Goal: Information Seeking & Learning: Compare options

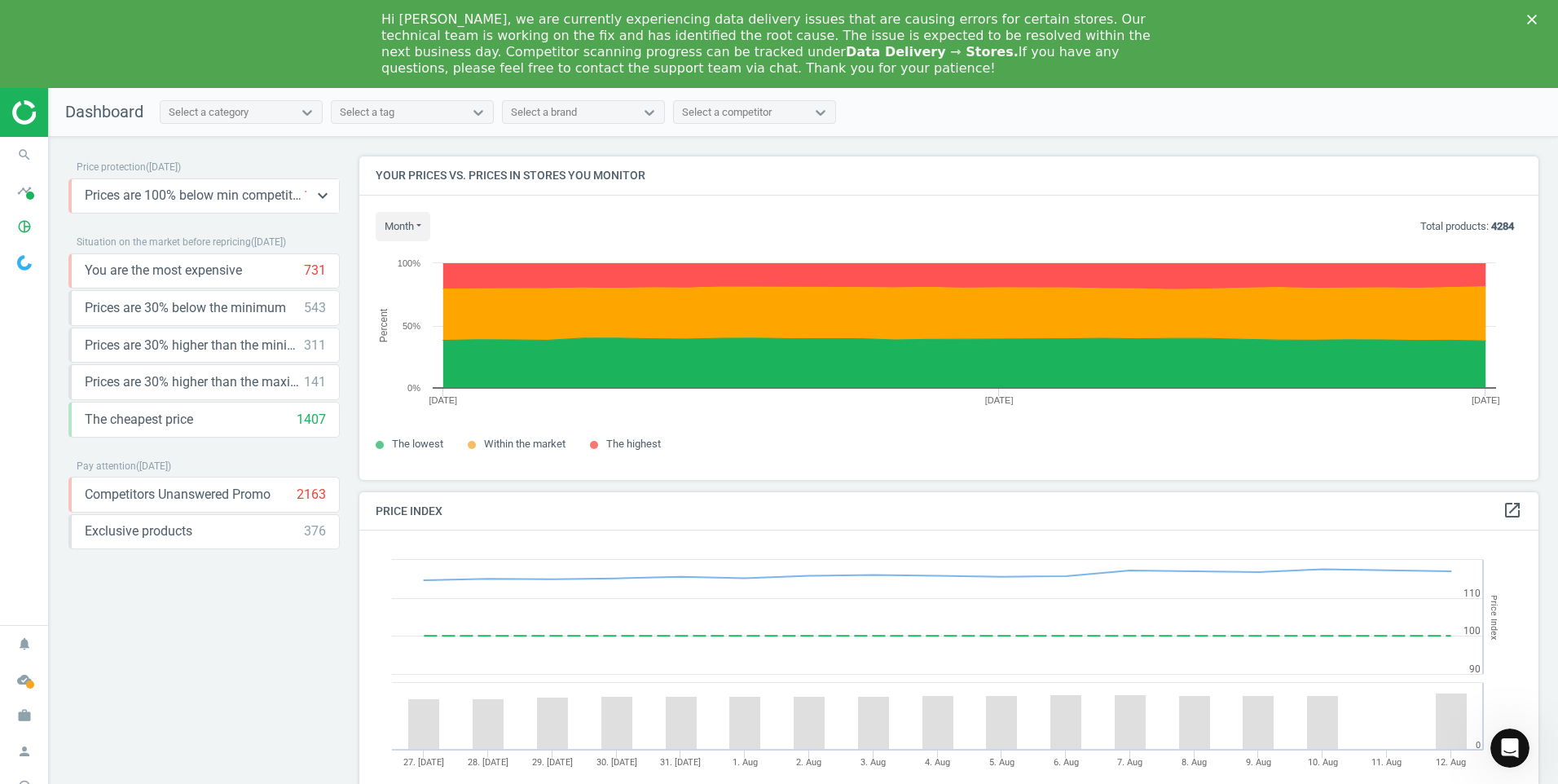
scroll to position [400, 1192]
click at [22, 227] on icon "pie_chart_outlined" at bounding box center [24, 226] width 31 height 31
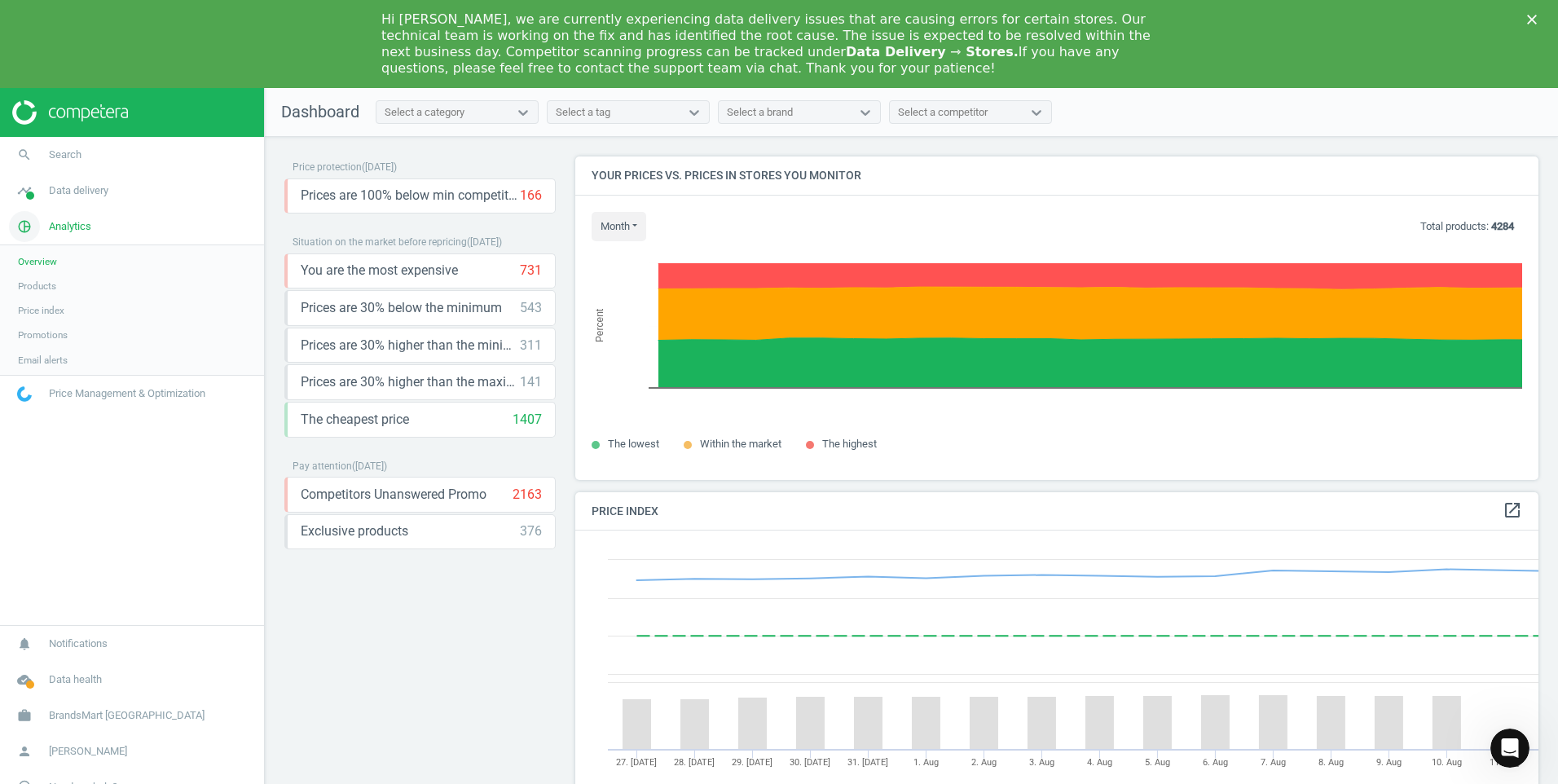
scroll to position [400, 977]
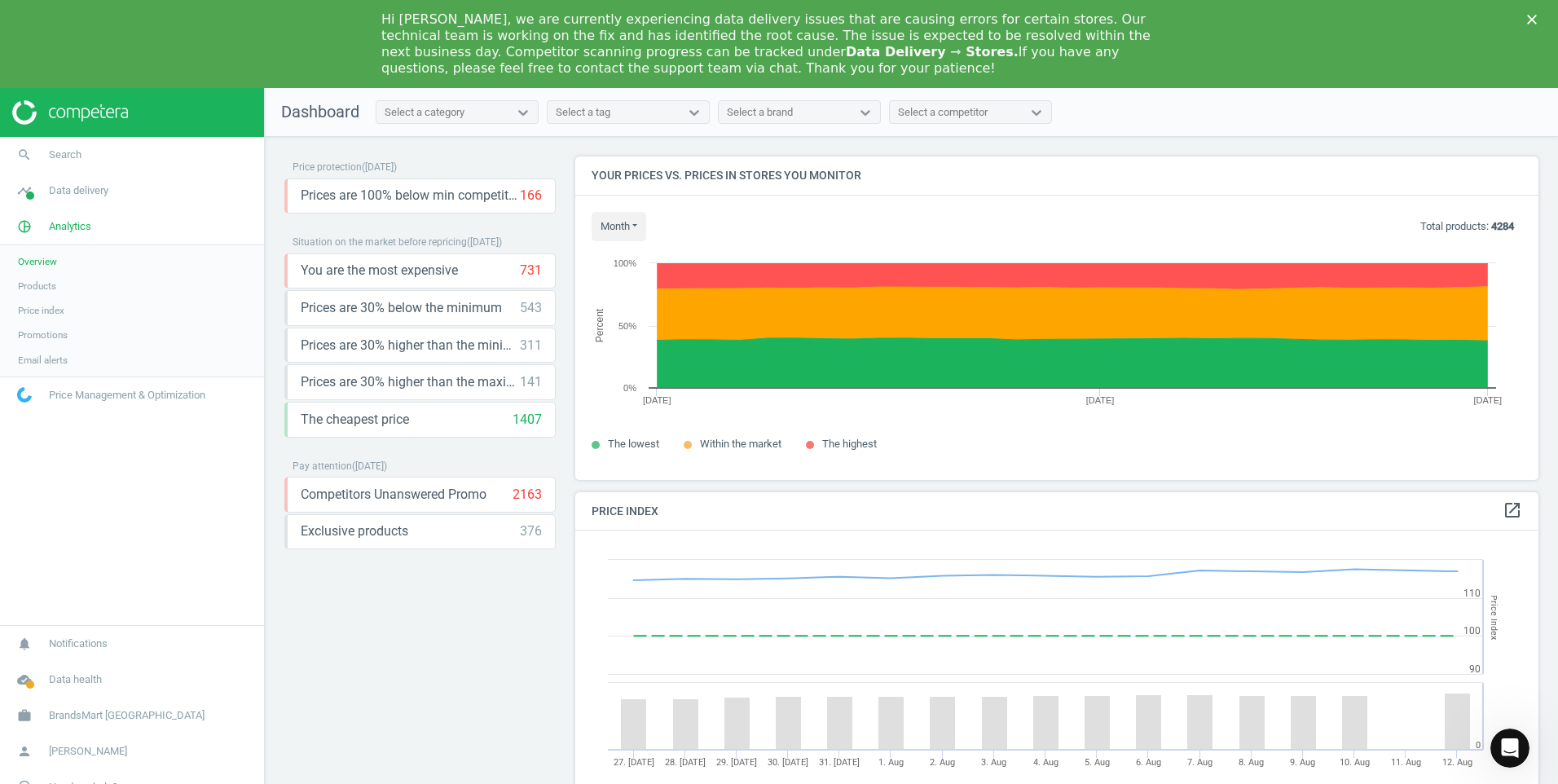
click at [40, 281] on span "Products" at bounding box center [37, 285] width 38 height 13
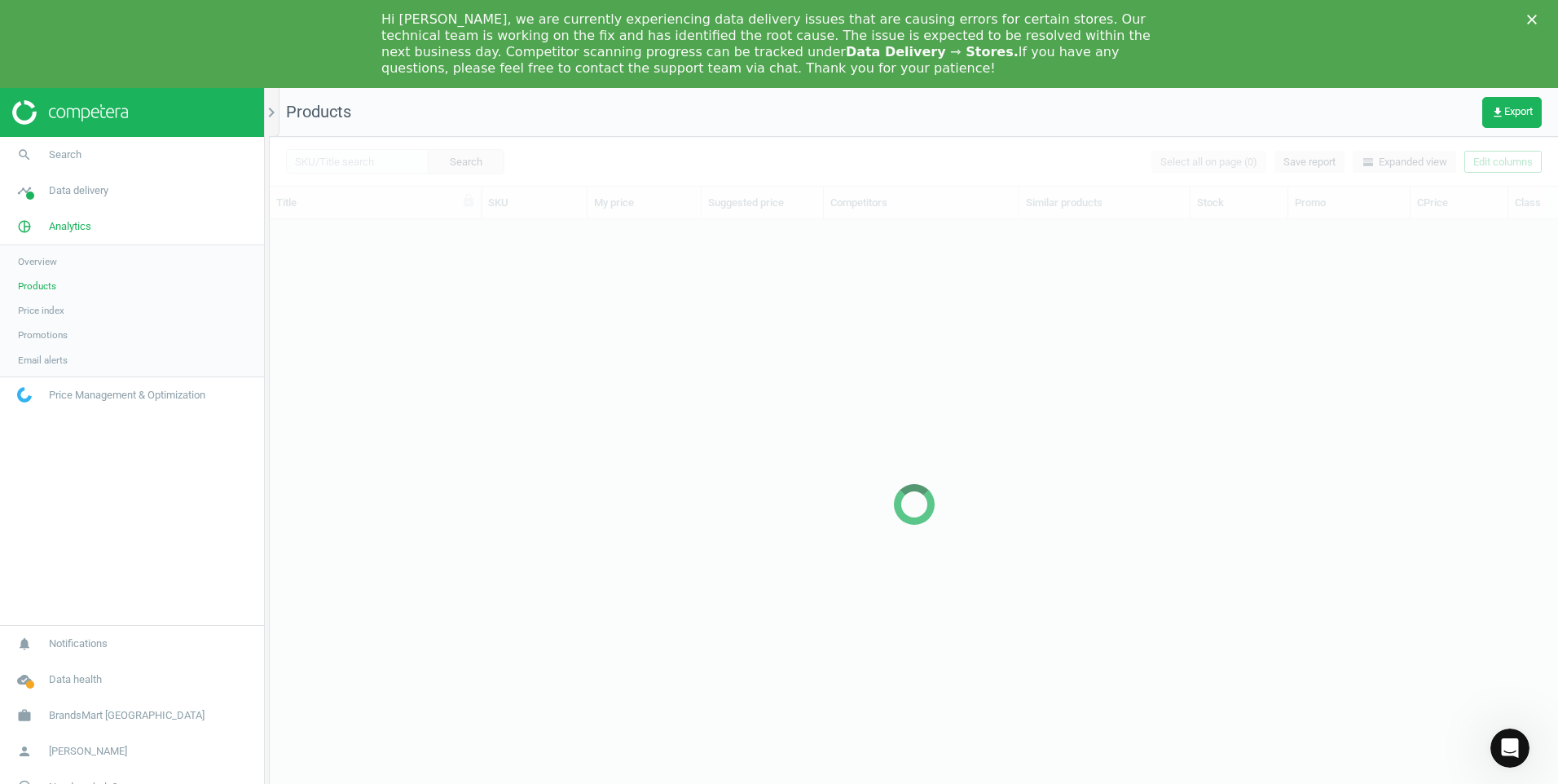
scroll to position [598, 1276]
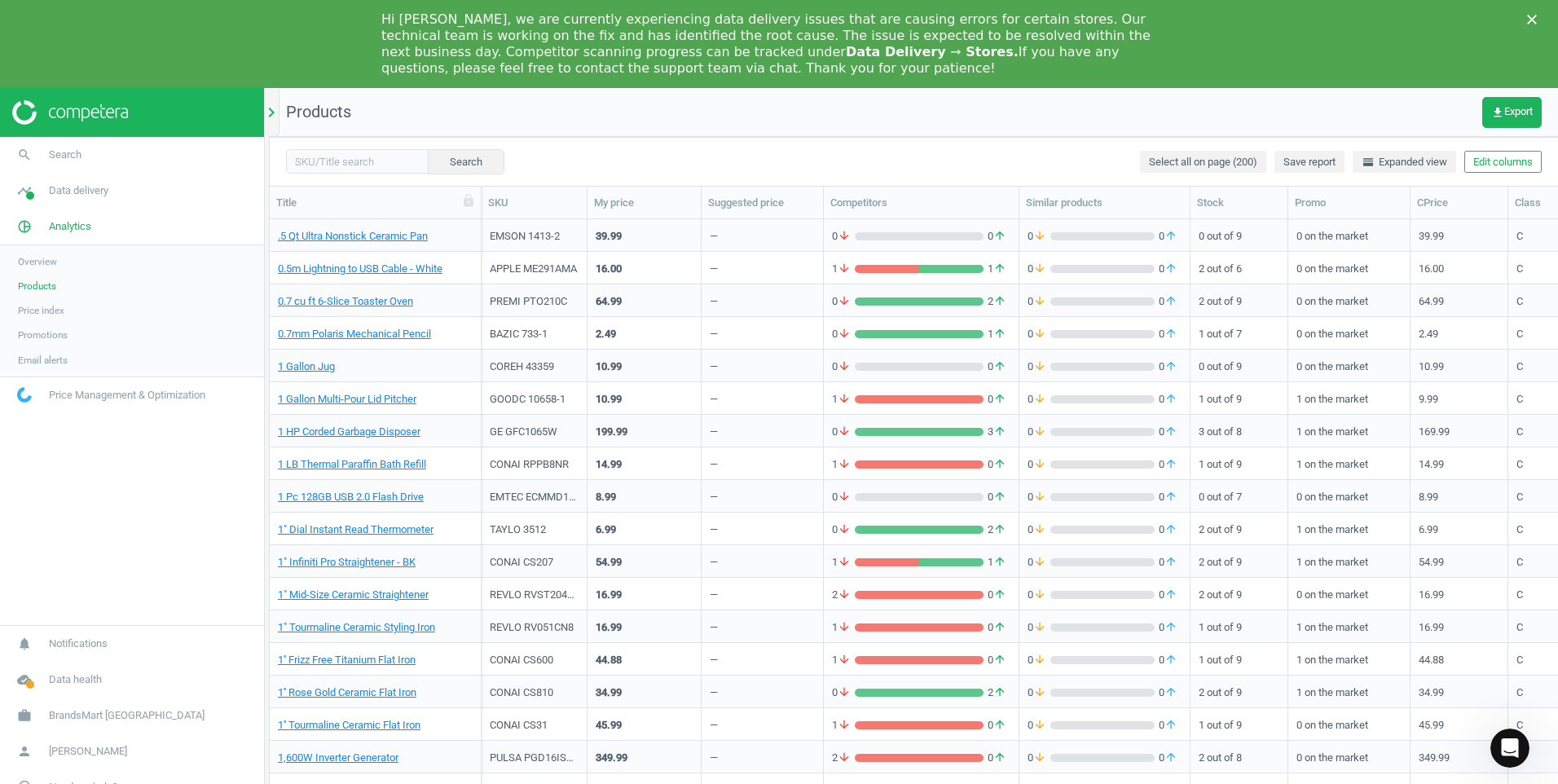
click at [270, 109] on icon "chevron_right" at bounding box center [272, 112] width 20 height 20
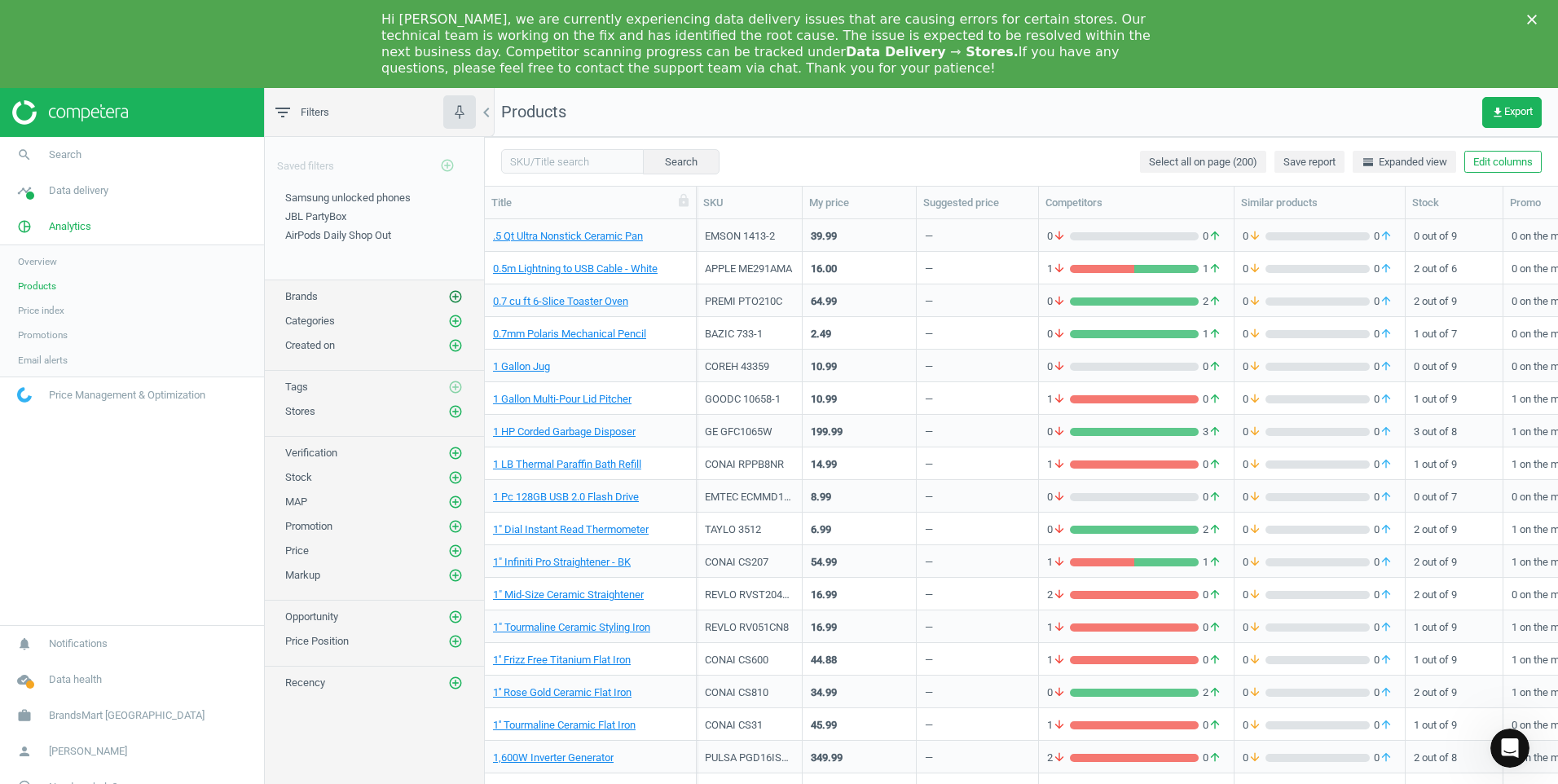
click at [458, 296] on icon "add_circle_outline" at bounding box center [455, 297] width 15 height 15
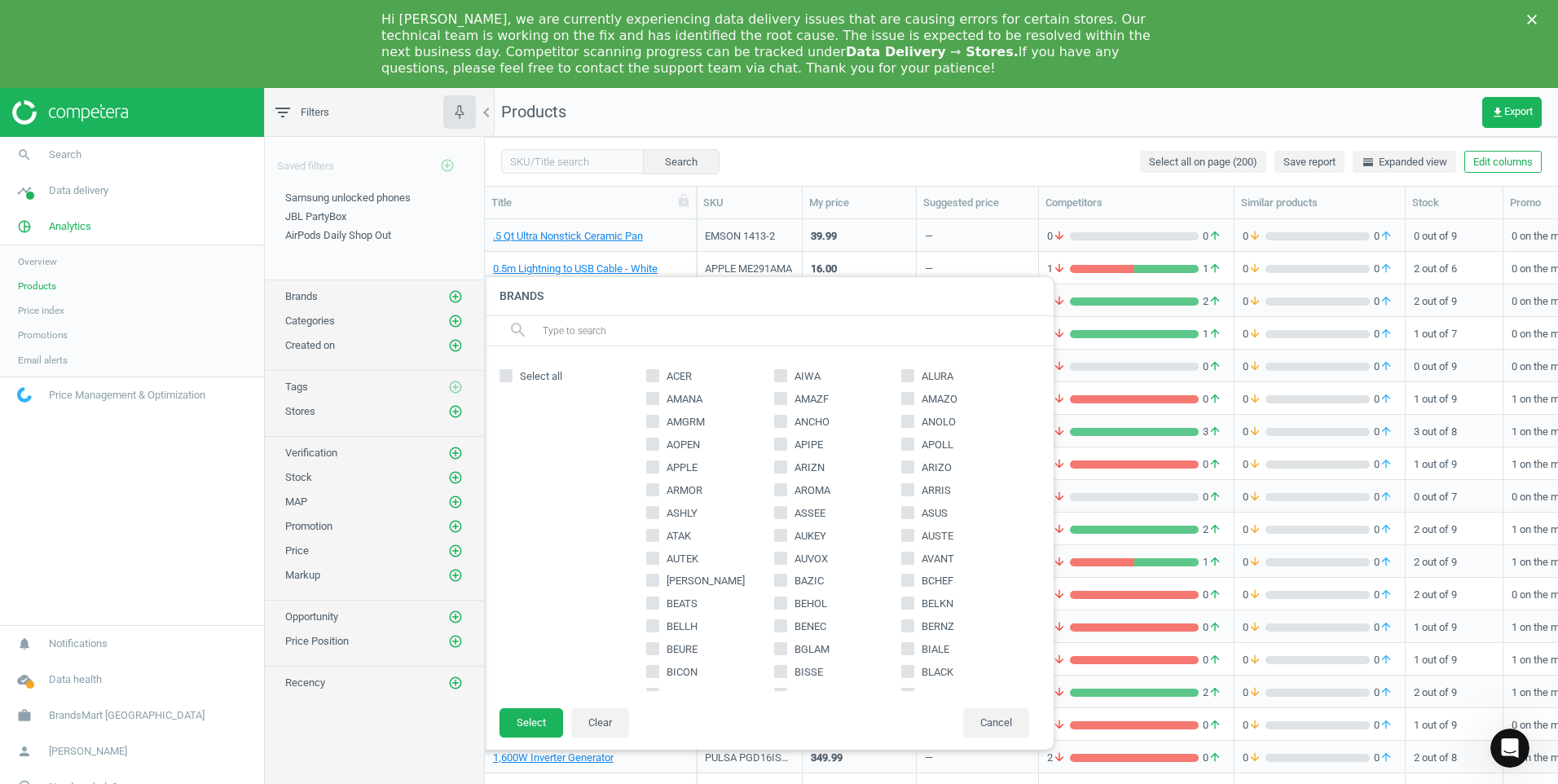
click at [653, 462] on input "APPLE" at bounding box center [653, 467] width 10 height 10
checkbox input "true"
click at [545, 713] on button "Select" at bounding box center [531, 722] width 63 height 29
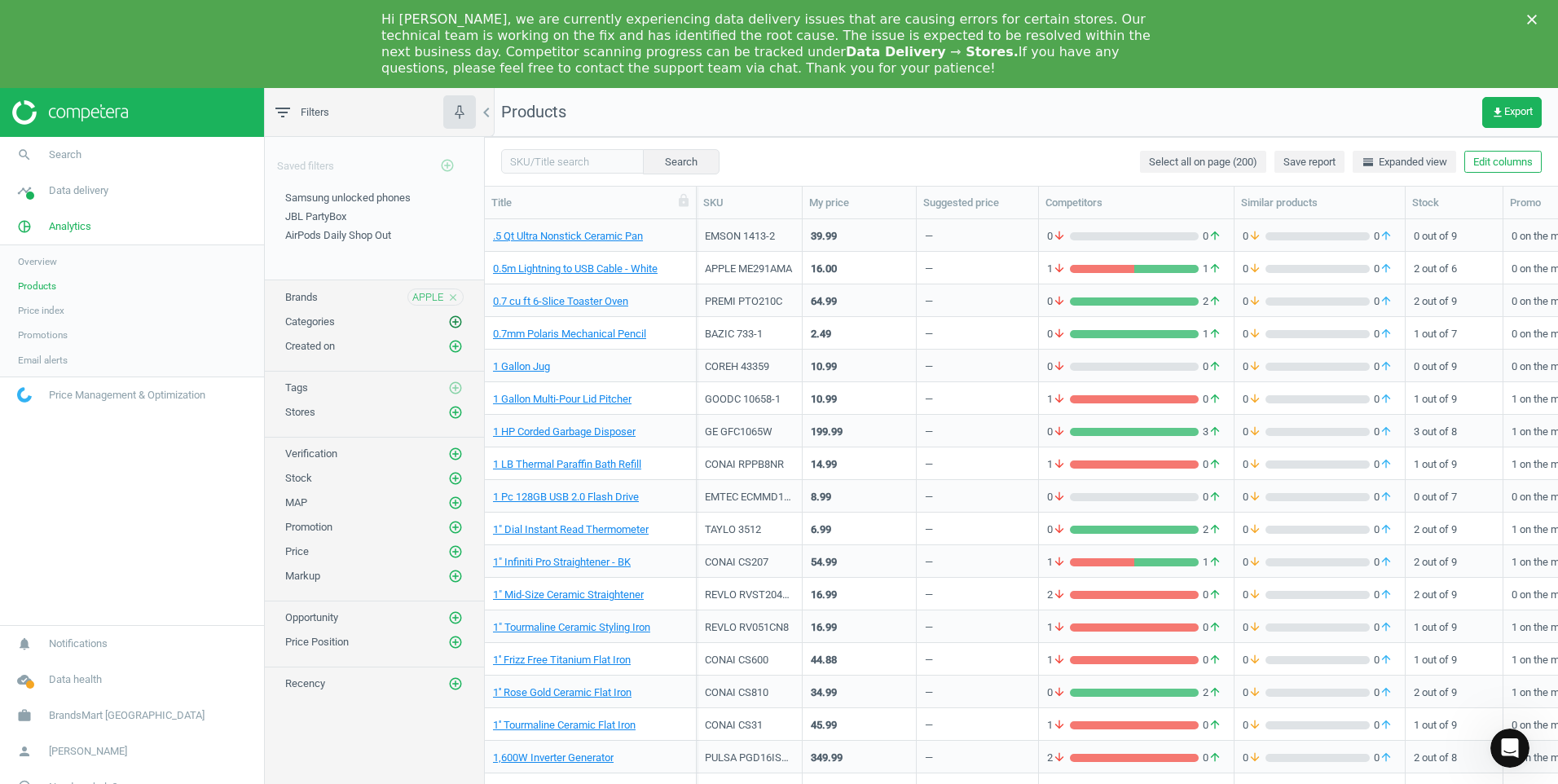
click at [458, 315] on icon "add_circle_outline" at bounding box center [455, 322] width 15 height 15
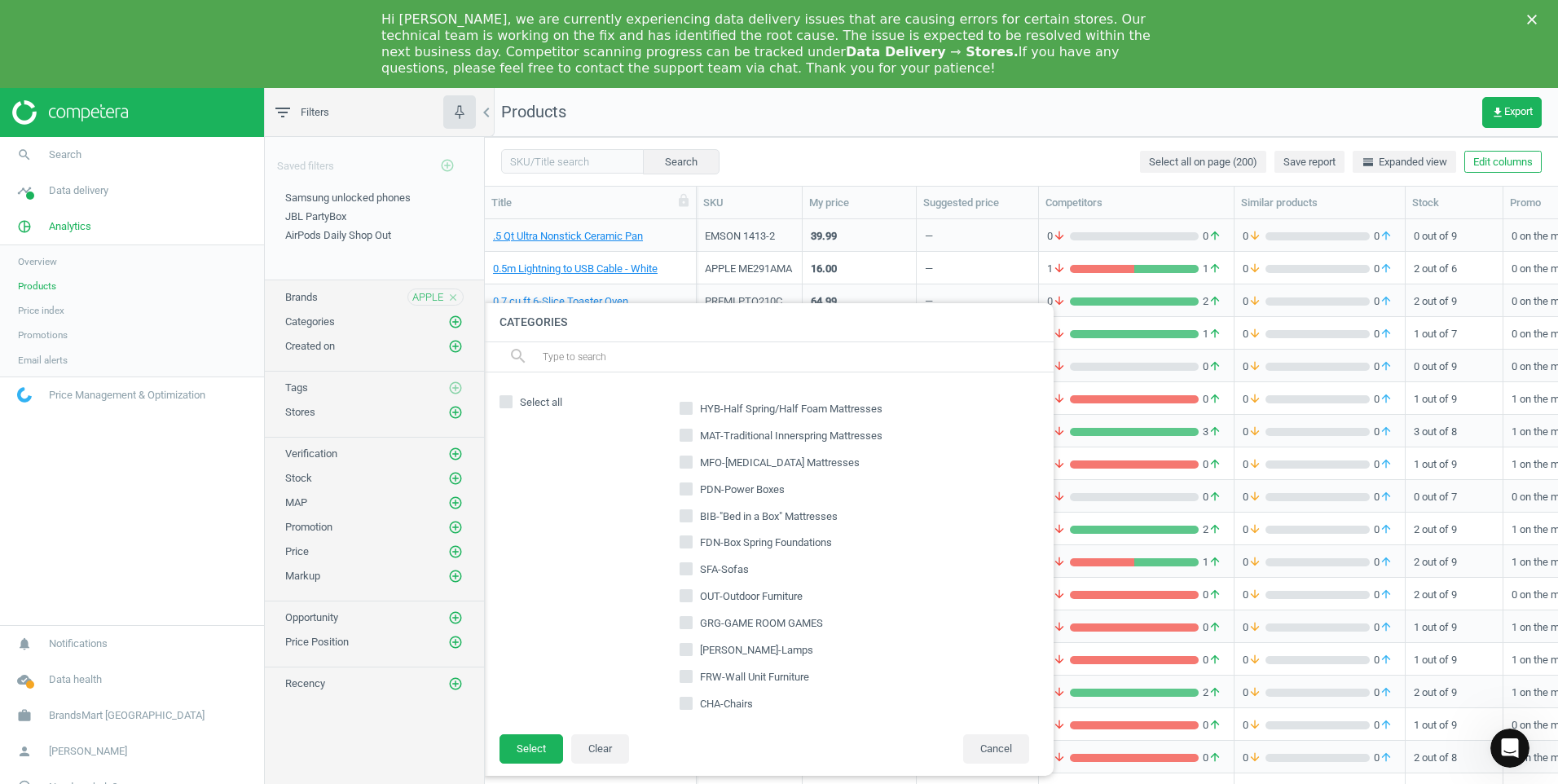
click at [677, 343] on input "text" at bounding box center [791, 356] width 501 height 26
type input "com"
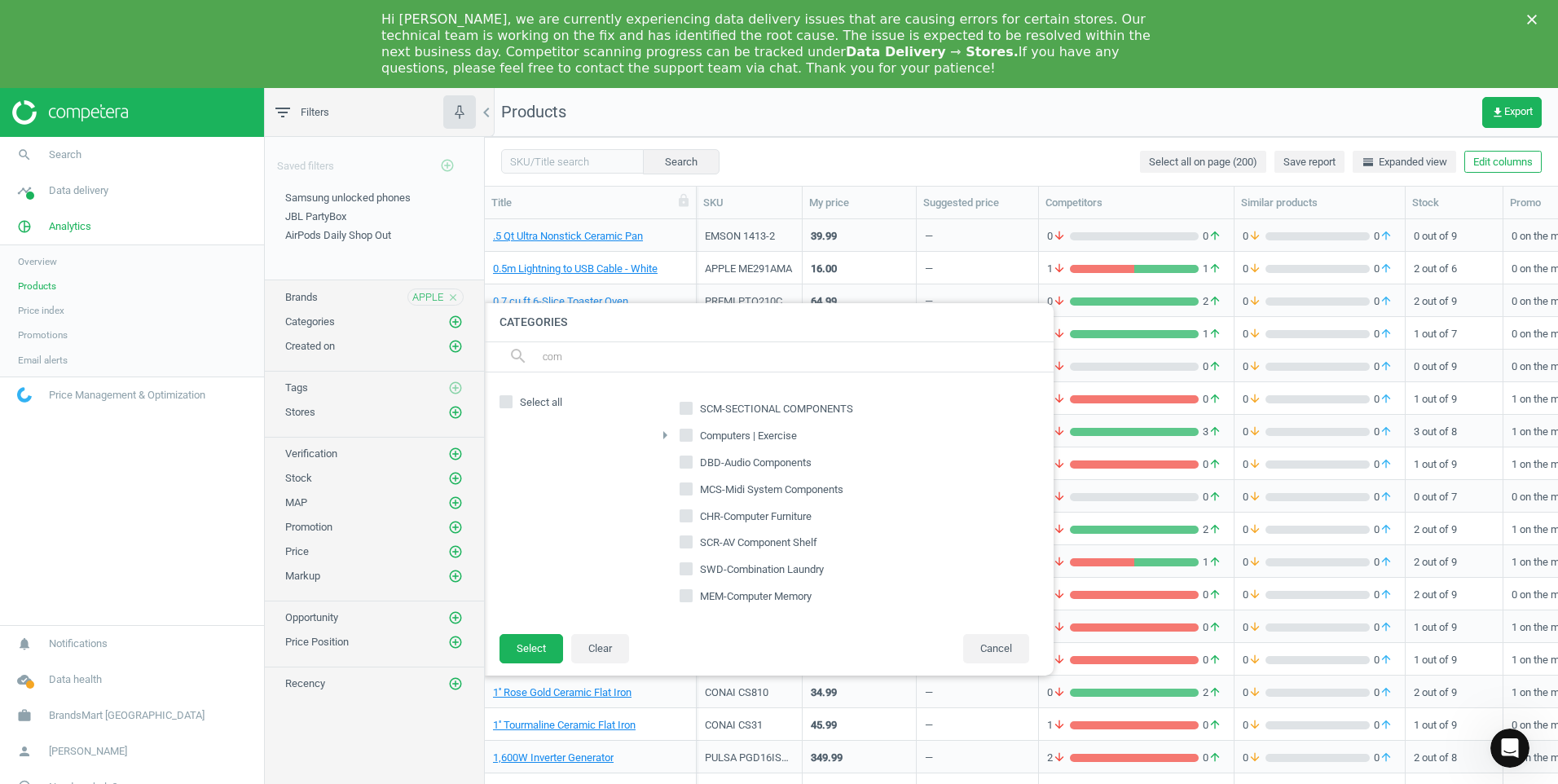
click at [662, 436] on icon "arrow_right" at bounding box center [664, 434] width 20 height 20
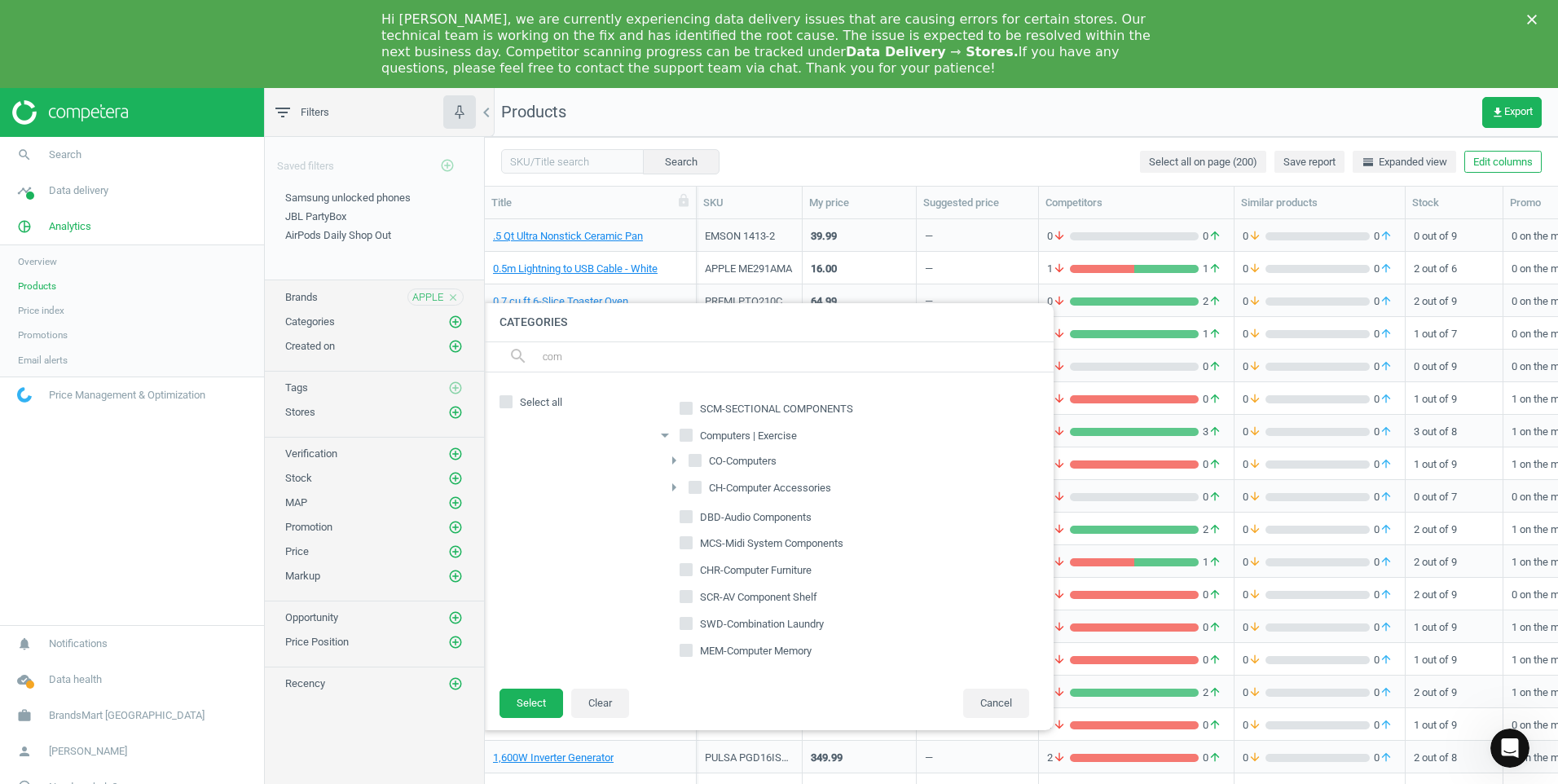
click at [670, 461] on icon "arrow_right" at bounding box center [674, 461] width 20 height 20
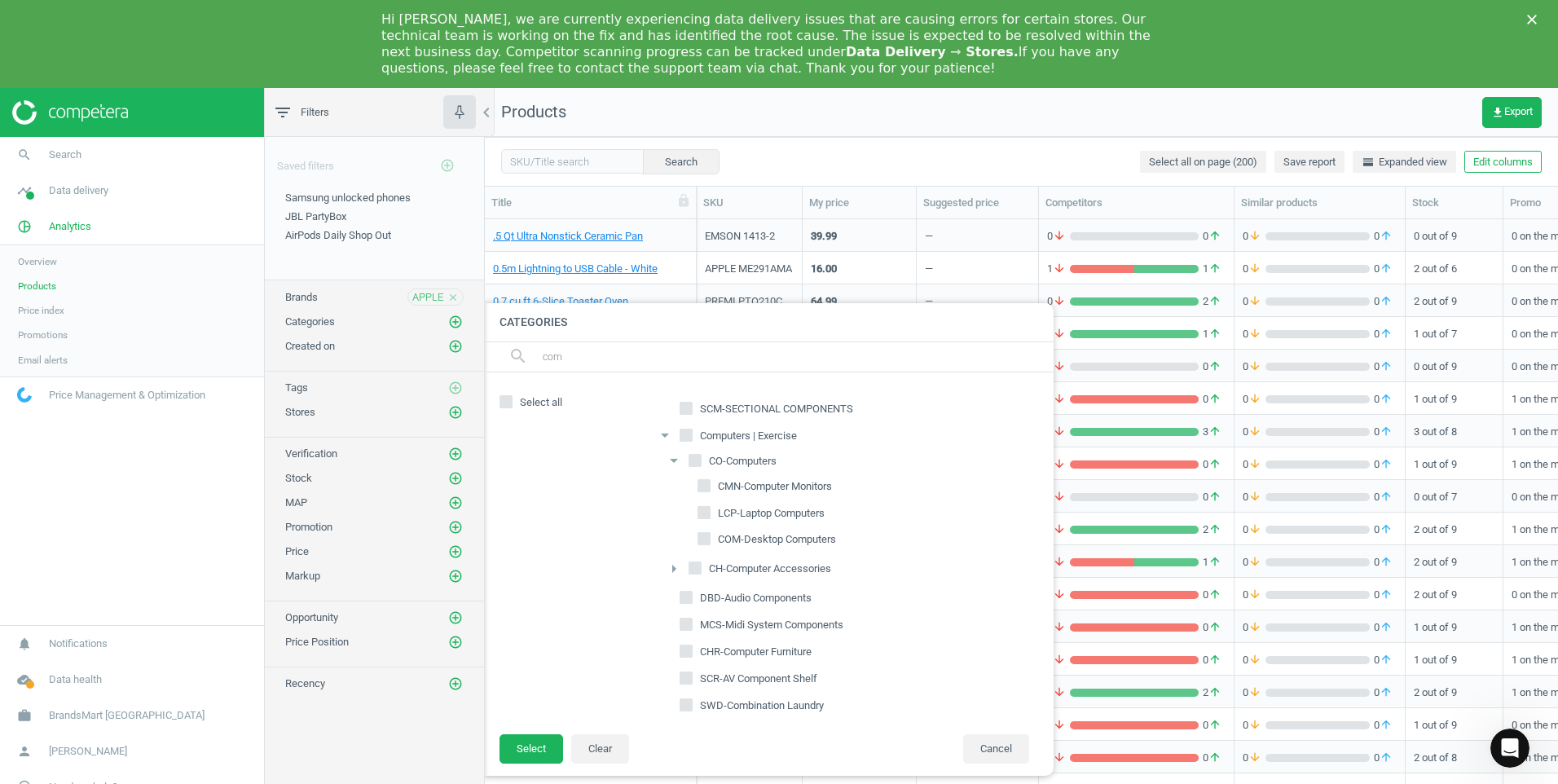
click at [707, 539] on input "COM-Desktop Computers" at bounding box center [704, 539] width 10 height 10
checkbox input "true"
click at [528, 745] on button "Select" at bounding box center [531, 748] width 63 height 29
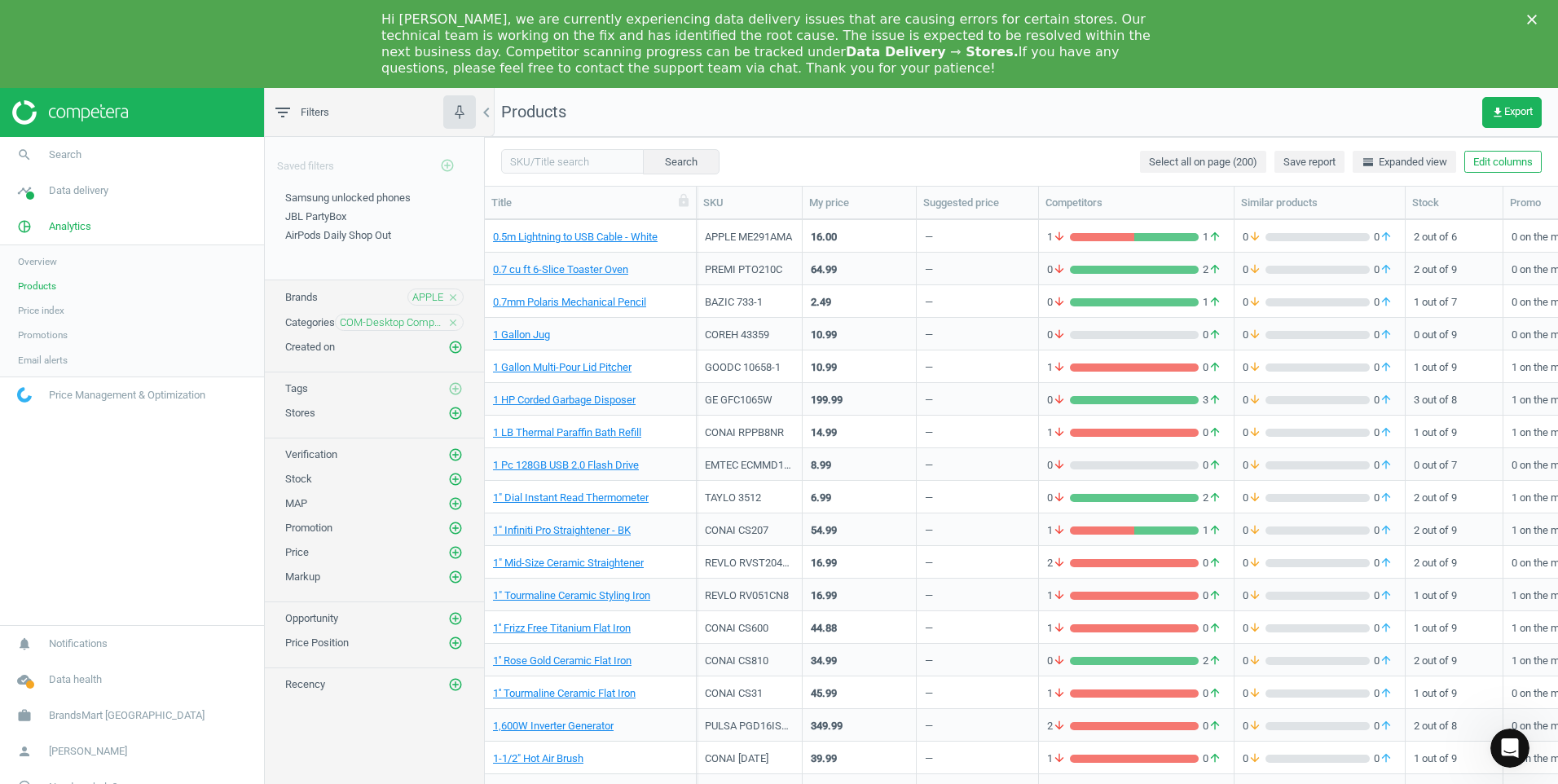
scroll to position [0, 0]
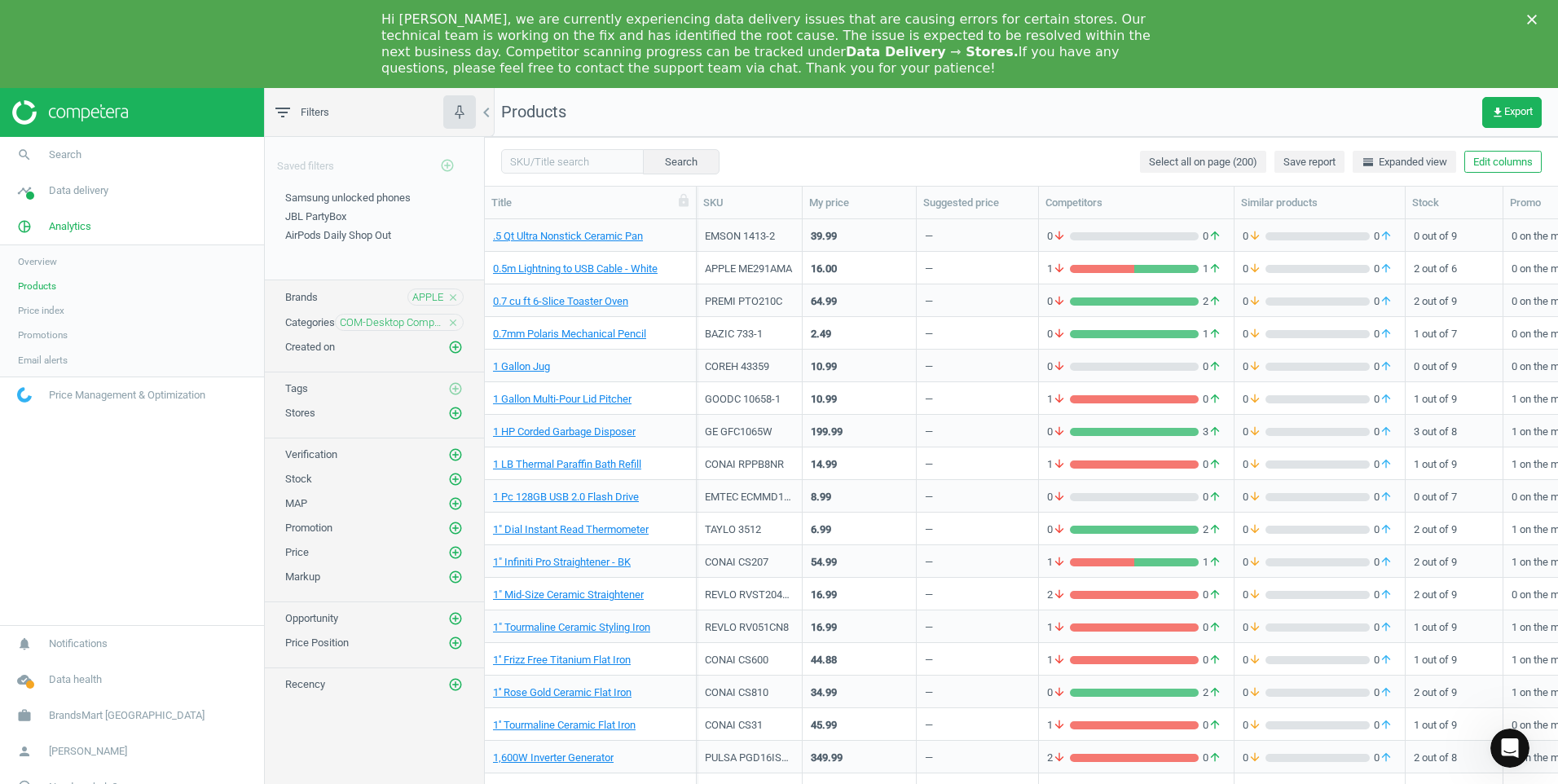
click at [1534, 22] on polygon "Close" at bounding box center [1532, 19] width 10 height 10
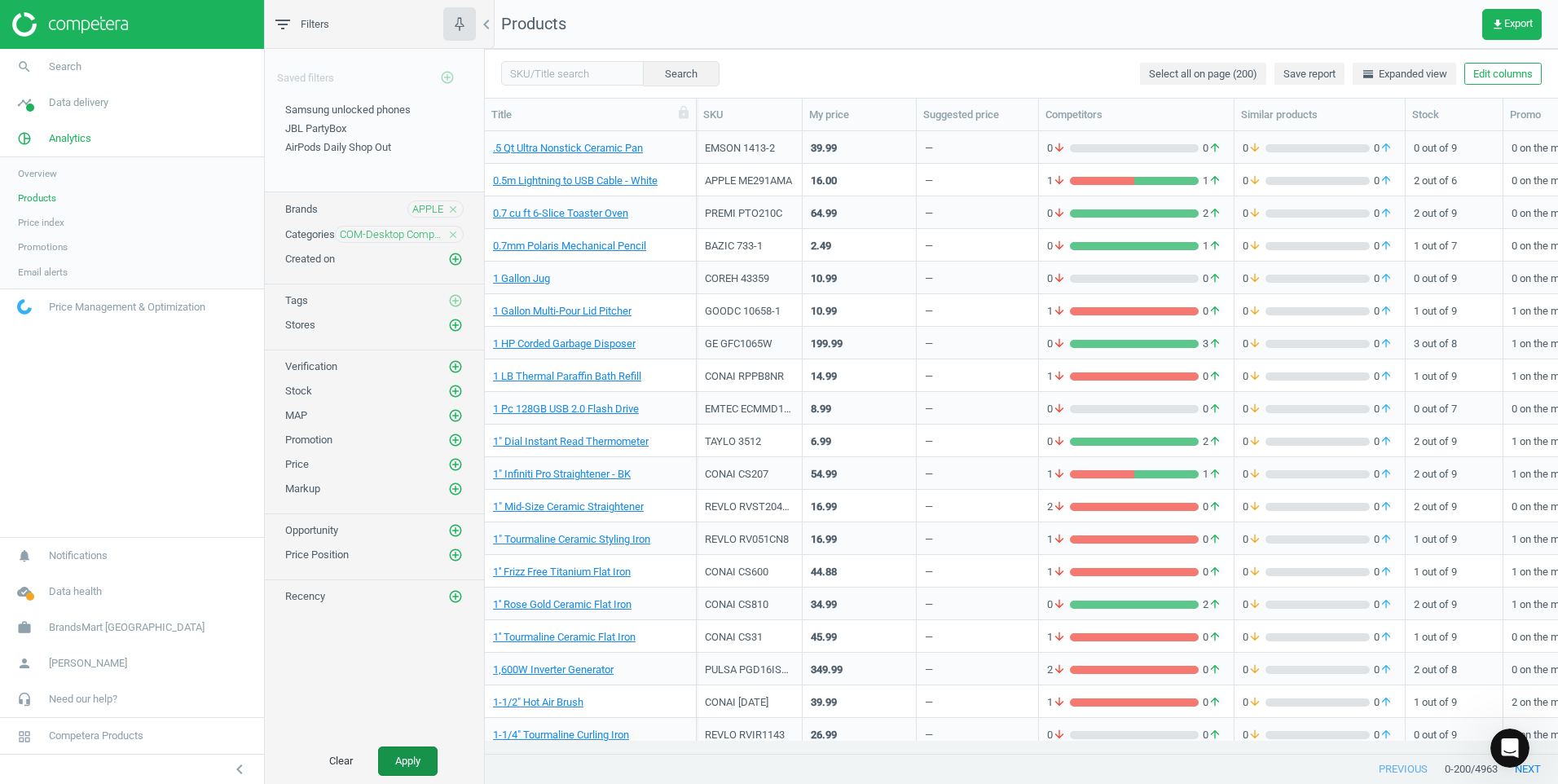
click at [399, 754] on button "Apply" at bounding box center [408, 761] width 60 height 29
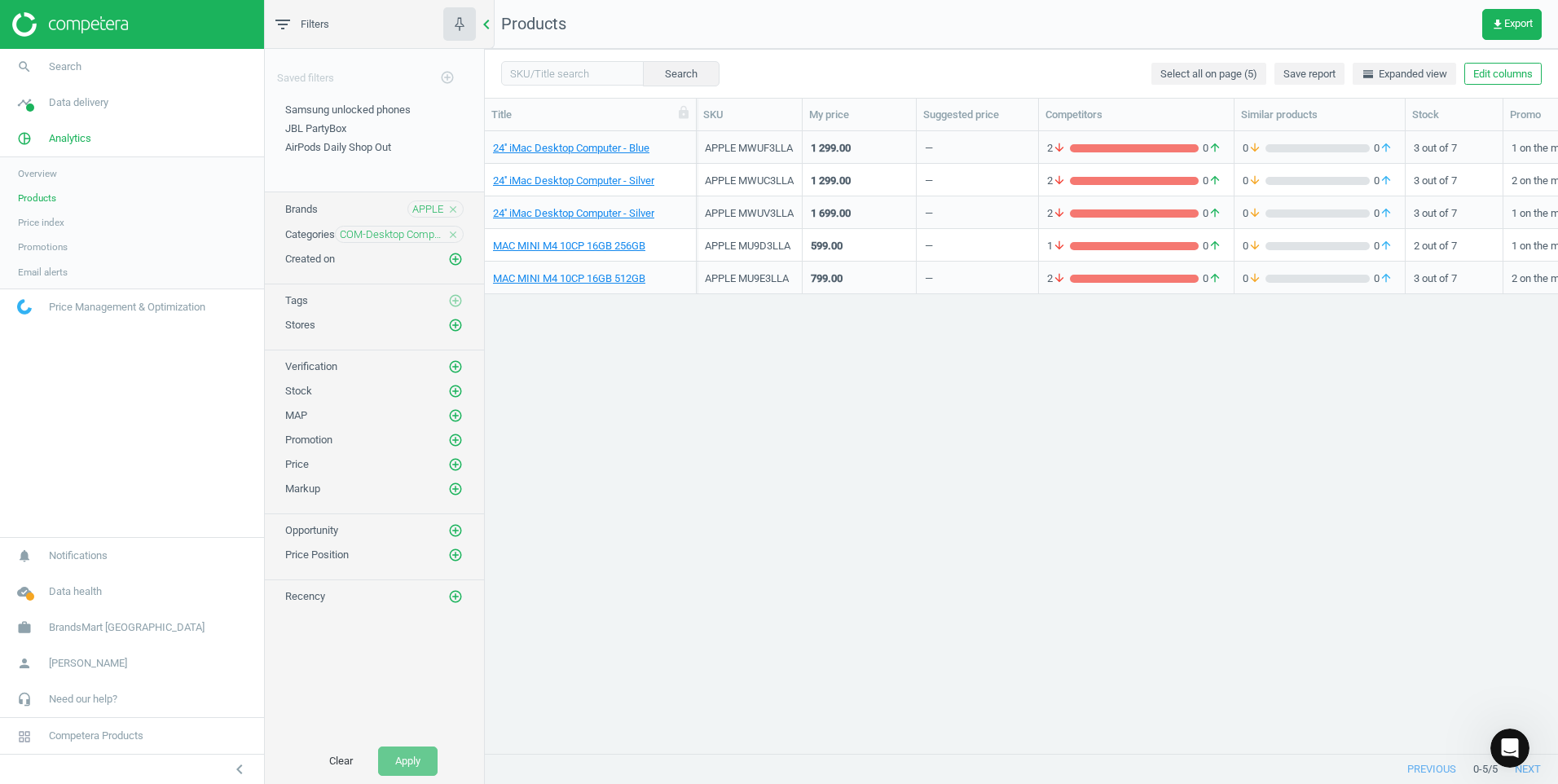
click at [487, 24] on icon "chevron_left" at bounding box center [487, 24] width 20 height 20
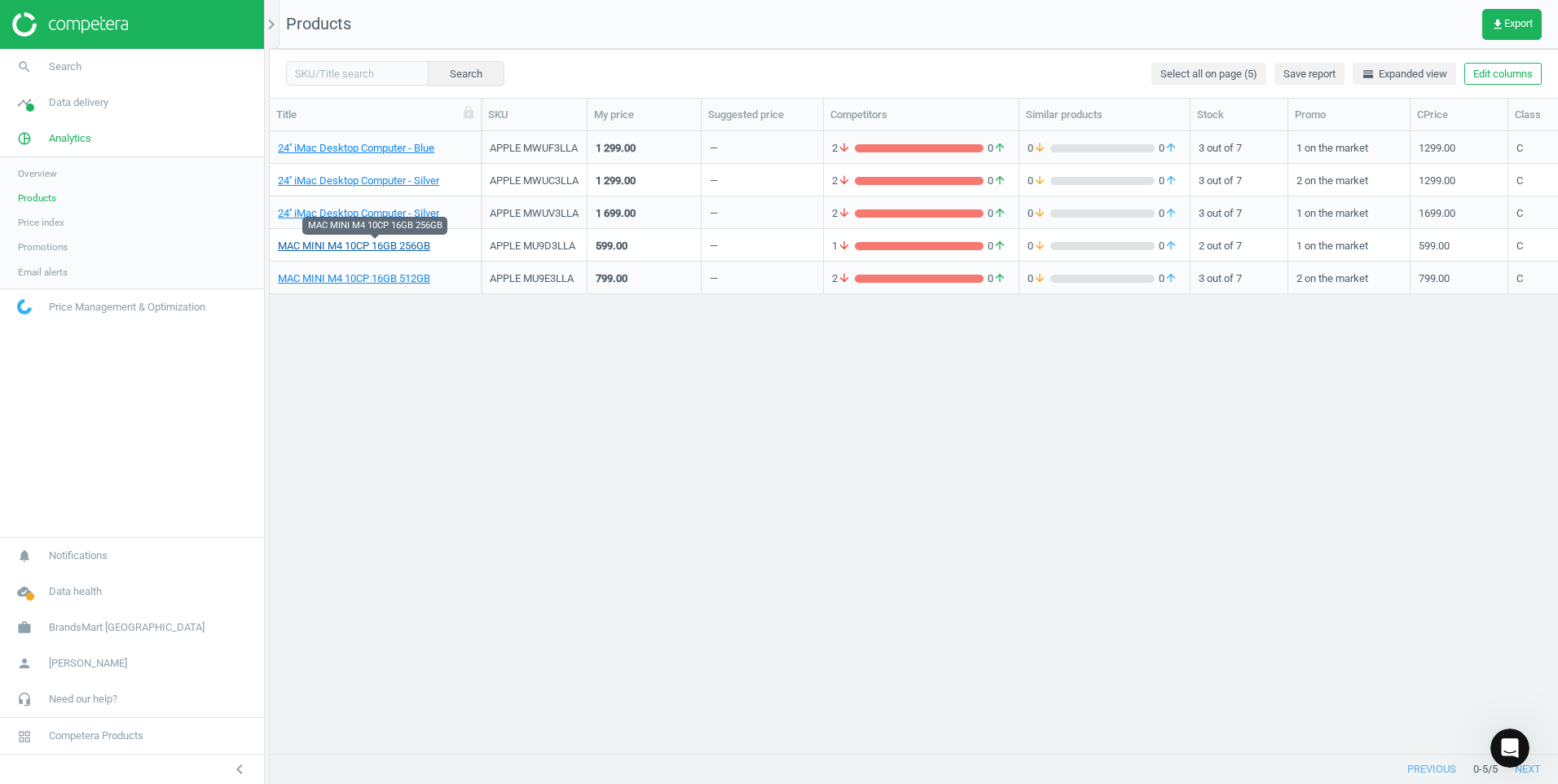
click at [416, 252] on link "MAC MINI M4 10CP 16GB 256GB" at bounding box center [354, 245] width 153 height 15
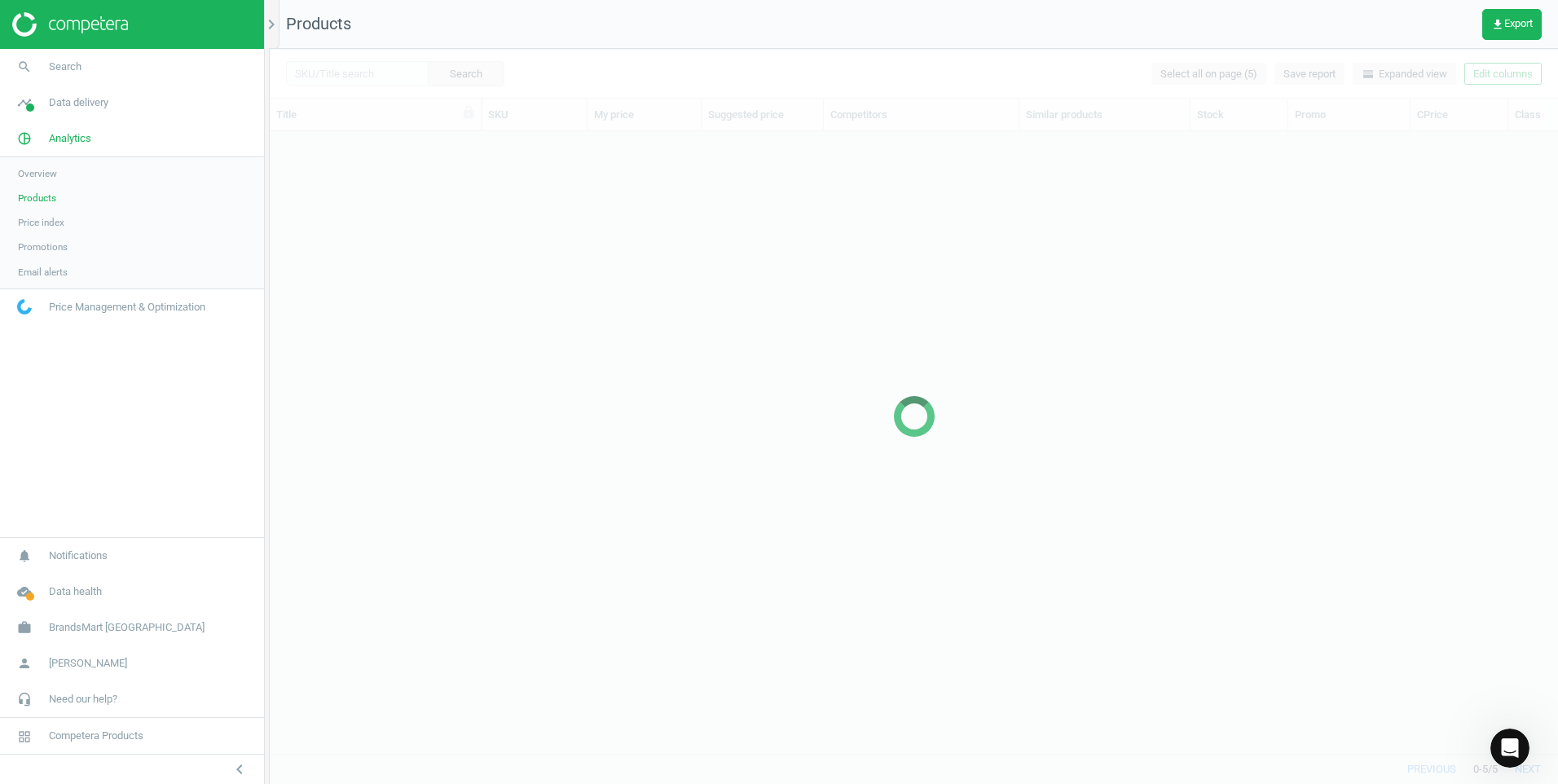
scroll to position [598, 1276]
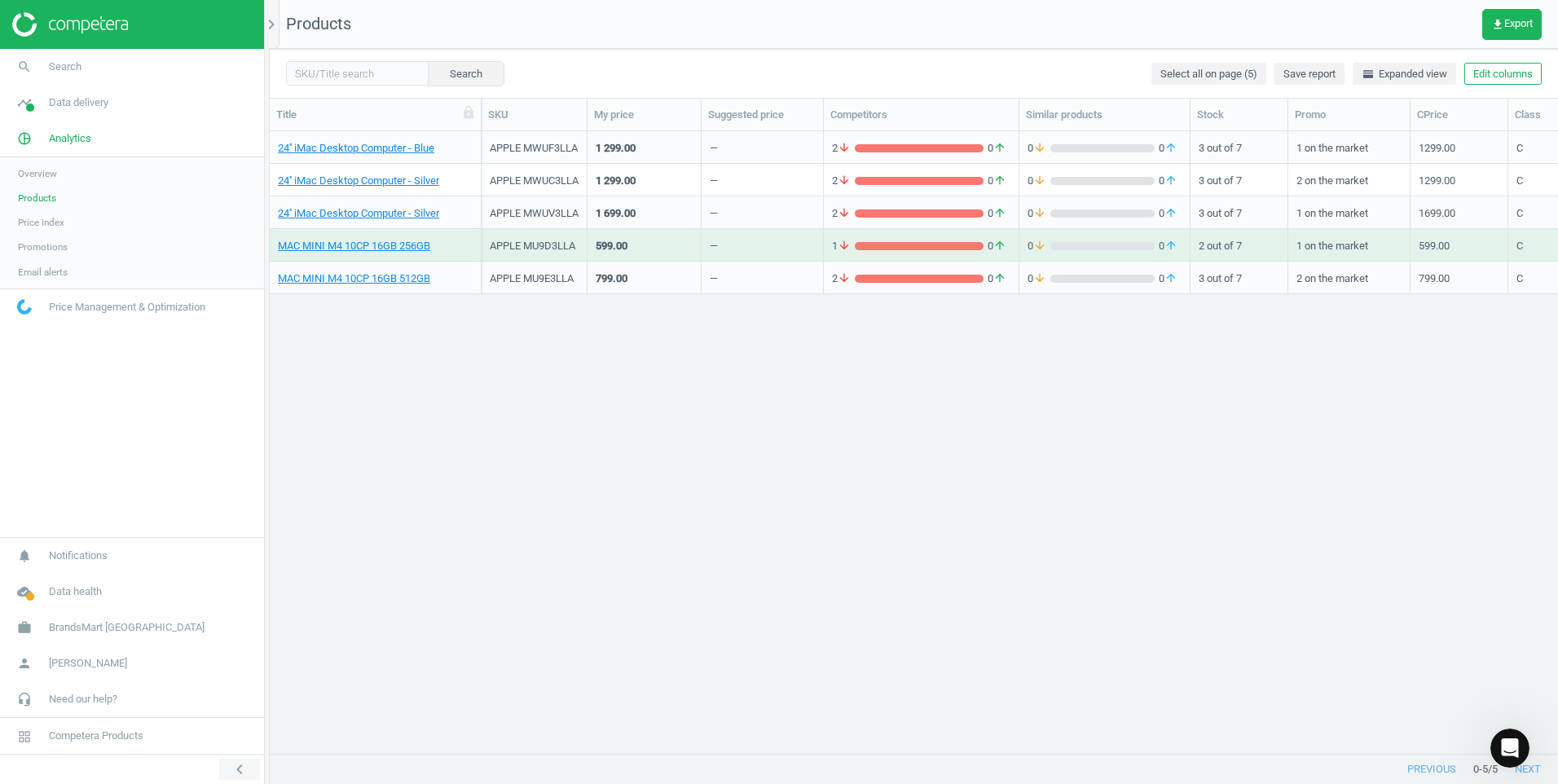
click at [239, 772] on icon "chevron_left" at bounding box center [239, 769] width 20 height 20
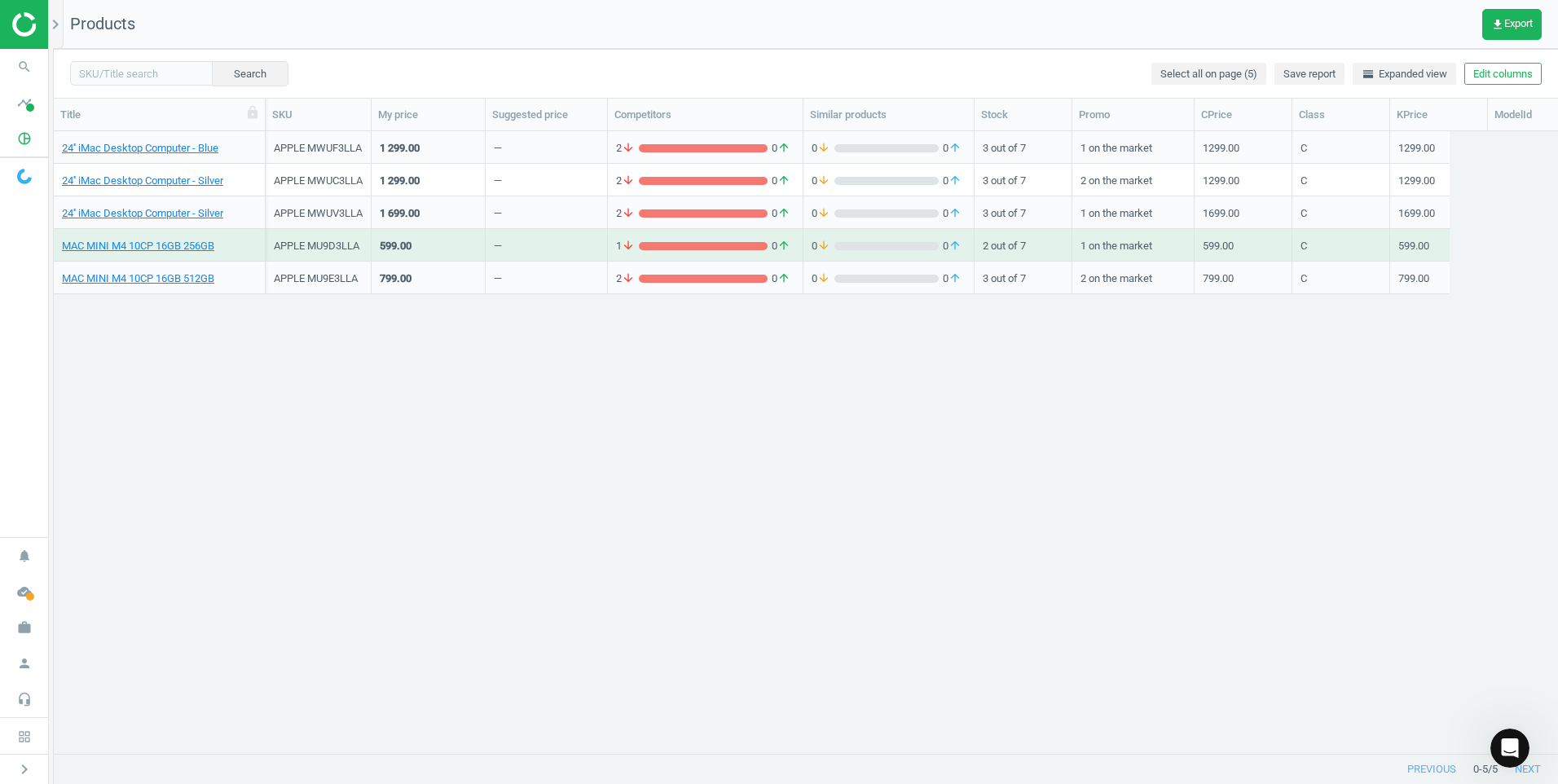
scroll to position [13, 13]
click at [55, 30] on icon "chevron_right" at bounding box center [56, 24] width 20 height 20
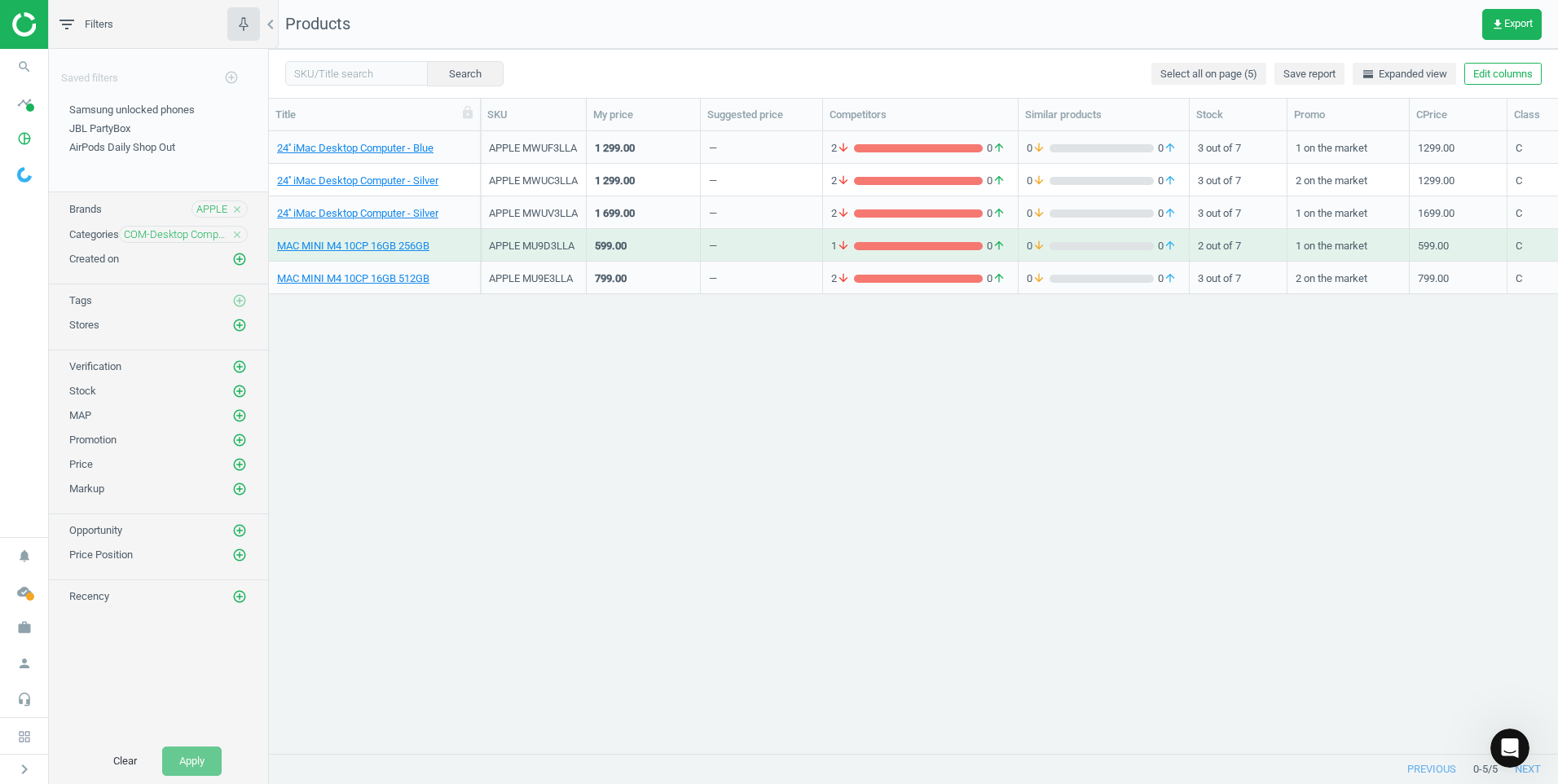
click at [239, 229] on icon "close" at bounding box center [237, 234] width 11 height 11
click at [239, 229] on icon "add_circle_outline" at bounding box center [239, 233] width 15 height 15
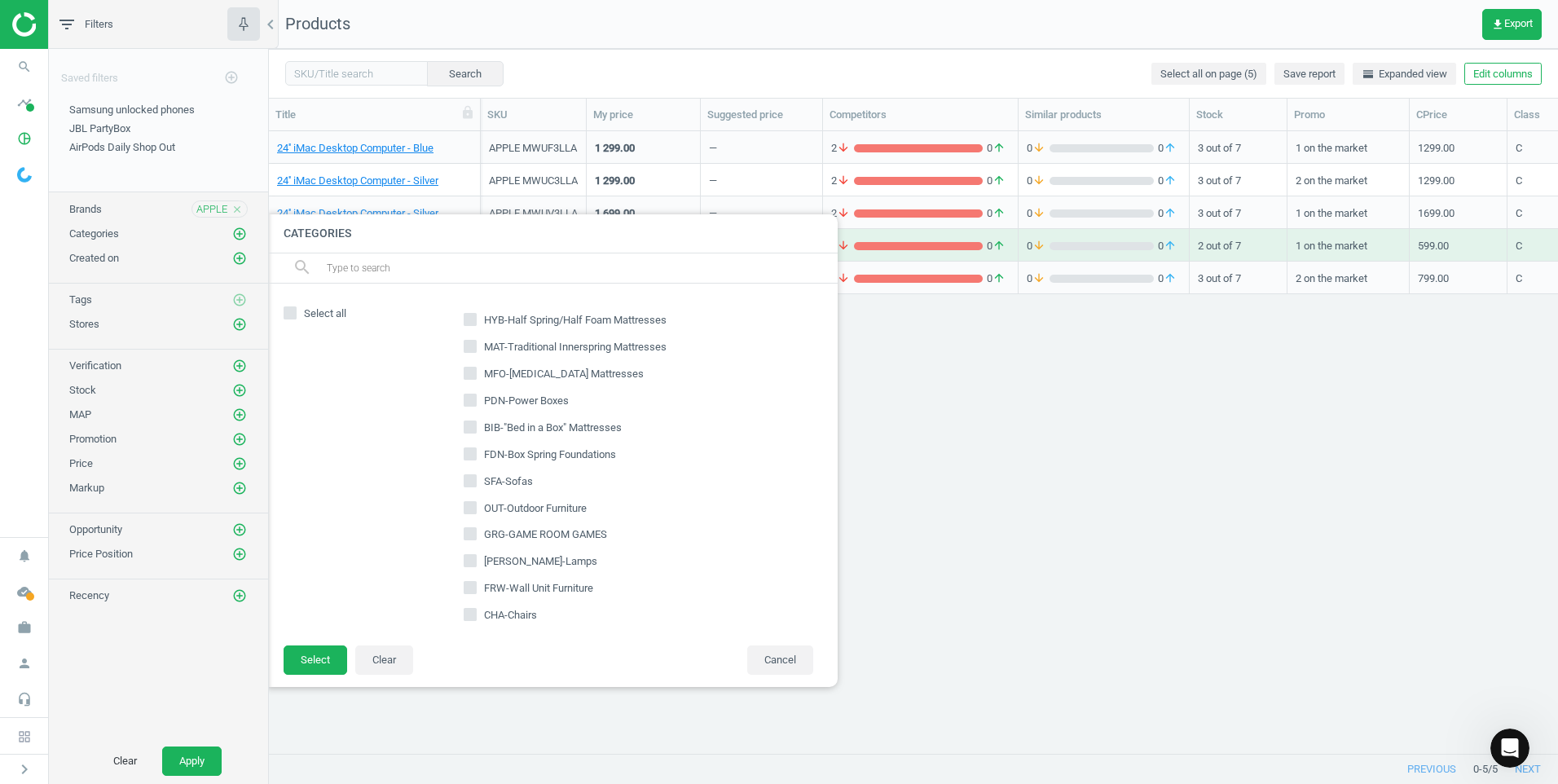
click at [409, 273] on input "text" at bounding box center [575, 268] width 501 height 26
type input "lcp"
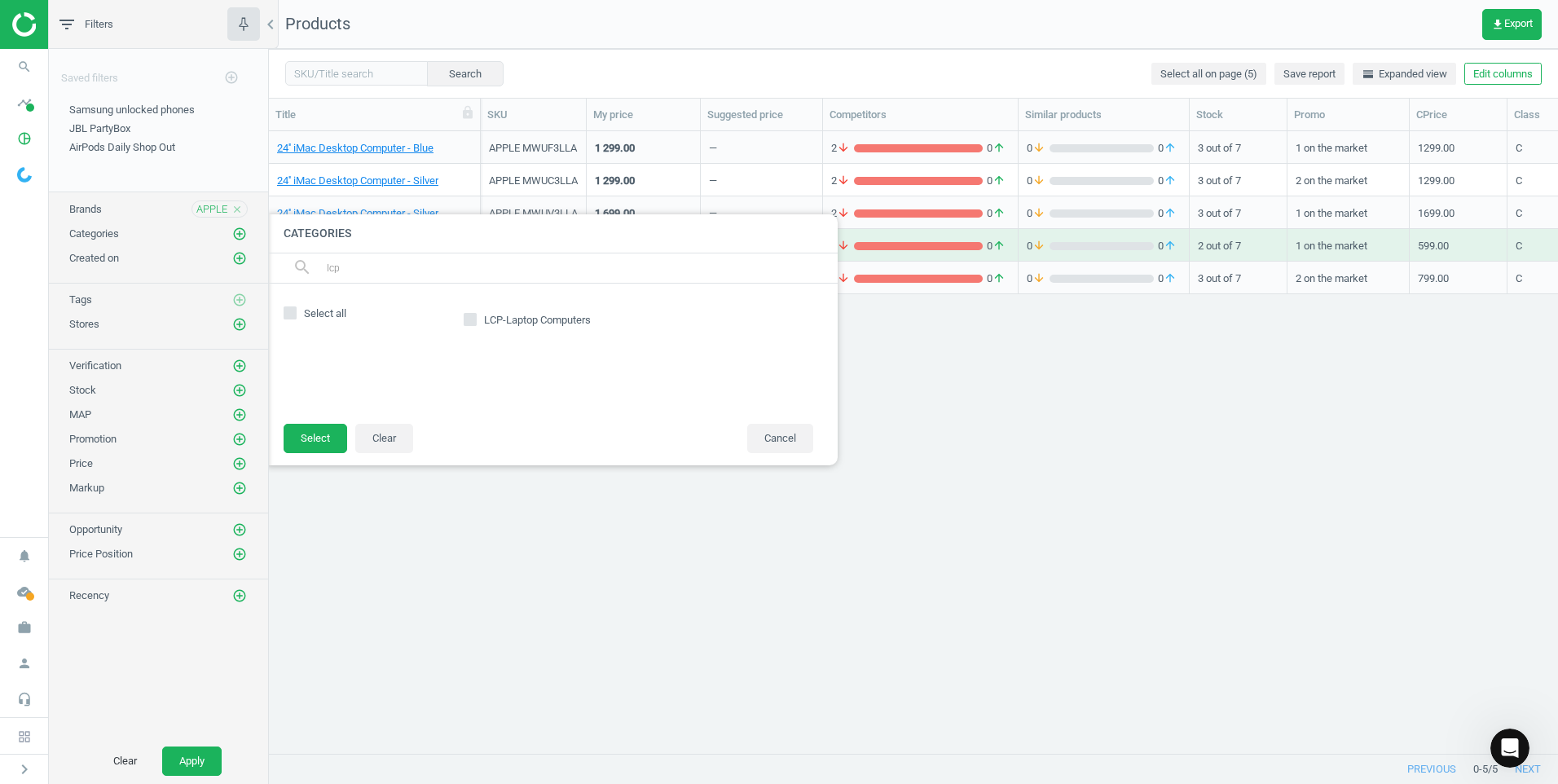
click at [478, 326] on label "LCP-Laptop Computers" at bounding box center [529, 320] width 130 height 23
click at [476, 324] on input "LCP-Laptop Computers" at bounding box center [470, 319] width 10 height 10
checkbox input "true"
click at [336, 433] on button "Select" at bounding box center [315, 439] width 63 height 29
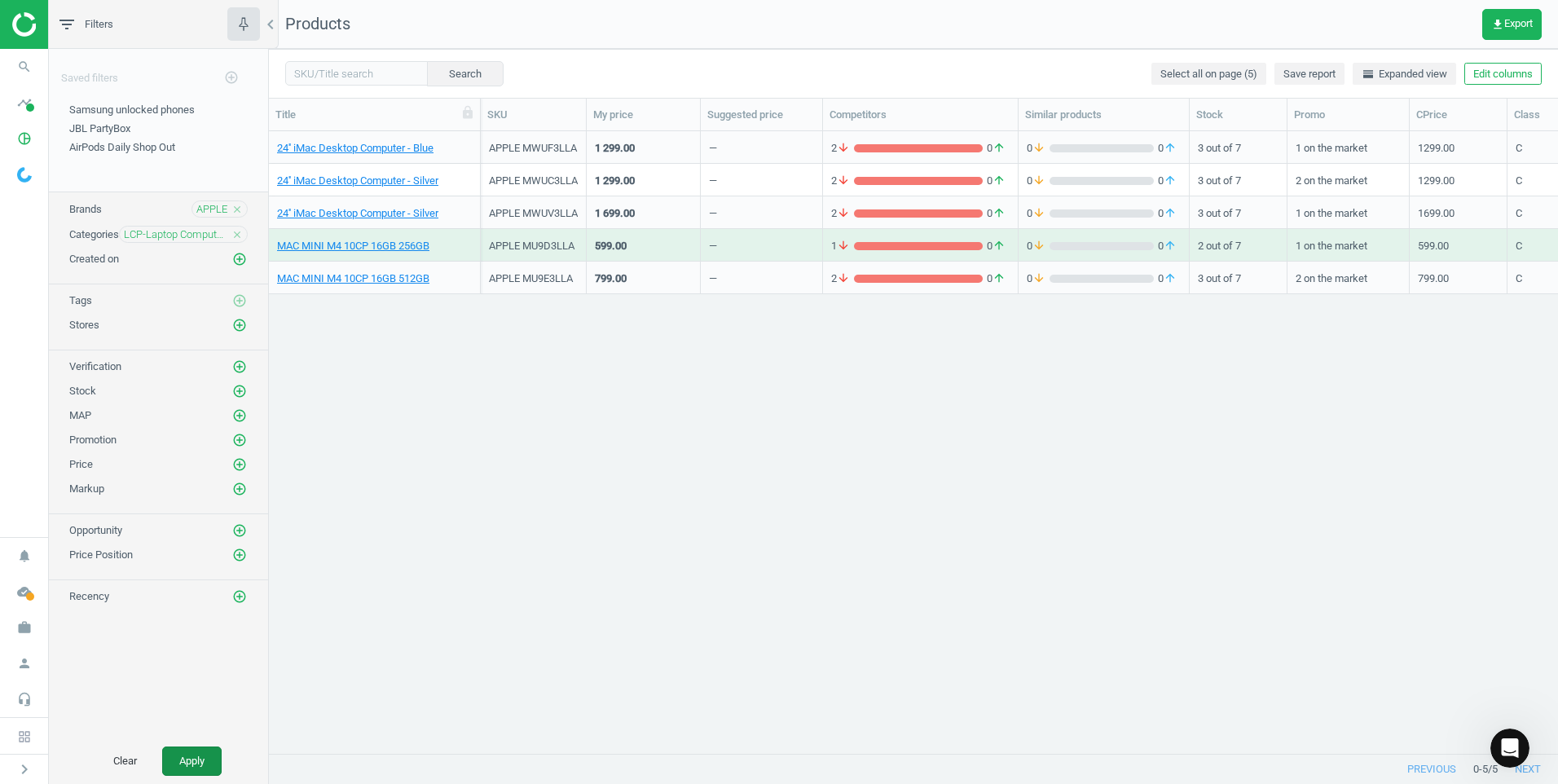
click at [201, 759] on button "Apply" at bounding box center [192, 761] width 60 height 29
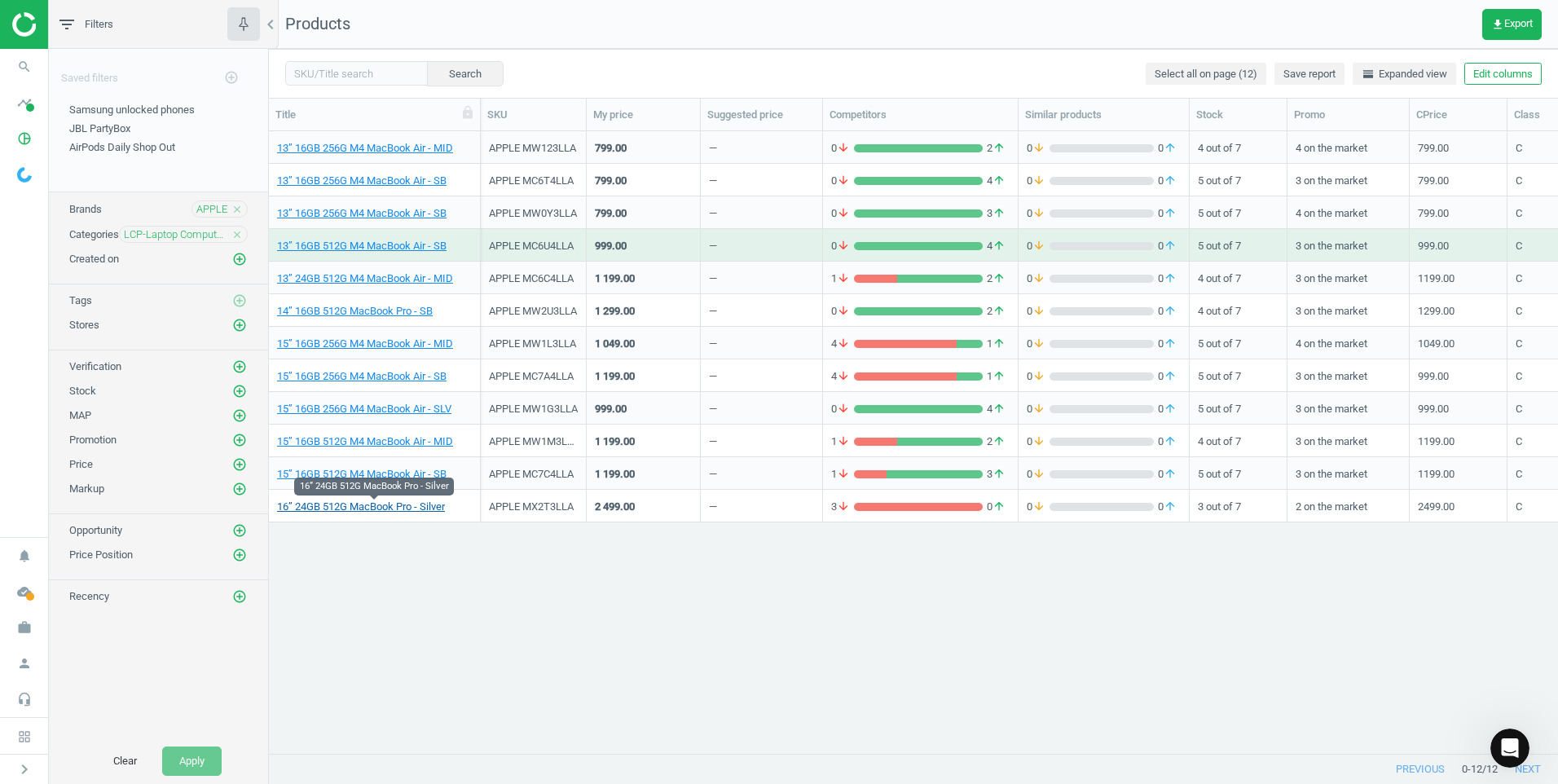
click at [385, 503] on link "16” 24GB 512G MacBook Pro - Silver" at bounding box center [361, 506] width 168 height 15
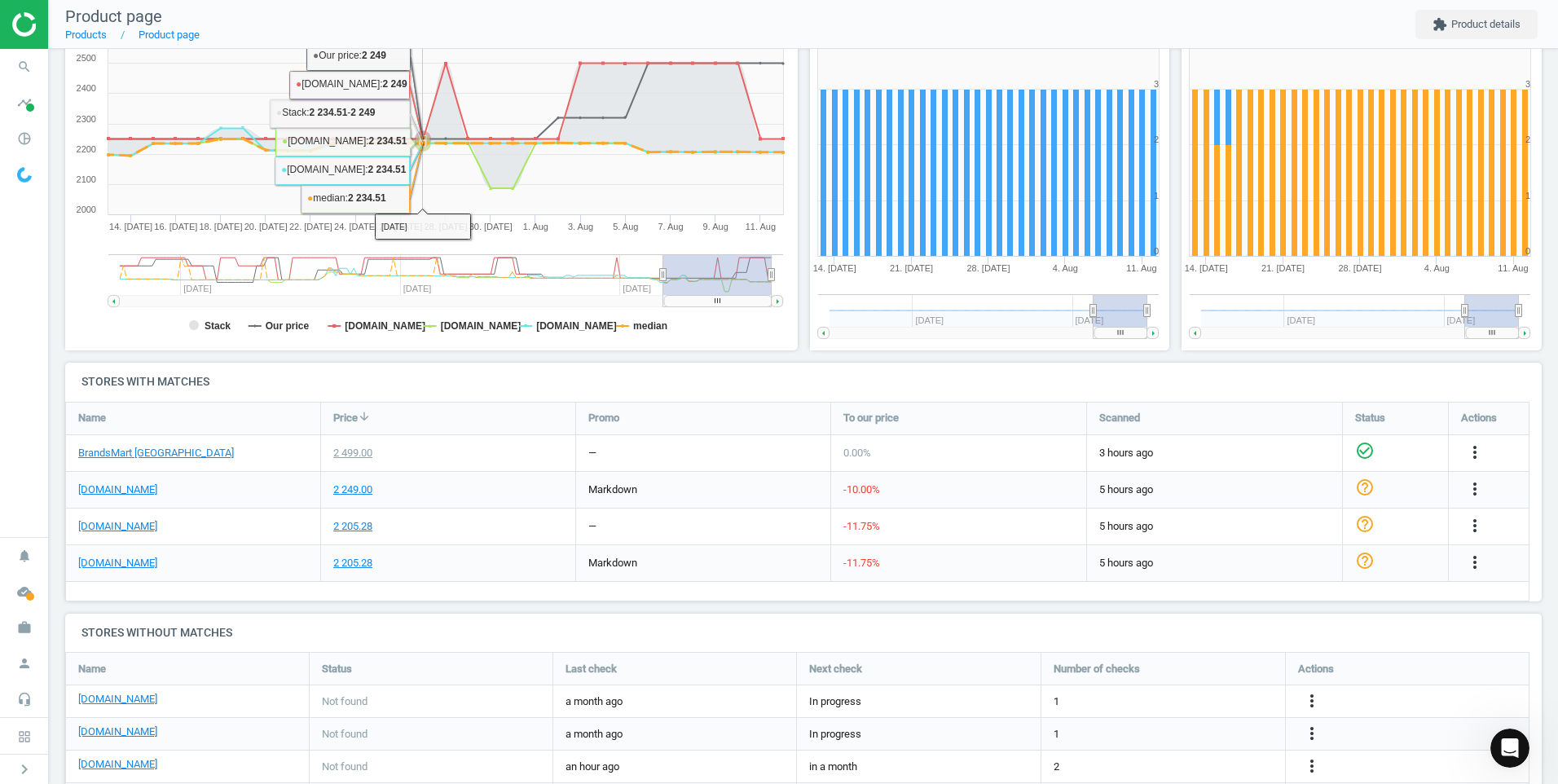
scroll to position [245, 0]
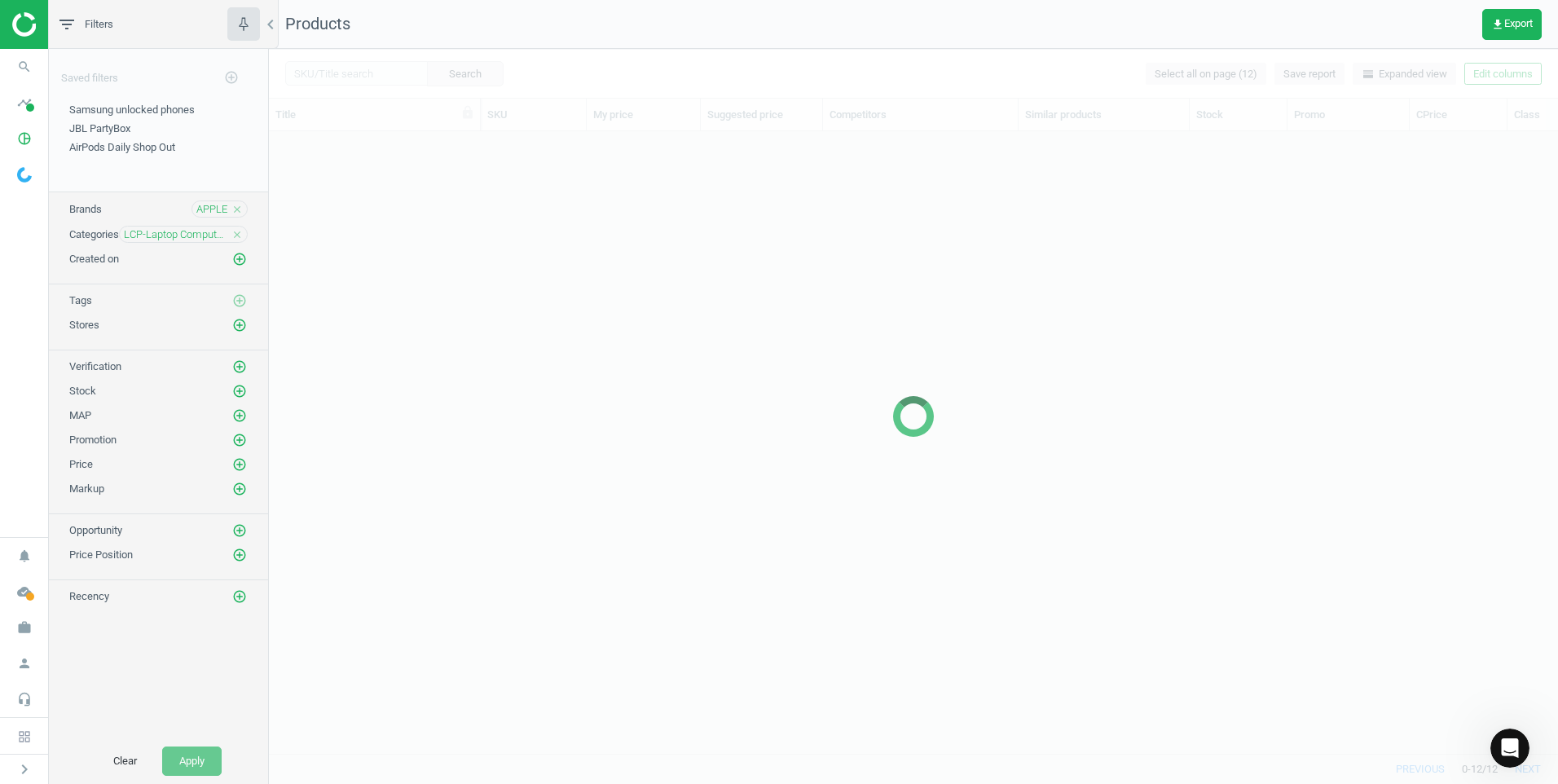
scroll to position [598, 1277]
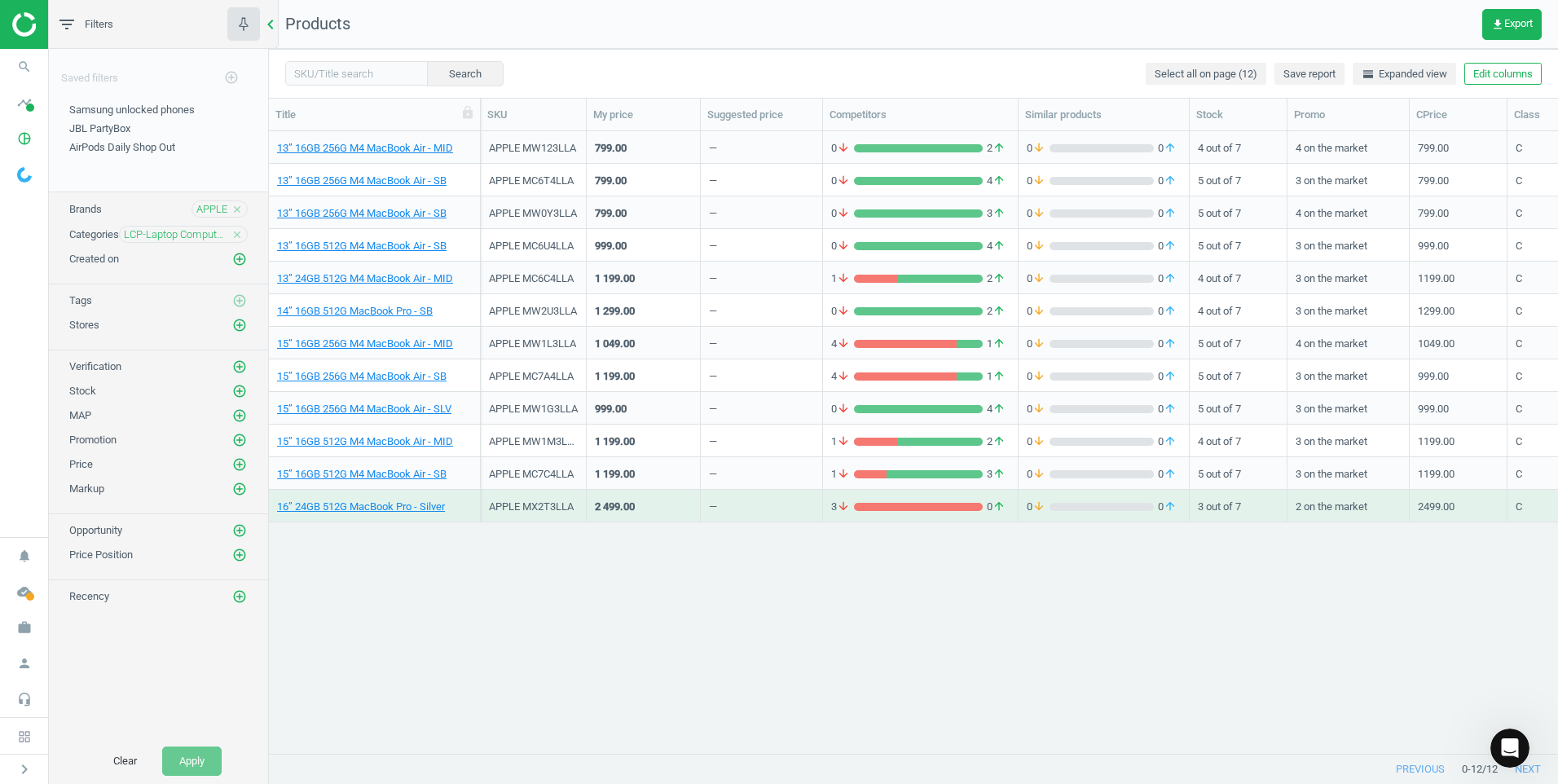
click at [272, 29] on icon "chevron_left" at bounding box center [271, 24] width 20 height 20
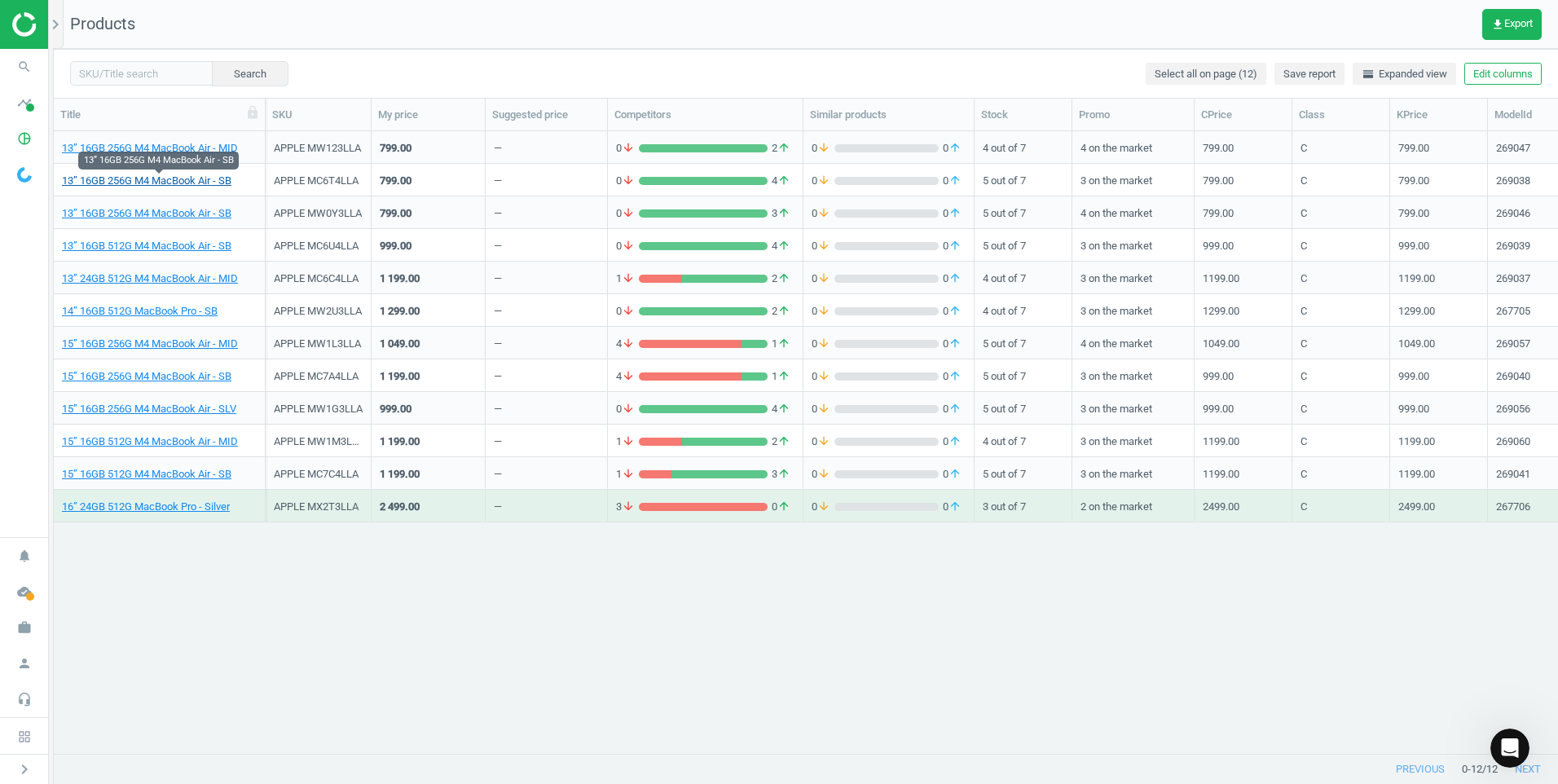
click at [169, 180] on link "13” 16GB 256G M4 MacBook Air - SB" at bounding box center [146, 180] width 169 height 15
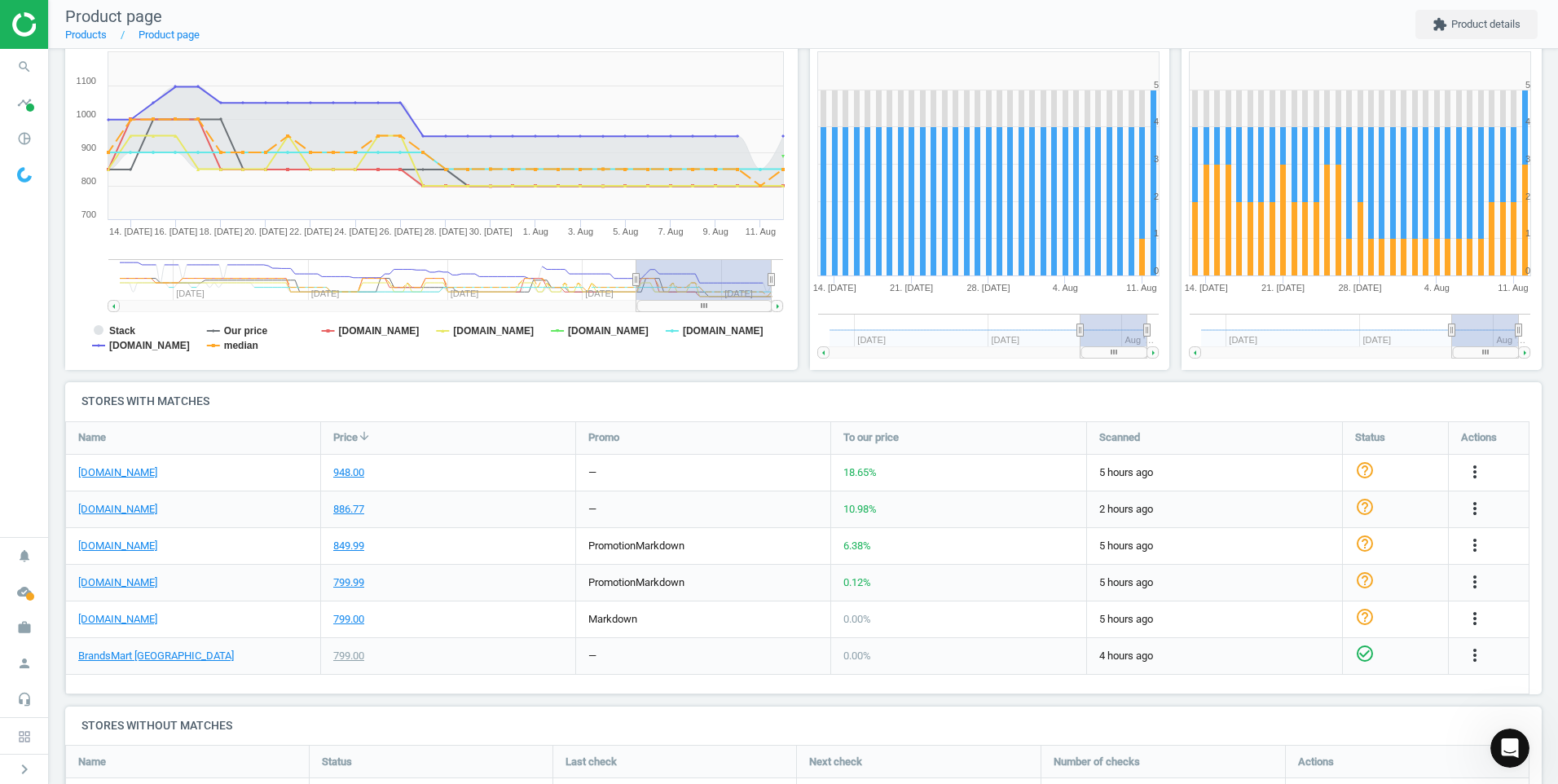
scroll to position [245, 0]
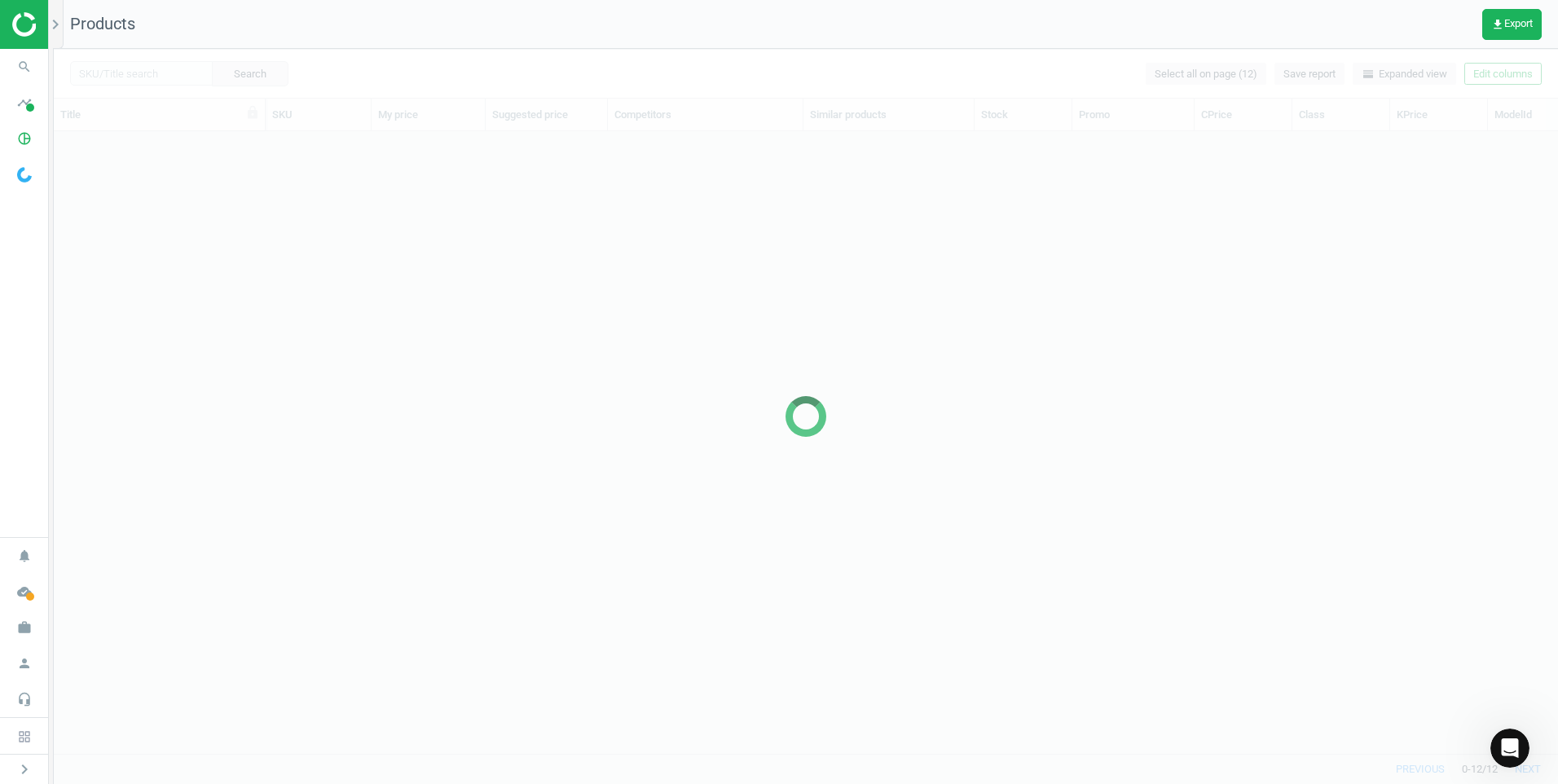
scroll to position [598, 1492]
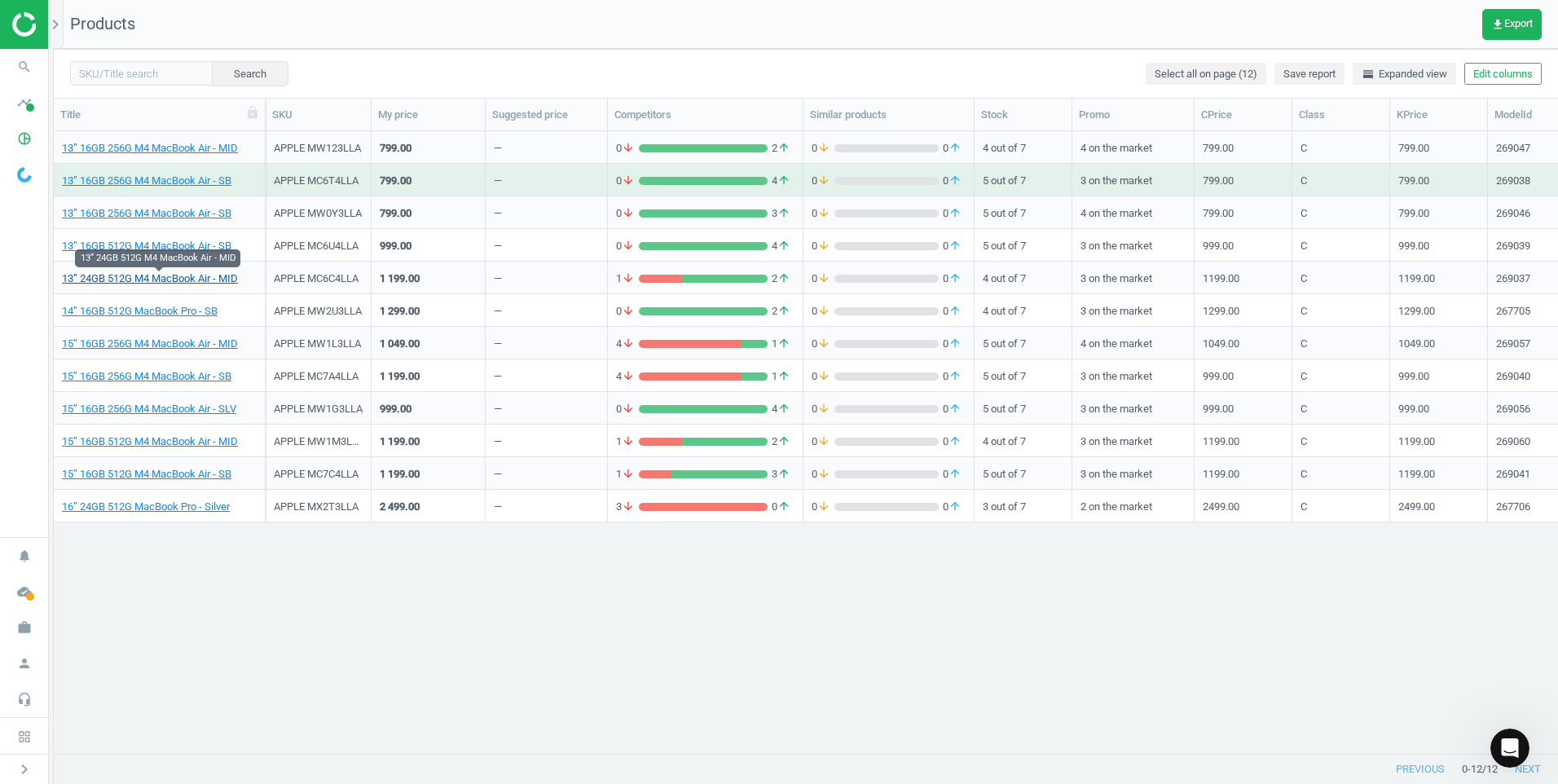
click at [192, 284] on link "13” 24GB 512G M4 MacBook Air - MID" at bounding box center [149, 278] width 176 height 15
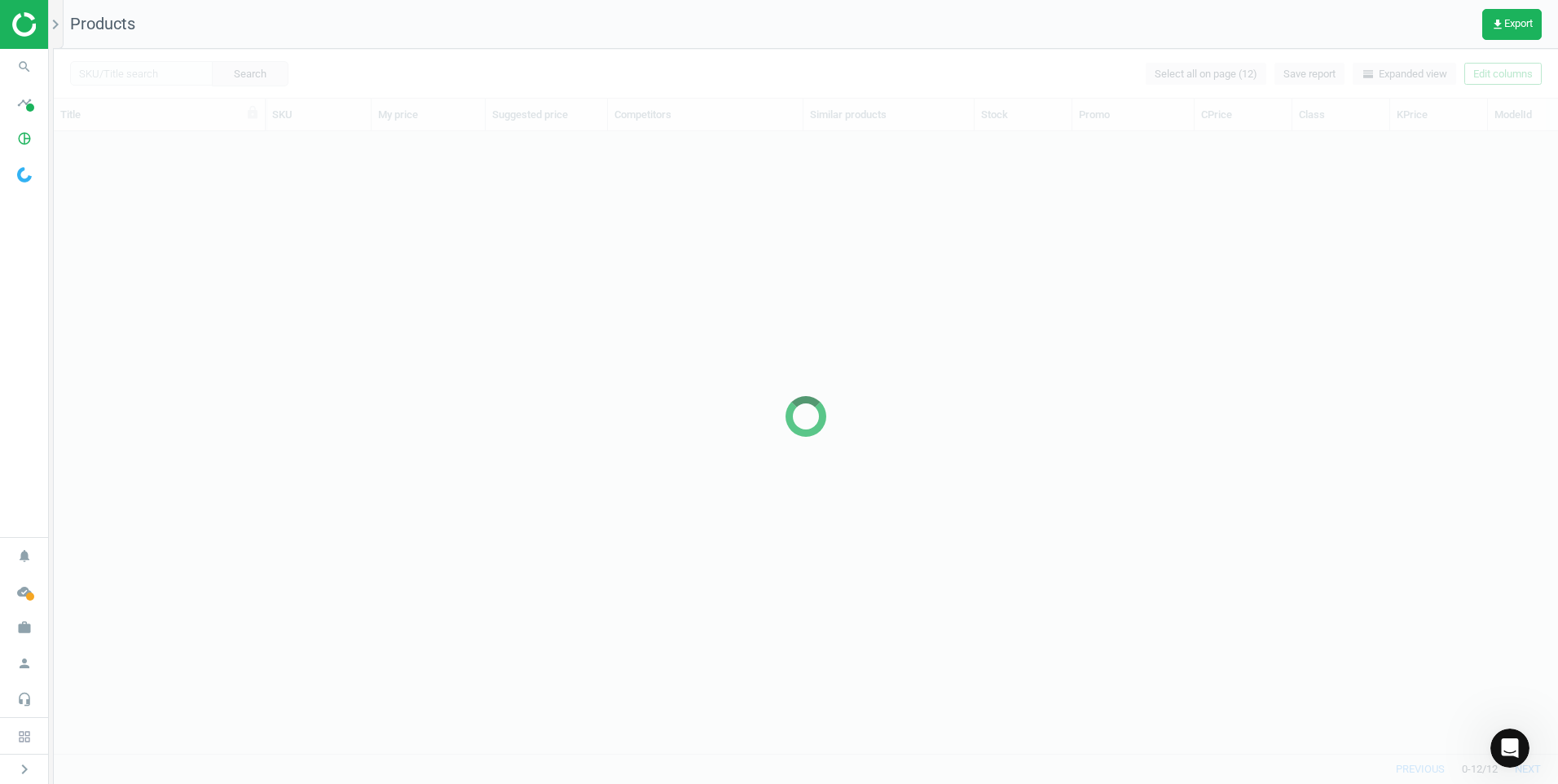
scroll to position [598, 1492]
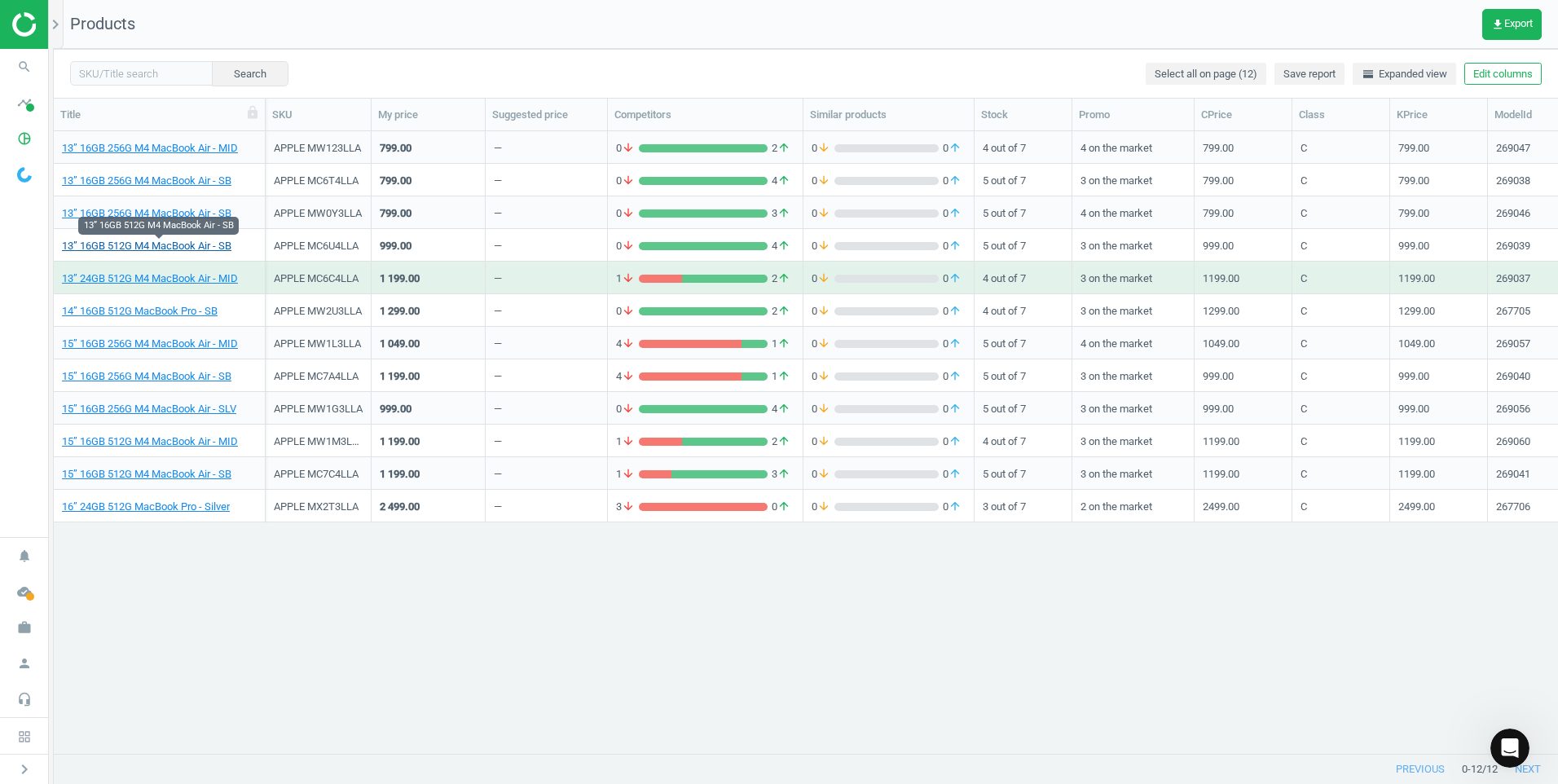
click at [193, 245] on link "13” 16GB 512G M4 MacBook Air - SB" at bounding box center [146, 245] width 169 height 15
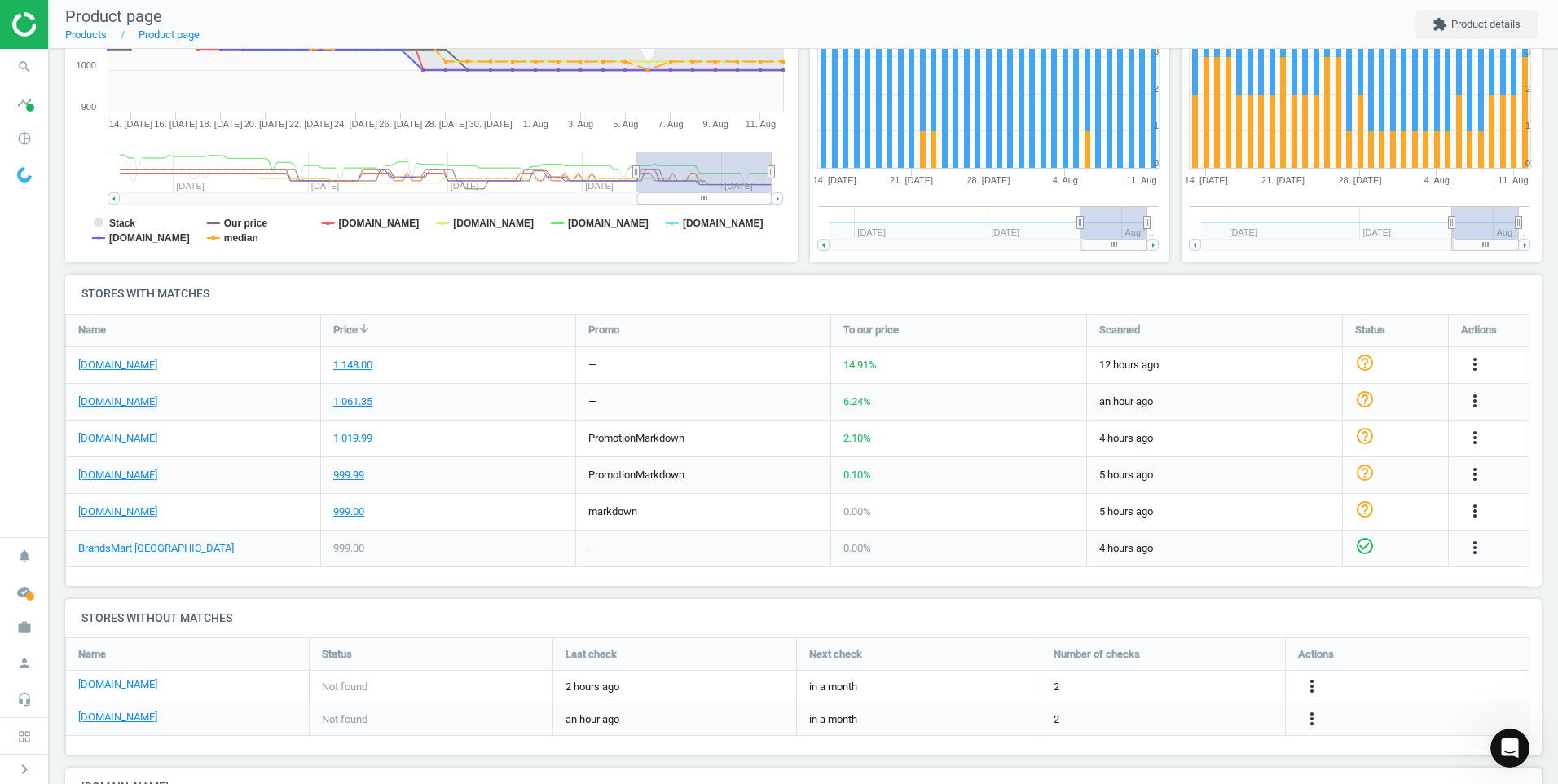
scroll to position [326, 0]
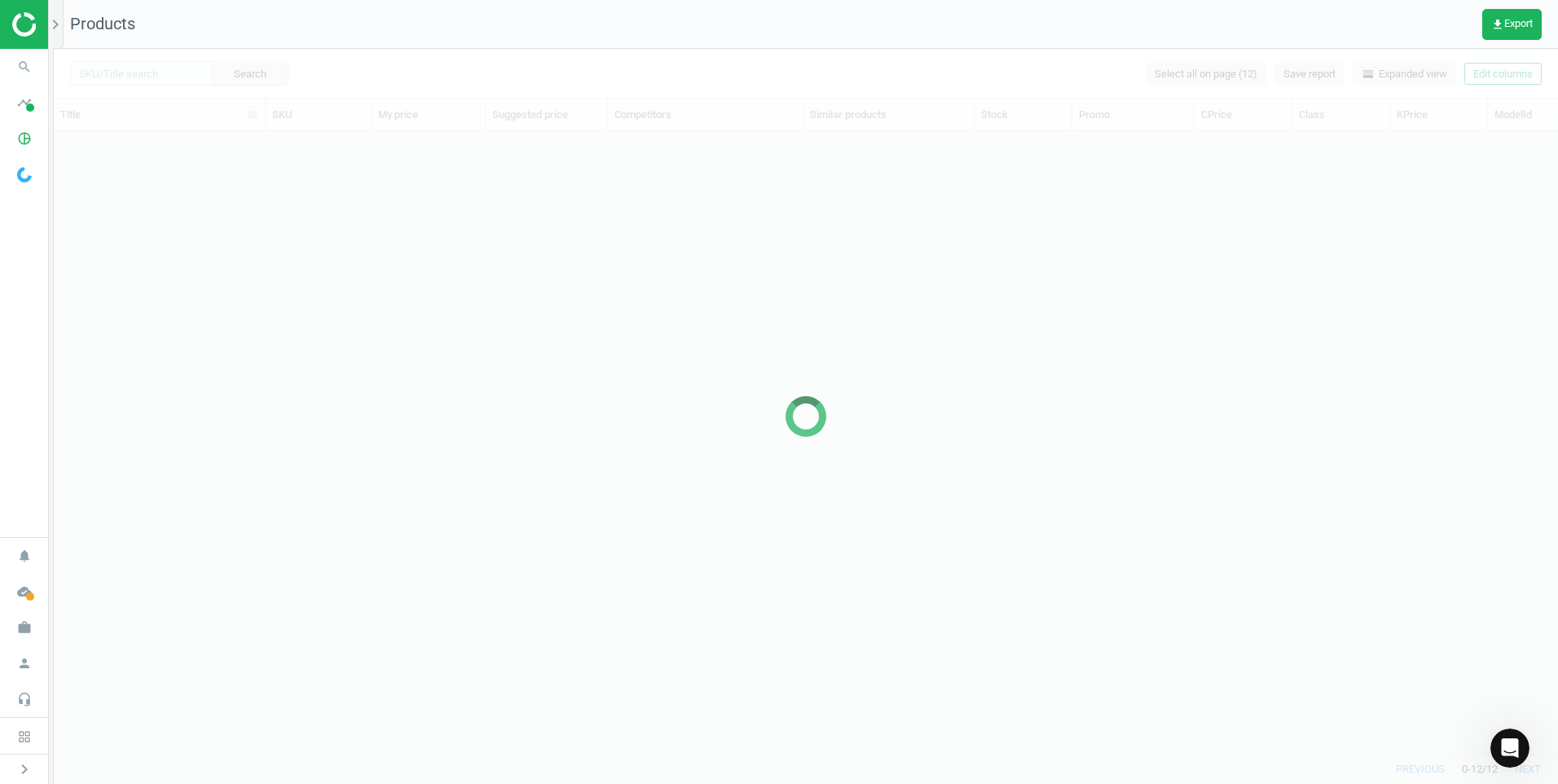
scroll to position [598, 1492]
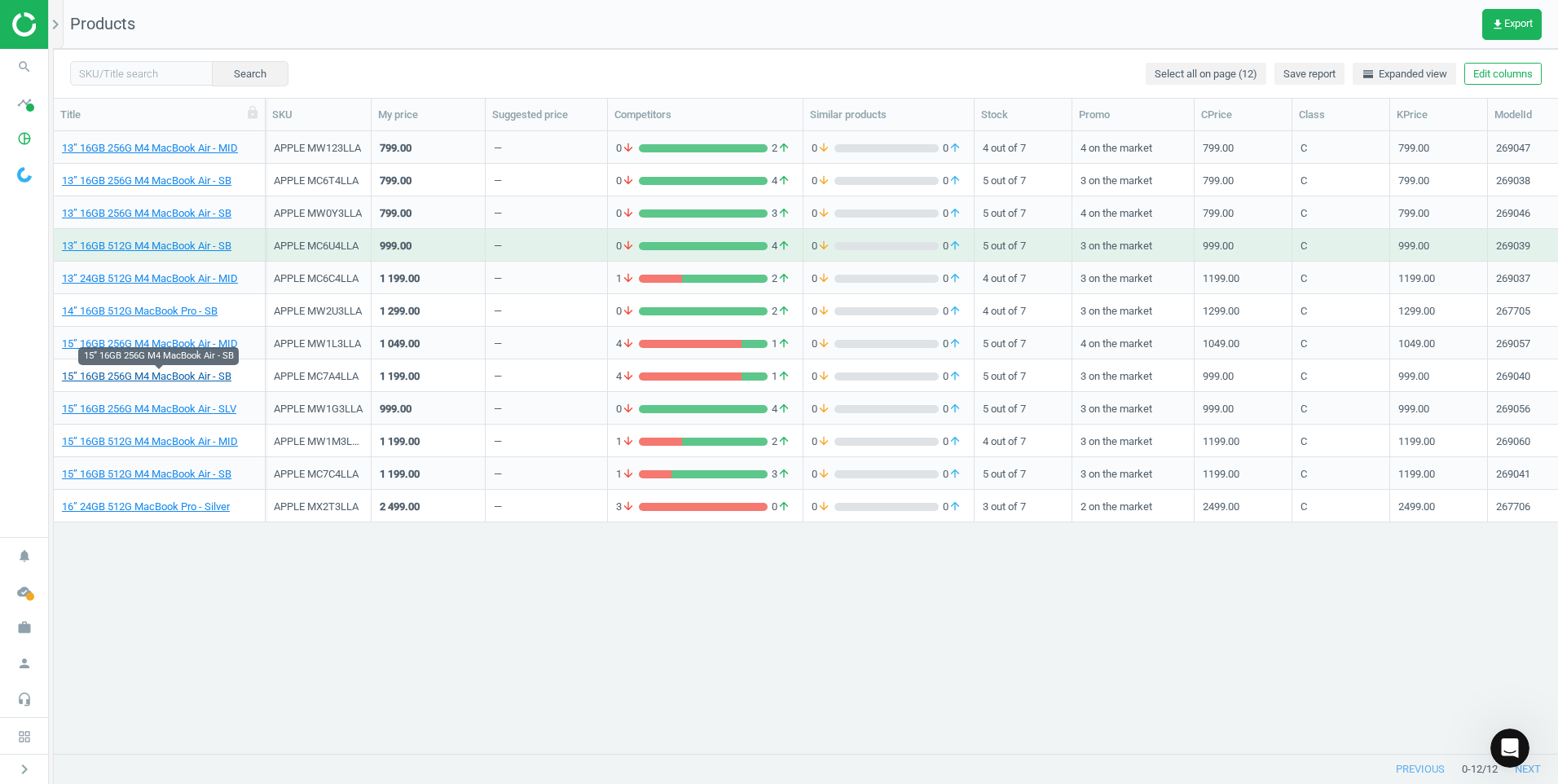
click at [190, 376] on link "15” 16GB 256G M4 MacBook Air - SB" at bounding box center [146, 376] width 169 height 15
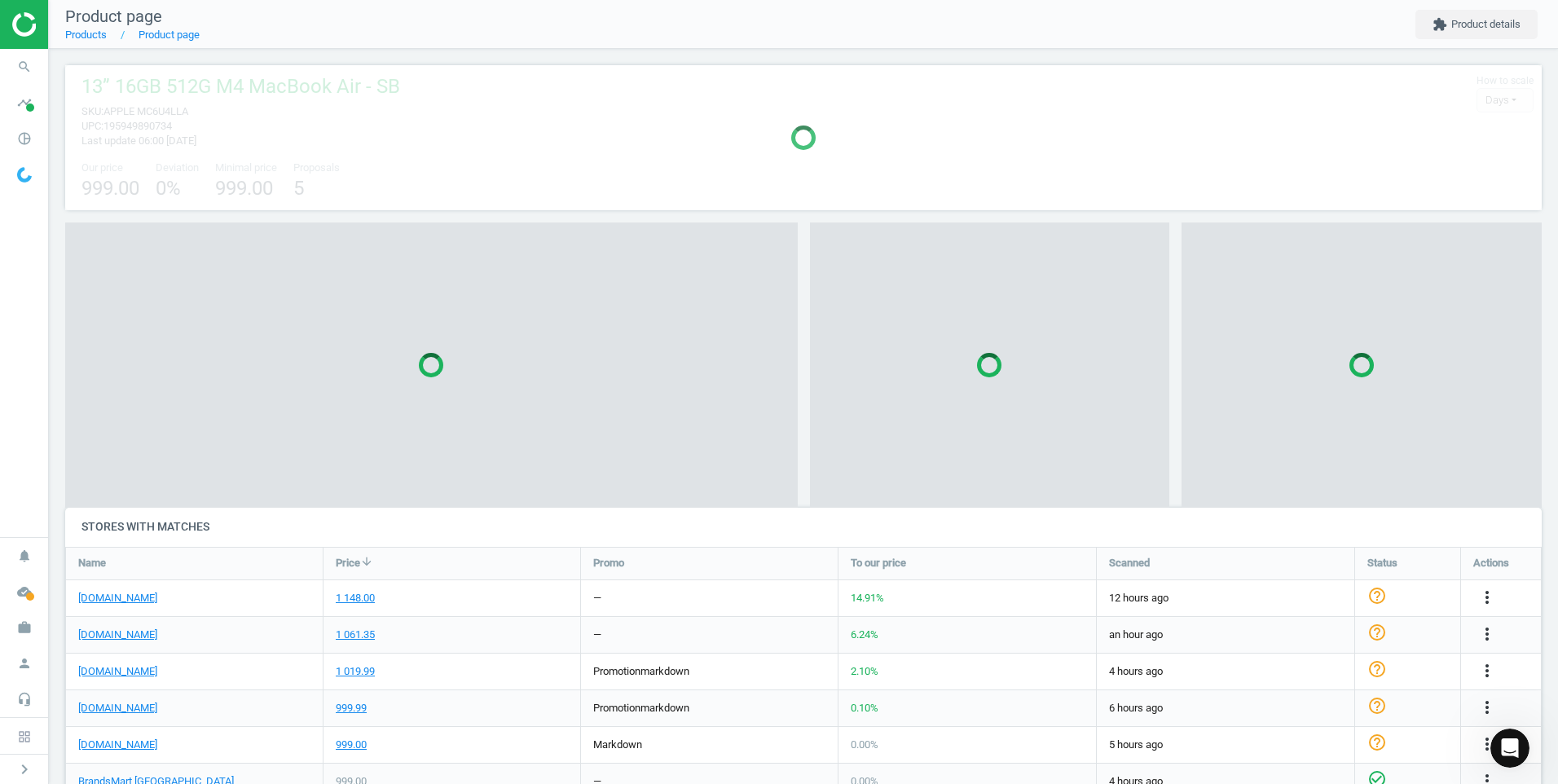
scroll to position [8, 8]
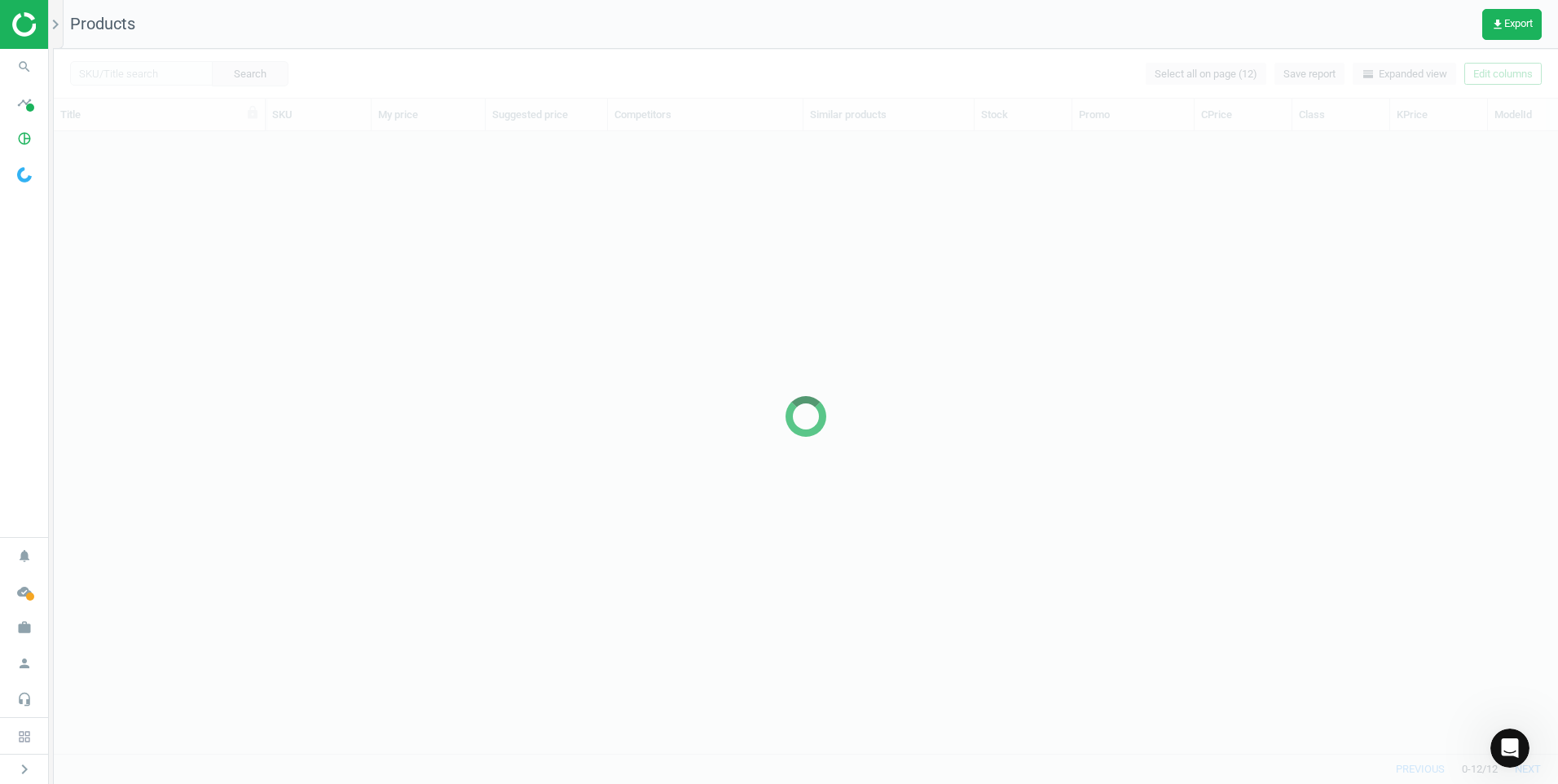
scroll to position [598, 1492]
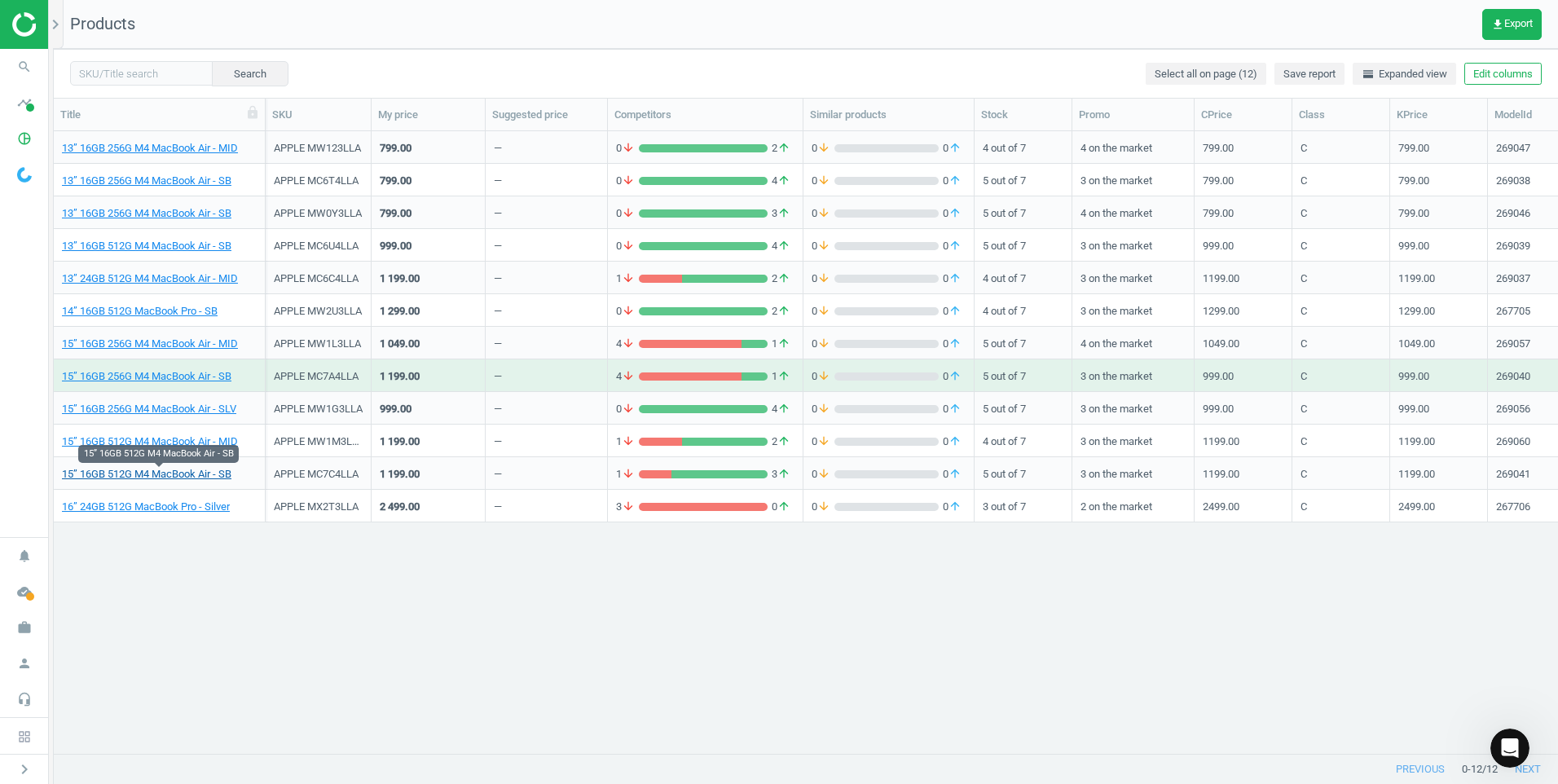
click at [172, 474] on link "15” 16GB 512G M4 MacBook Air - SB" at bounding box center [146, 474] width 169 height 15
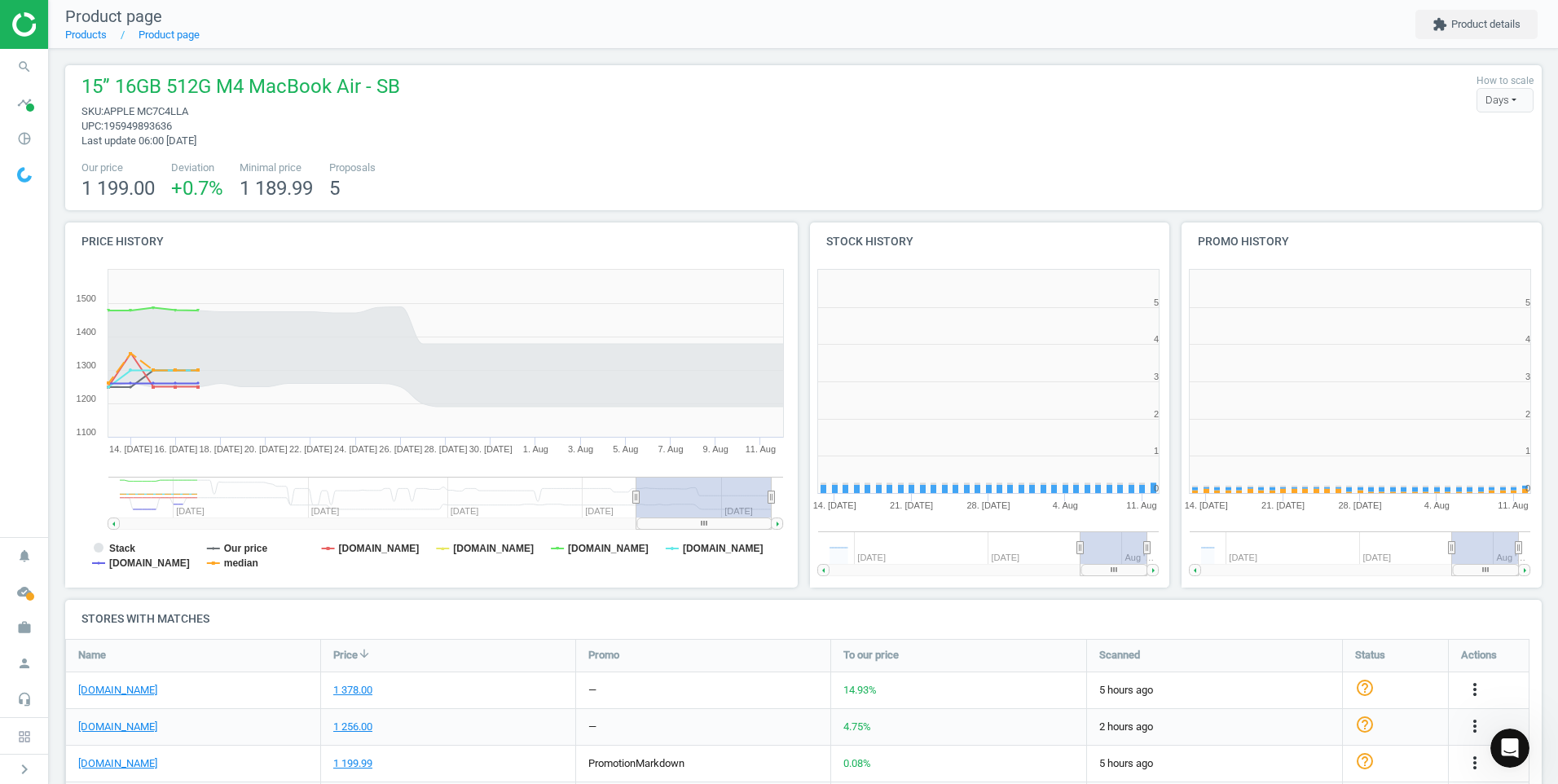
scroll to position [8, 8]
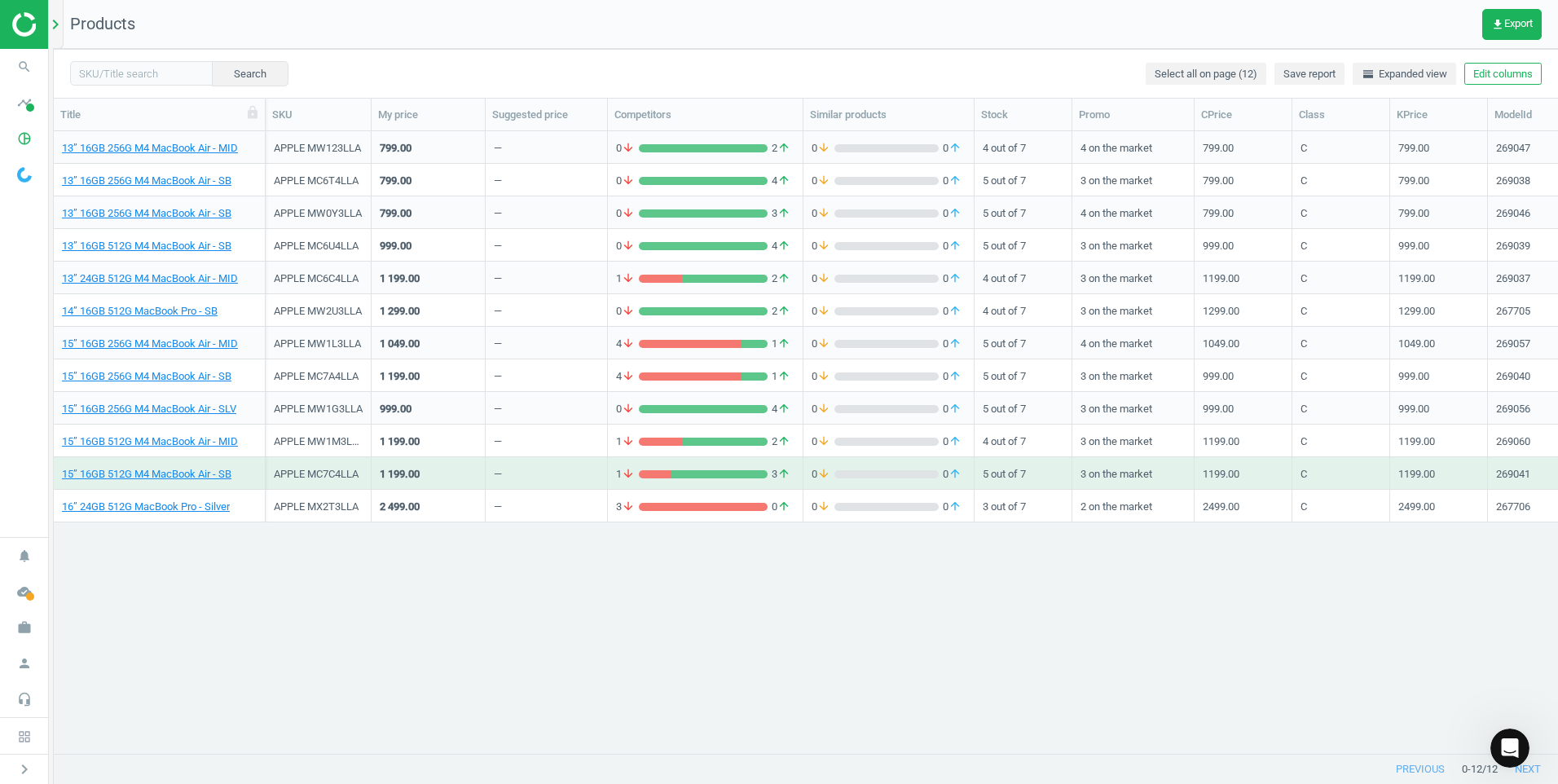
click at [61, 20] on icon "chevron_right" at bounding box center [56, 24] width 20 height 20
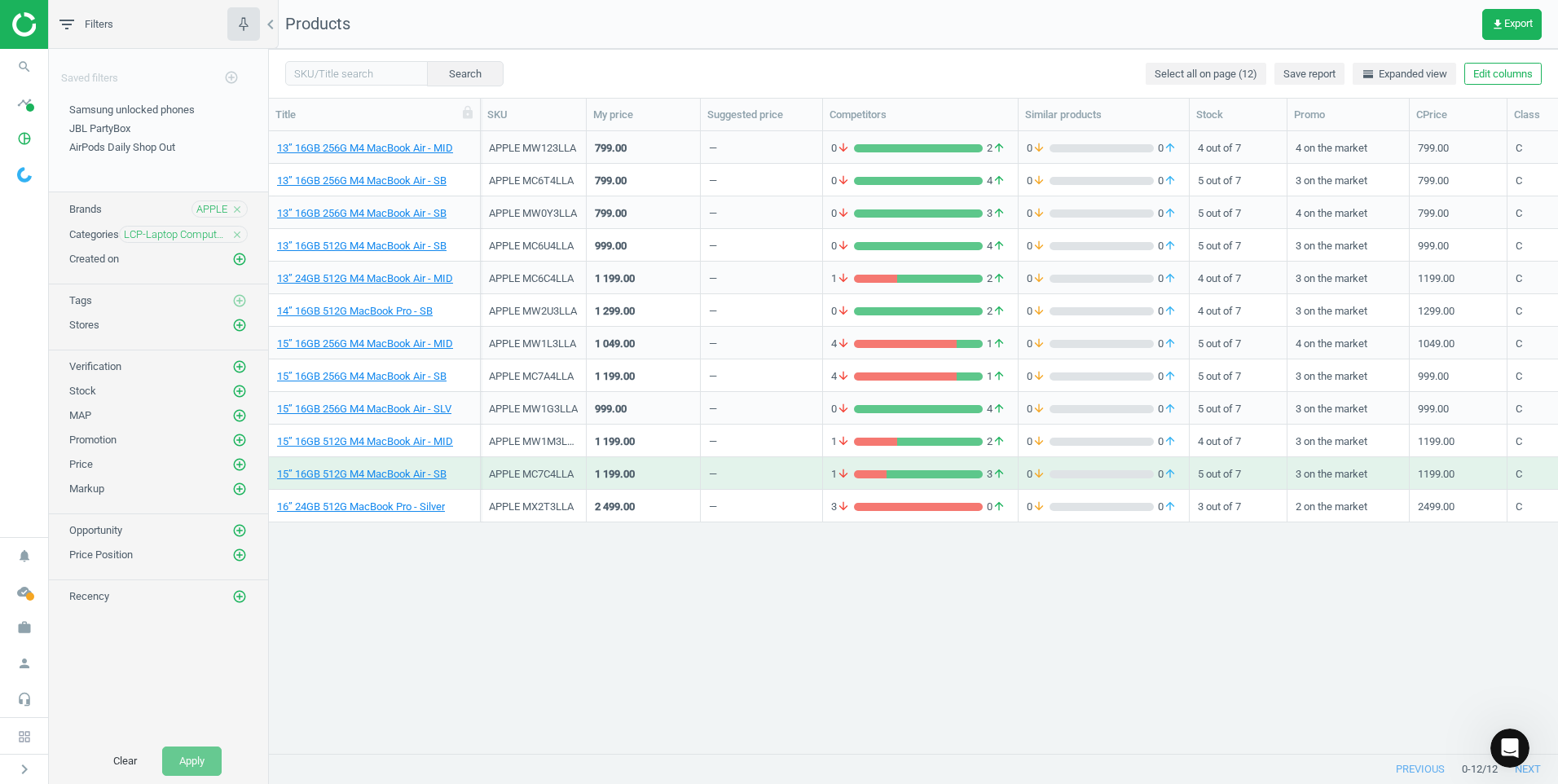
click at [237, 230] on icon "close" at bounding box center [237, 234] width 11 height 11
click at [240, 230] on icon "add_circle_outline" at bounding box center [239, 233] width 15 height 15
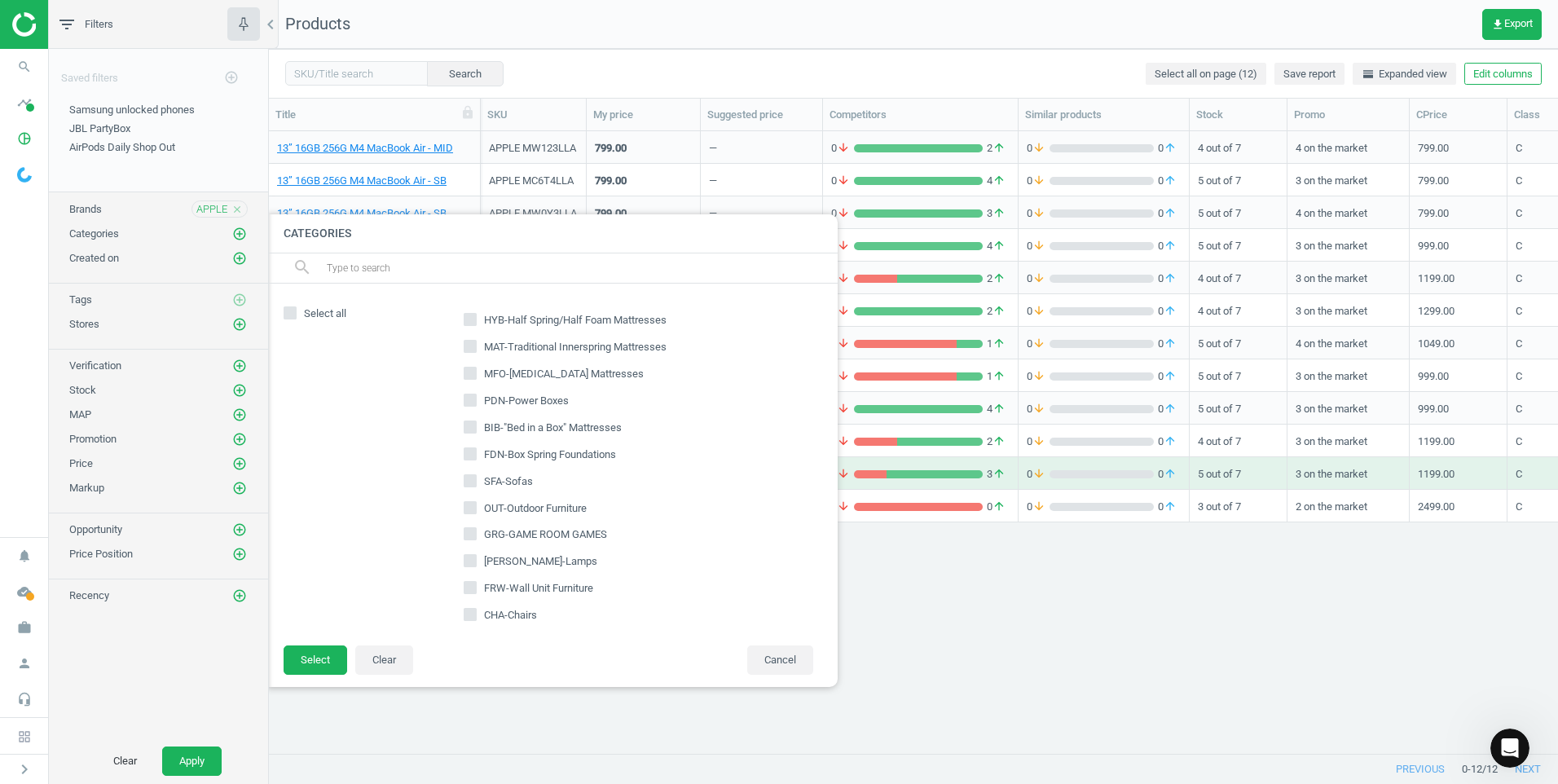
click at [462, 278] on input "text" at bounding box center [575, 268] width 501 height 26
type input "mbr"
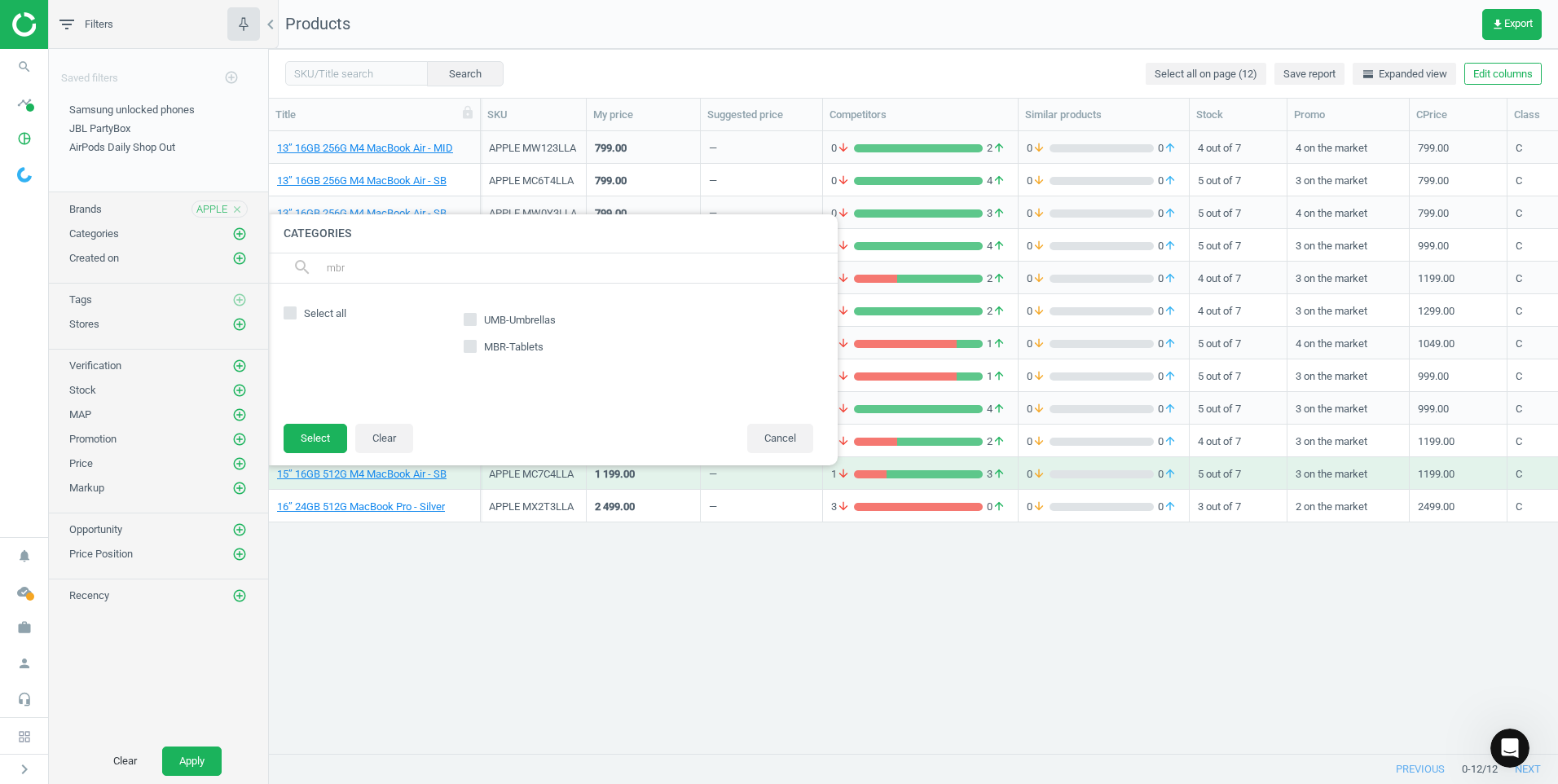
click at [471, 353] on span at bounding box center [470, 350] width 13 height 12
click at [471, 351] on input "MBR-Tablets" at bounding box center [470, 346] width 10 height 10
checkbox input "true"
click at [328, 442] on button "Select" at bounding box center [315, 439] width 63 height 29
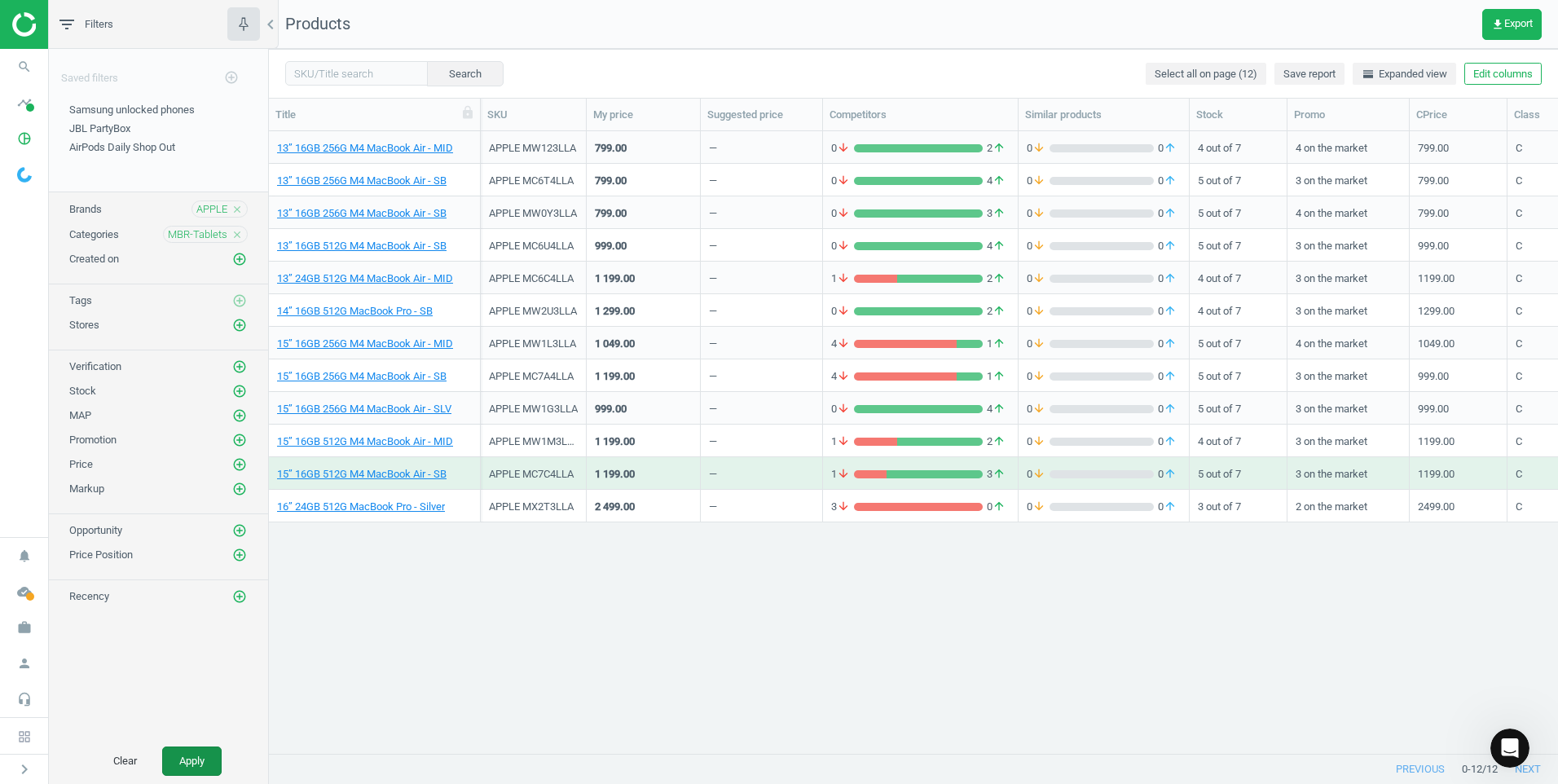
click at [208, 751] on button "Apply" at bounding box center [192, 761] width 60 height 29
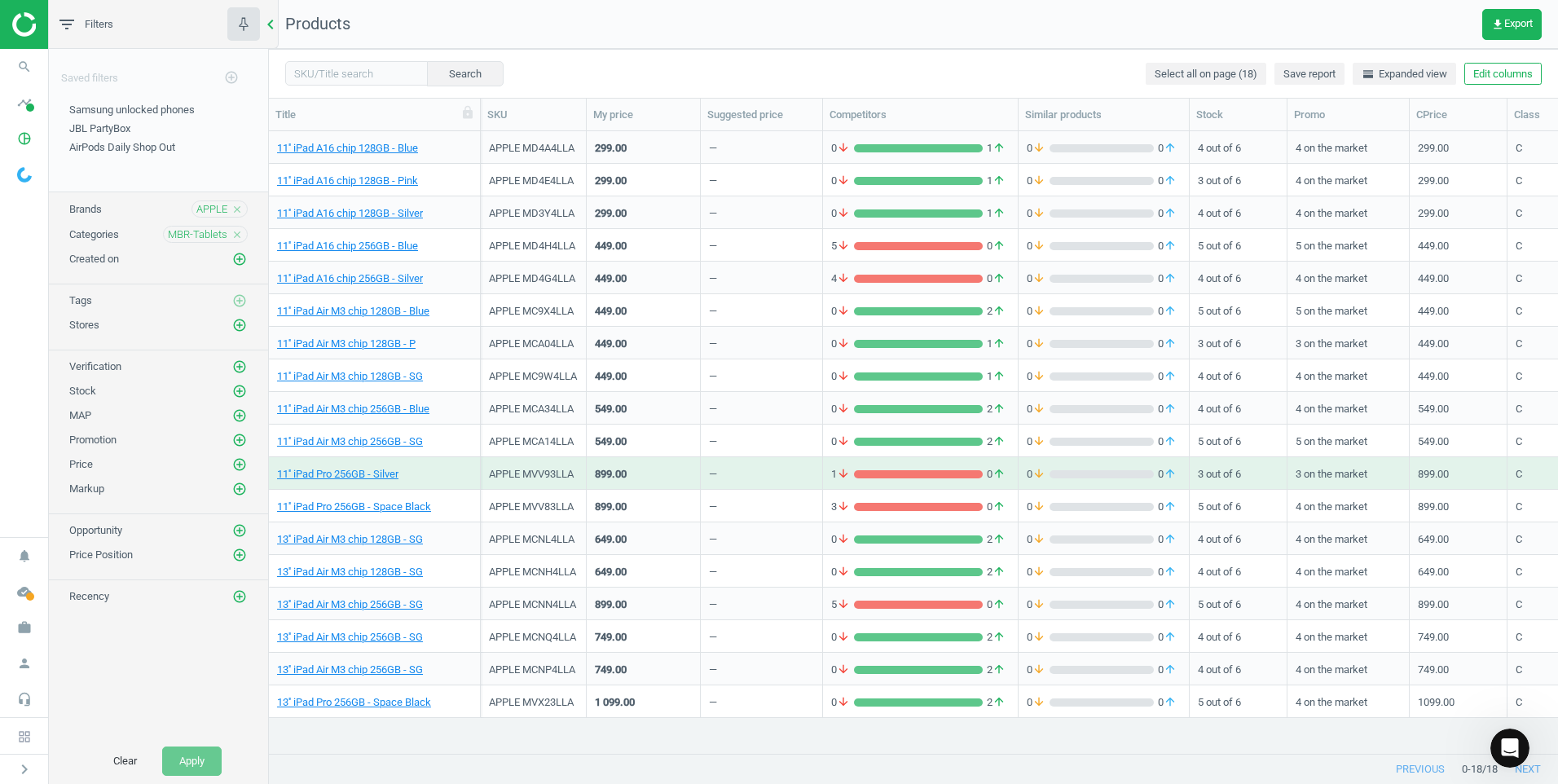
click at [274, 21] on icon "chevron_left" at bounding box center [271, 24] width 20 height 20
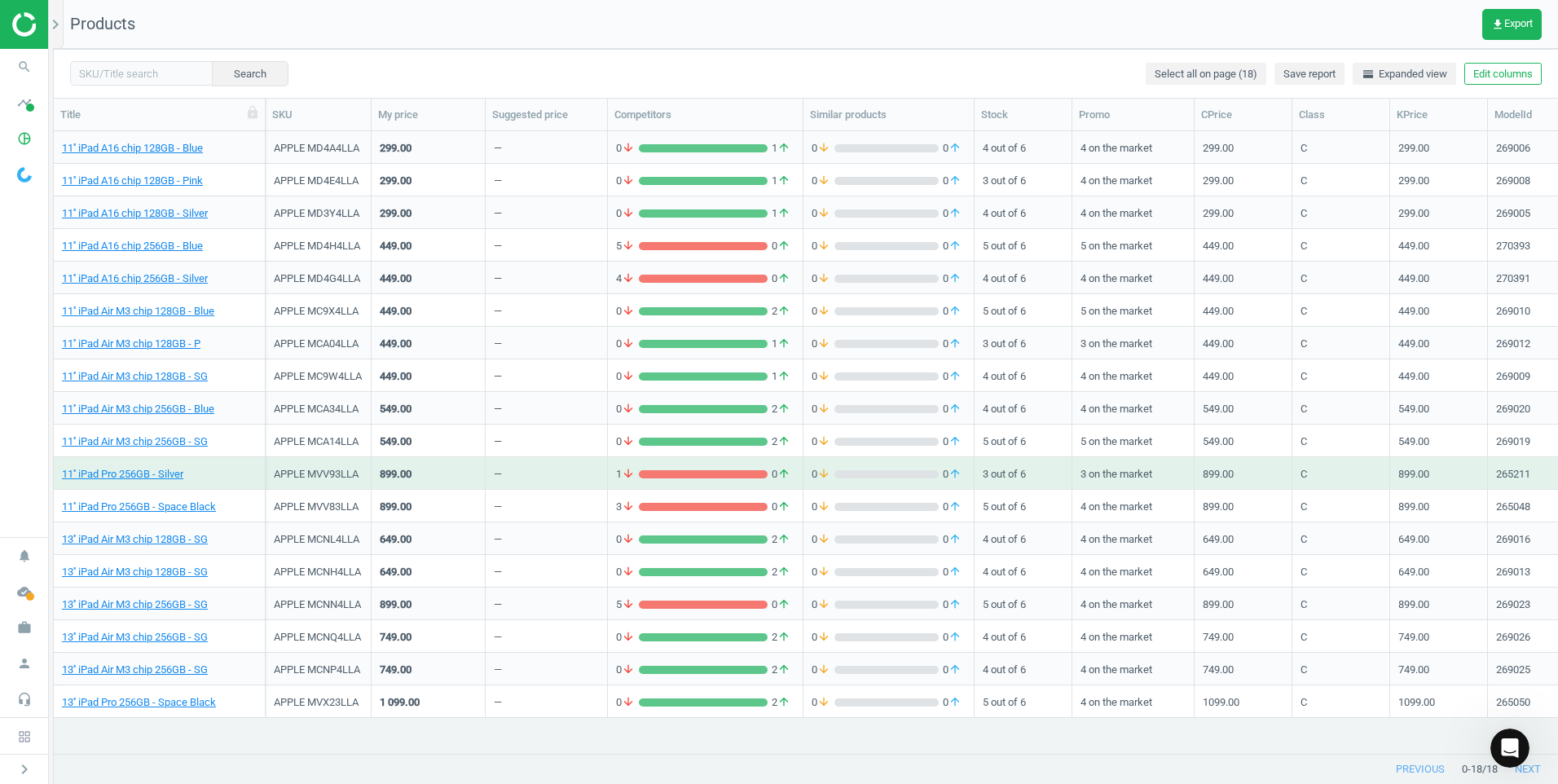
scroll to position [598, 1492]
click at [189, 703] on link "13'' iPad Pro 256GB - Space Black" at bounding box center [139, 702] width 154 height 15
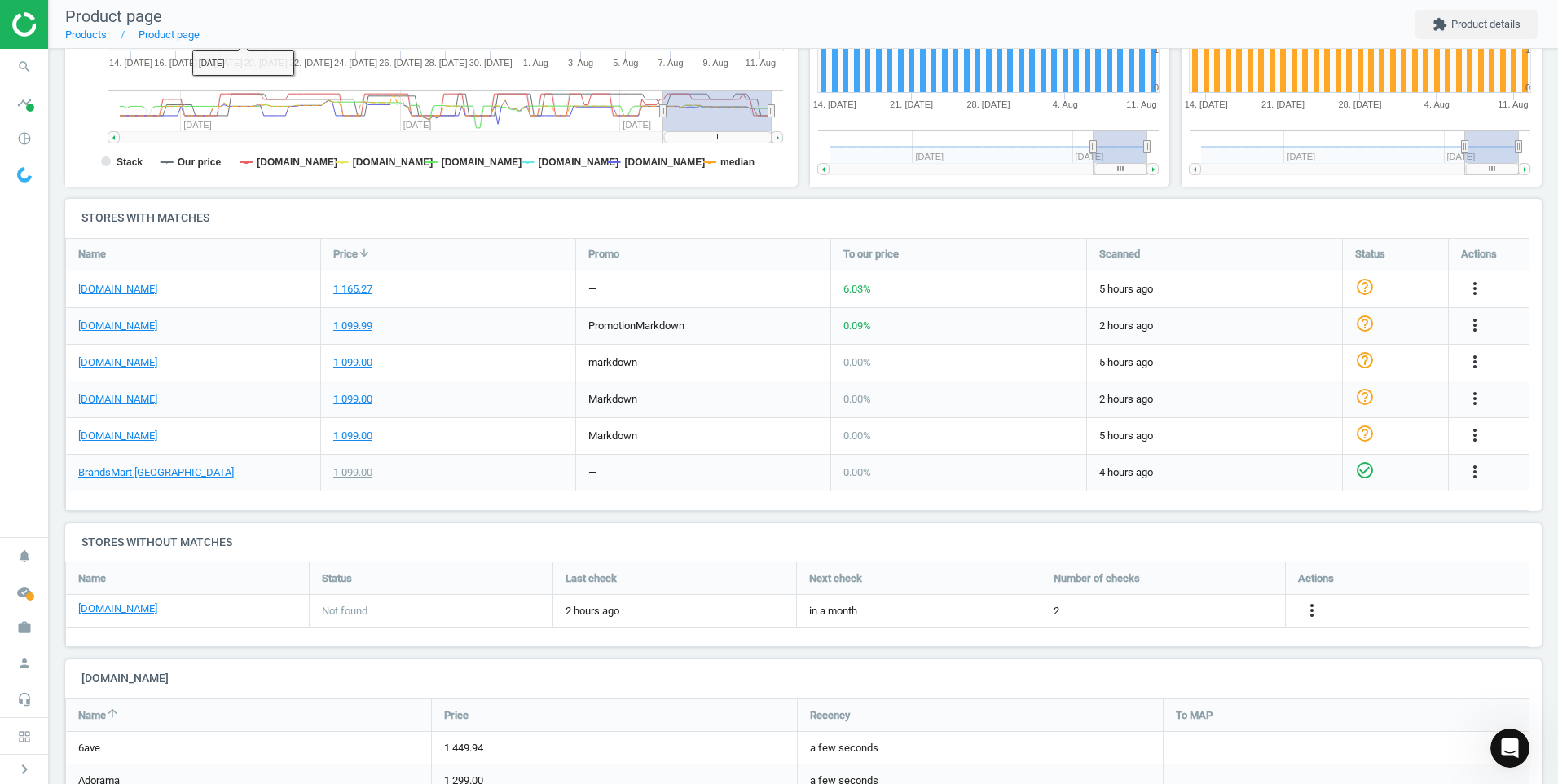
scroll to position [408, 0]
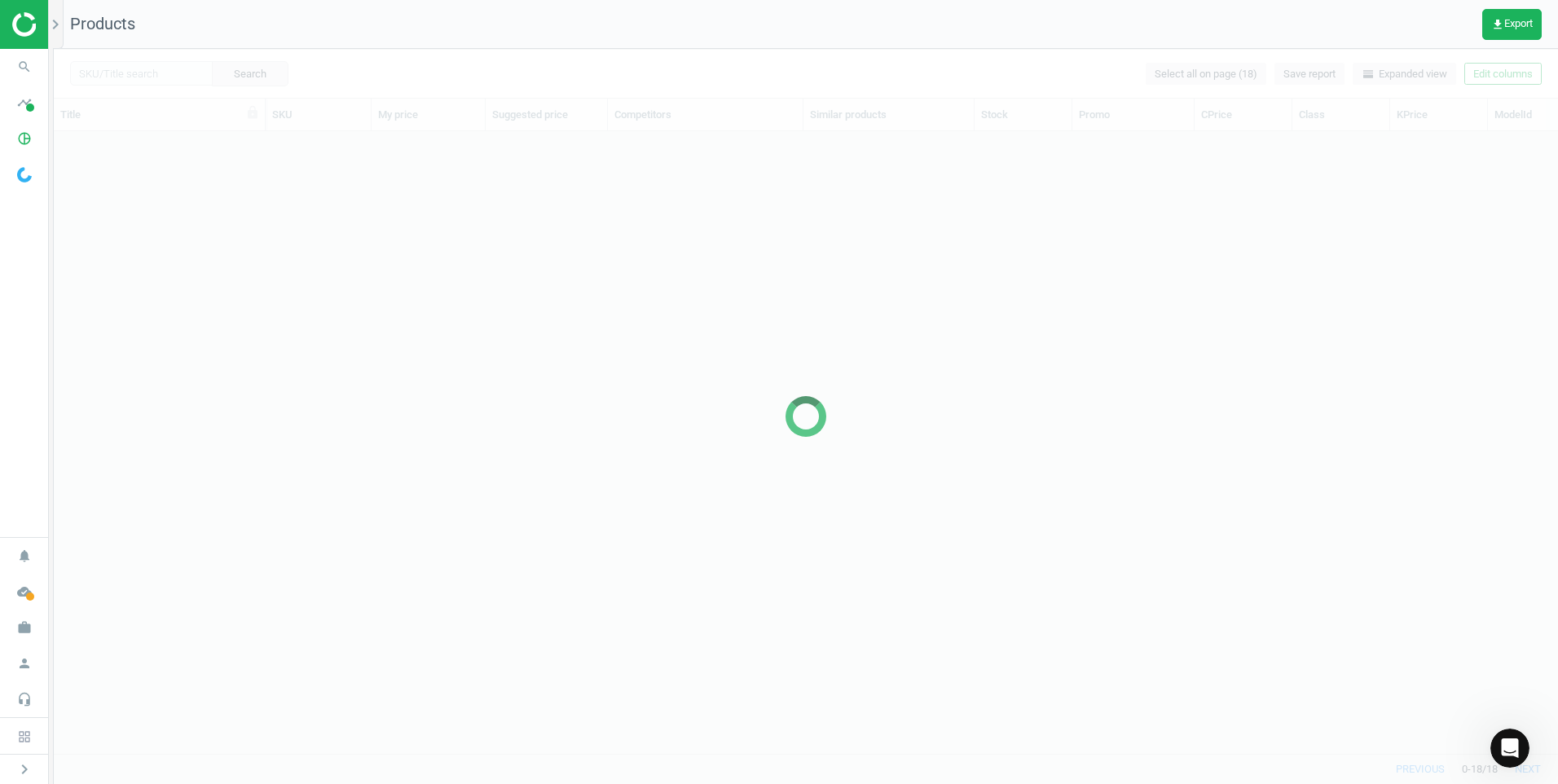
scroll to position [598, 1492]
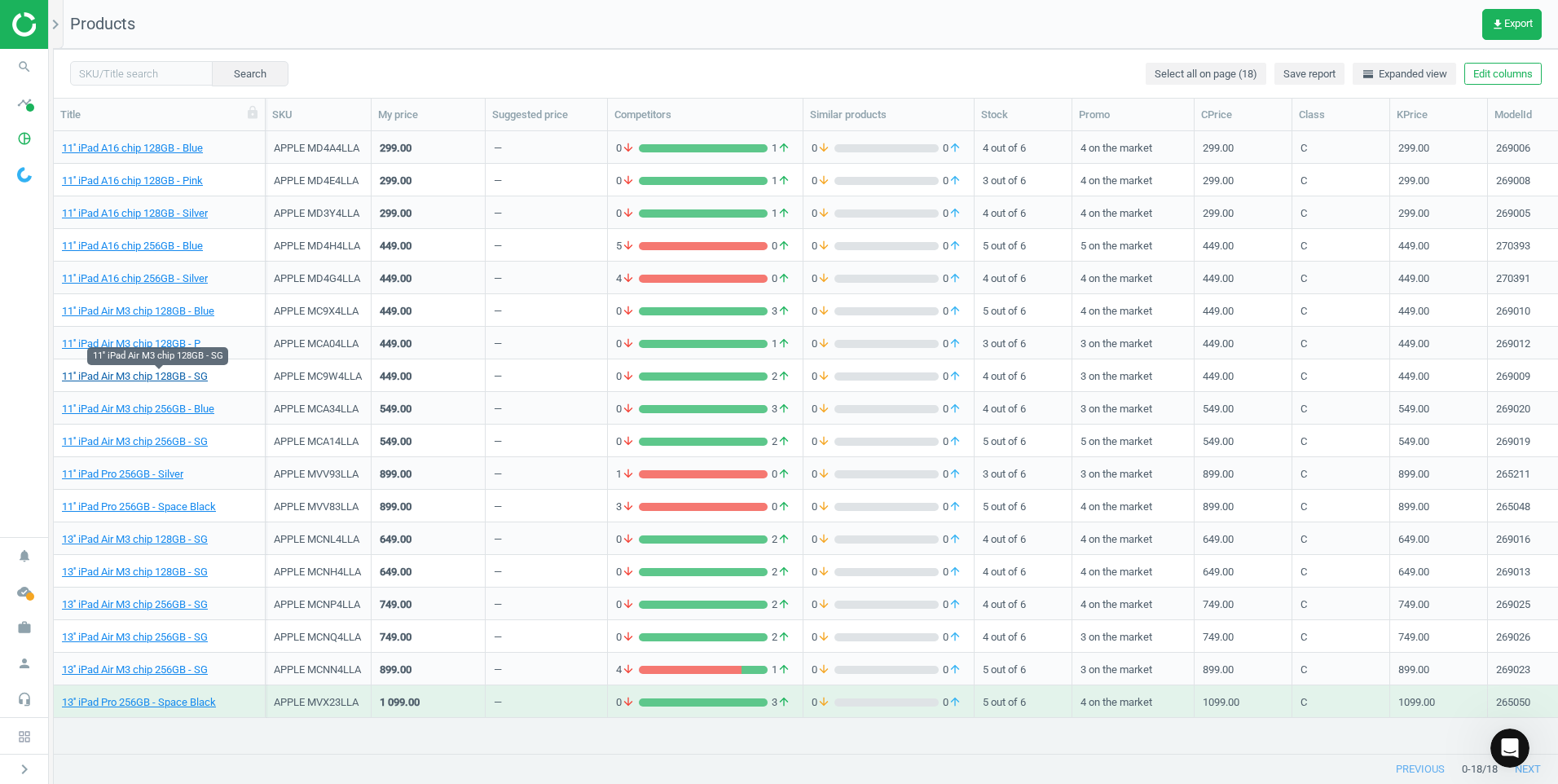
click at [194, 372] on link "11'' iPad Air M3 chip 128GB - SG" at bounding box center [134, 376] width 146 height 15
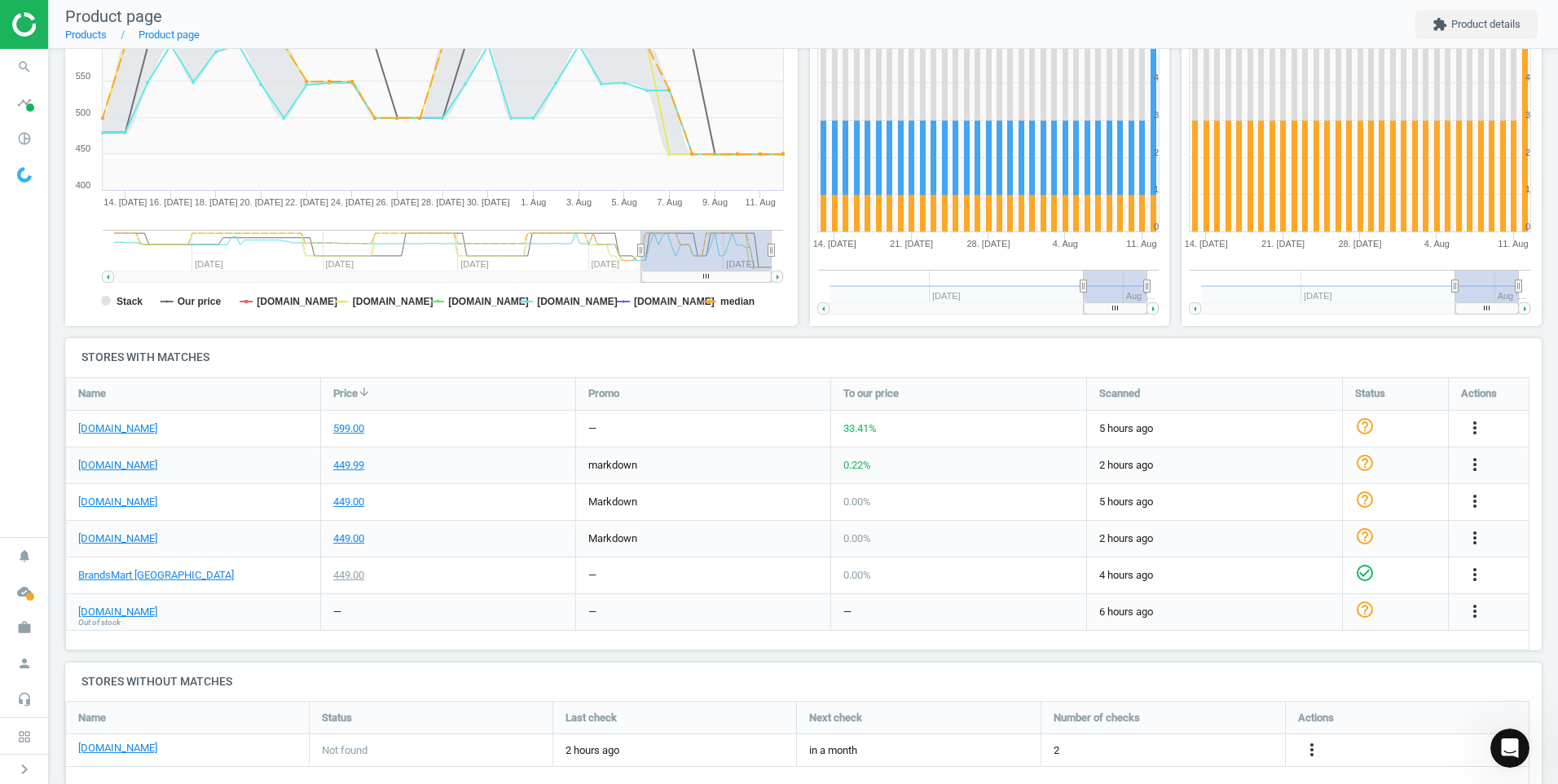
scroll to position [326, 0]
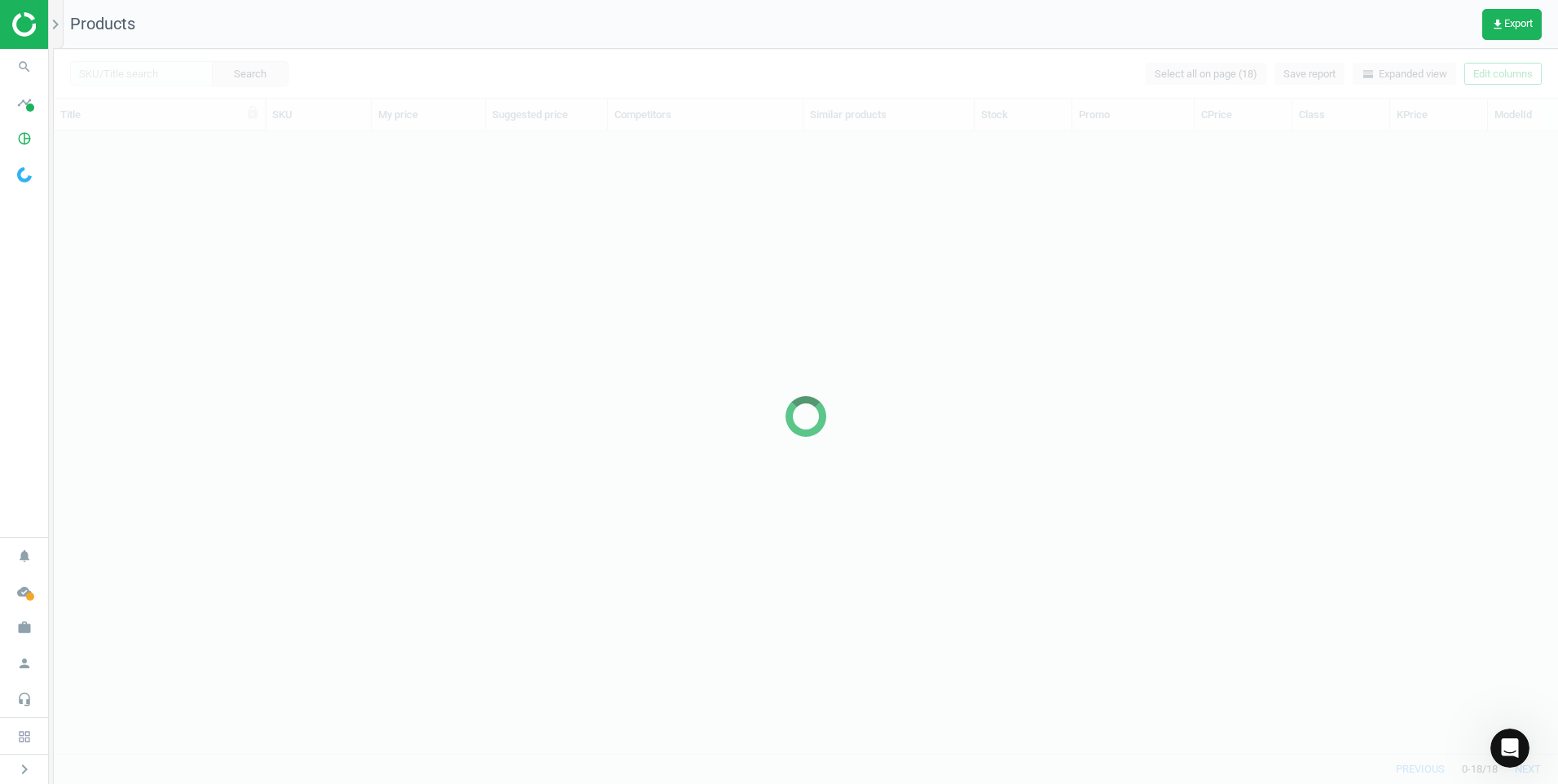
scroll to position [598, 1492]
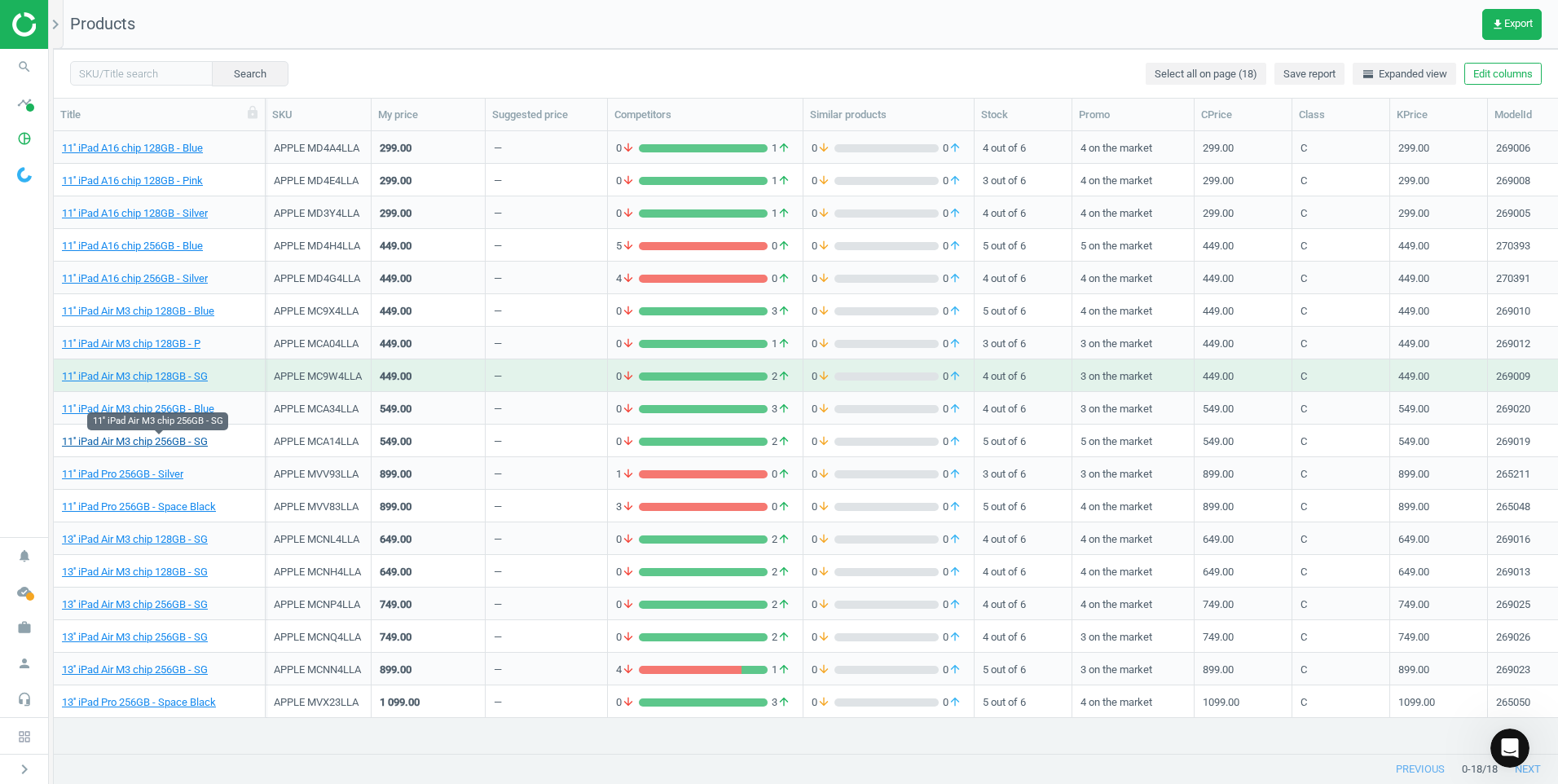
click at [163, 445] on link "11'' iPad Air M3 chip 256GB - SG" at bounding box center [134, 441] width 146 height 15
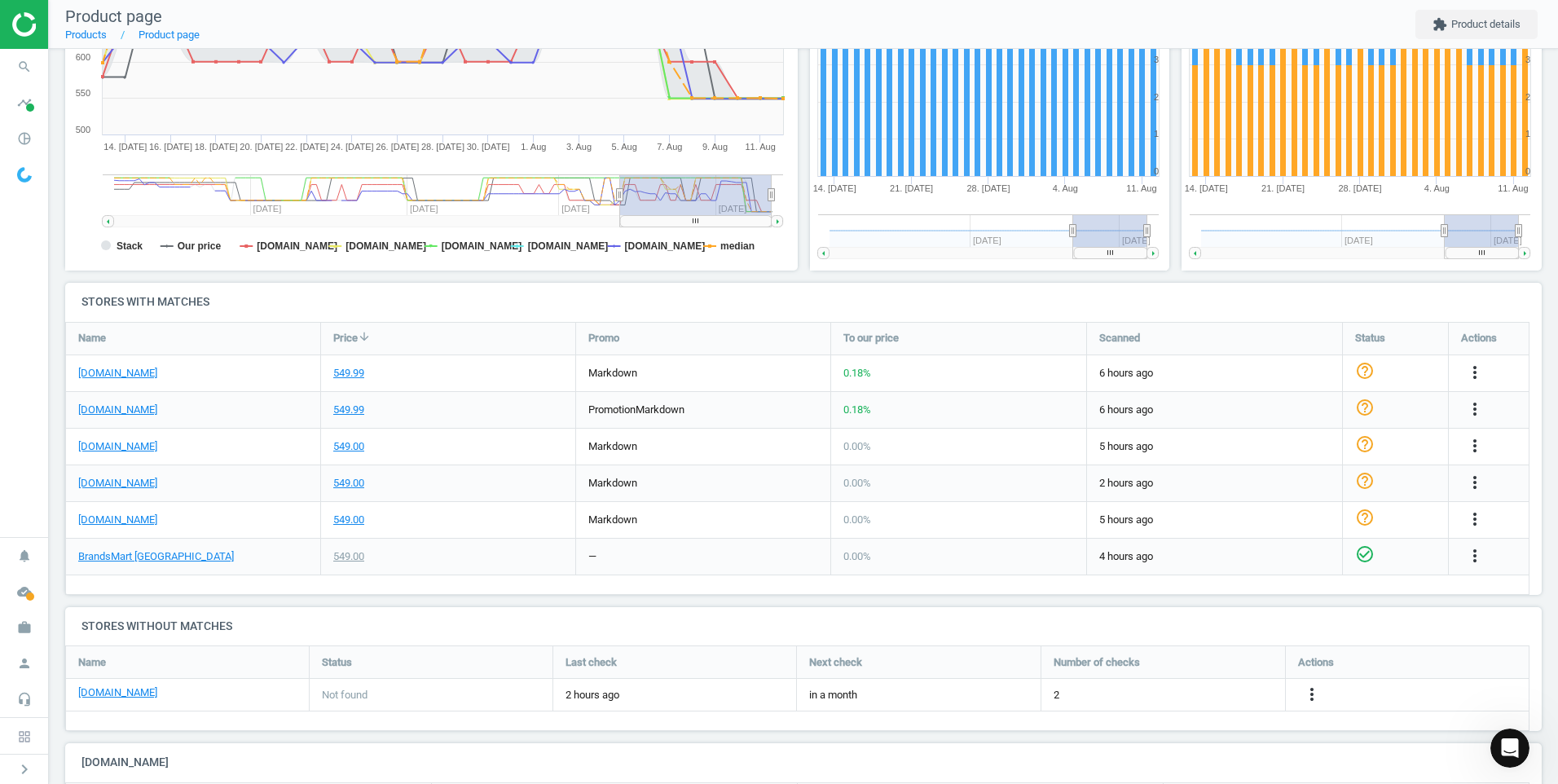
scroll to position [326, 0]
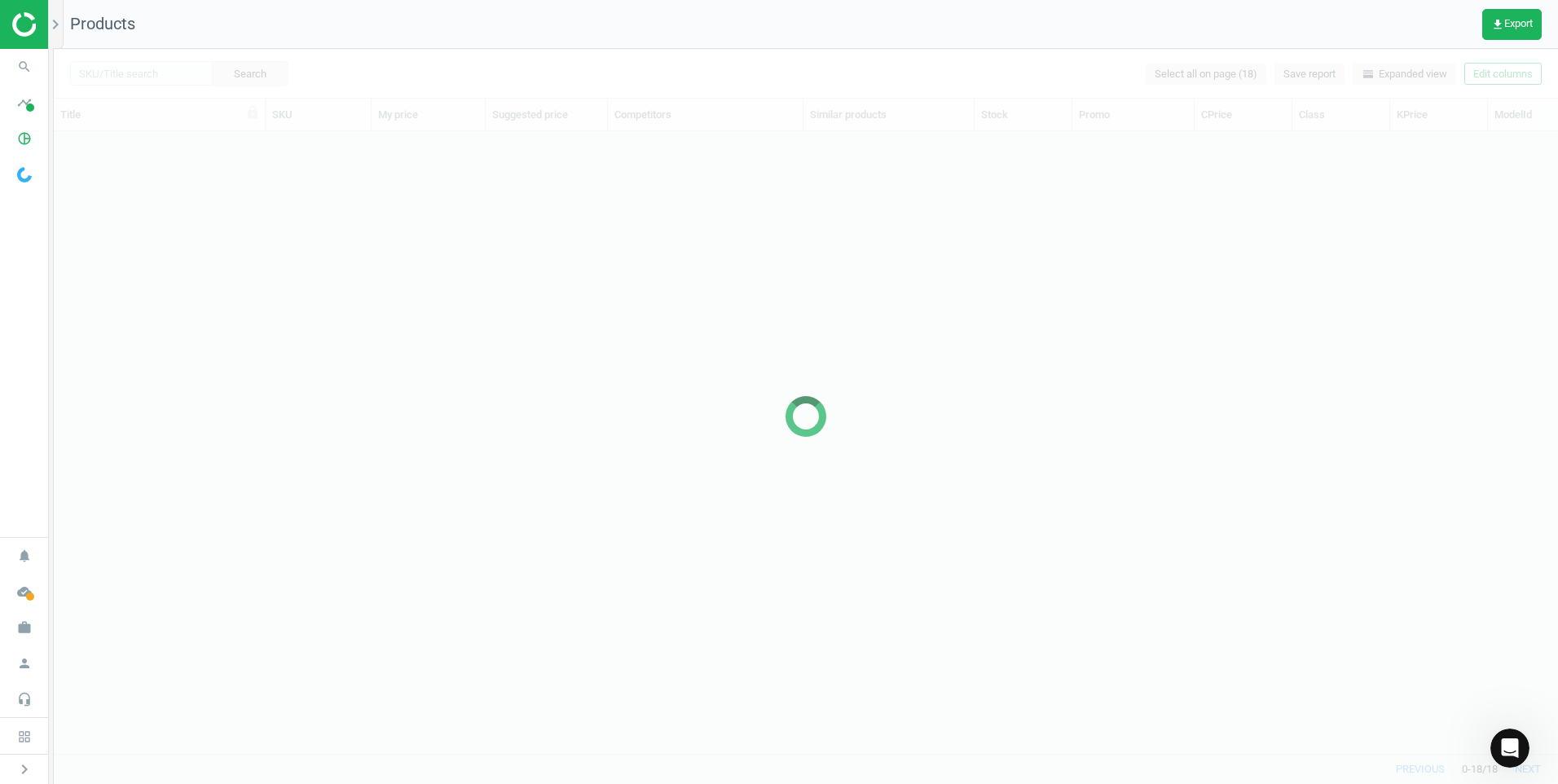
scroll to position [598, 1492]
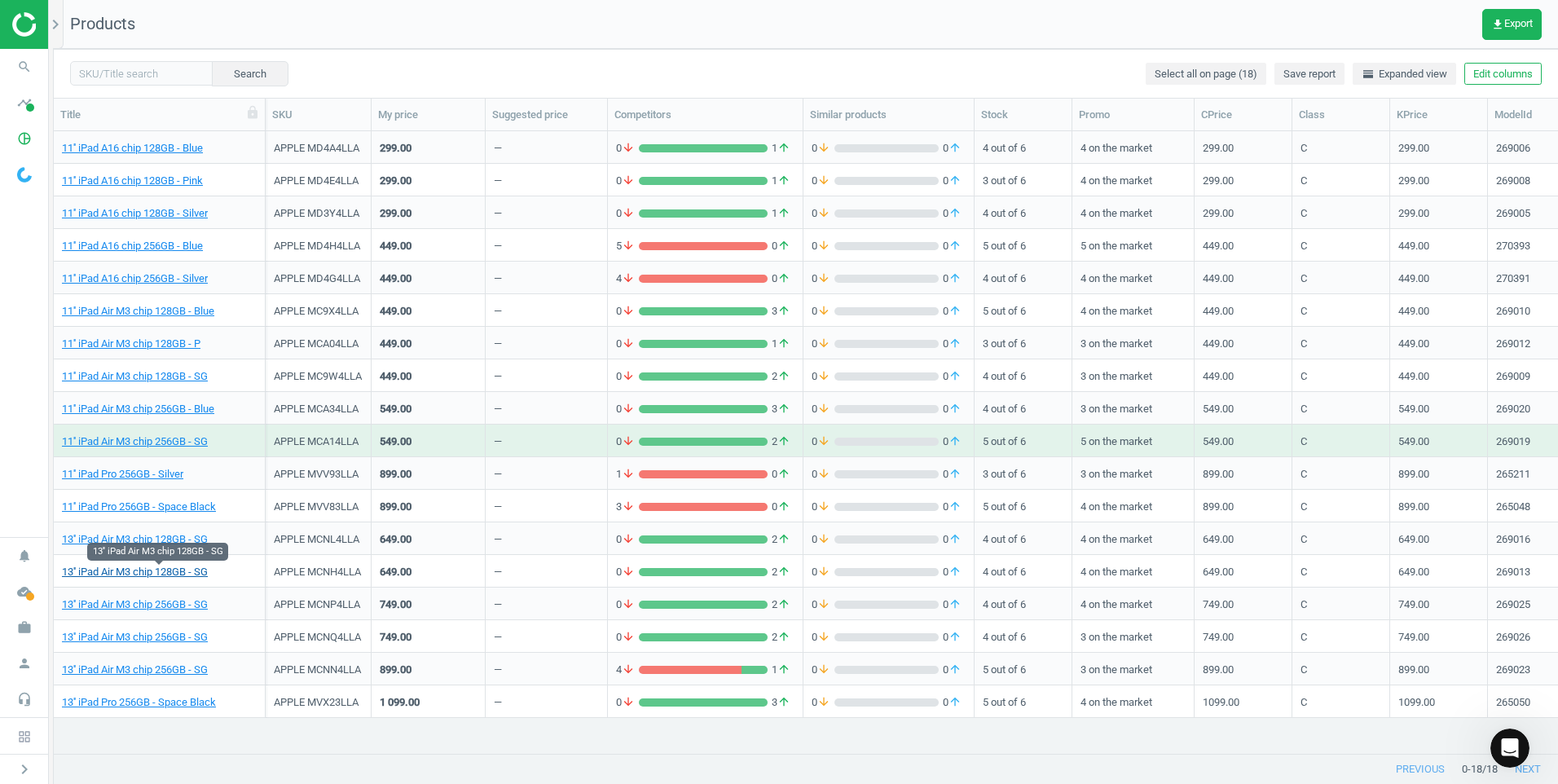
click at [174, 571] on link "13'' iPad Air M3 chip 128GB - SG" at bounding box center [134, 572] width 146 height 15
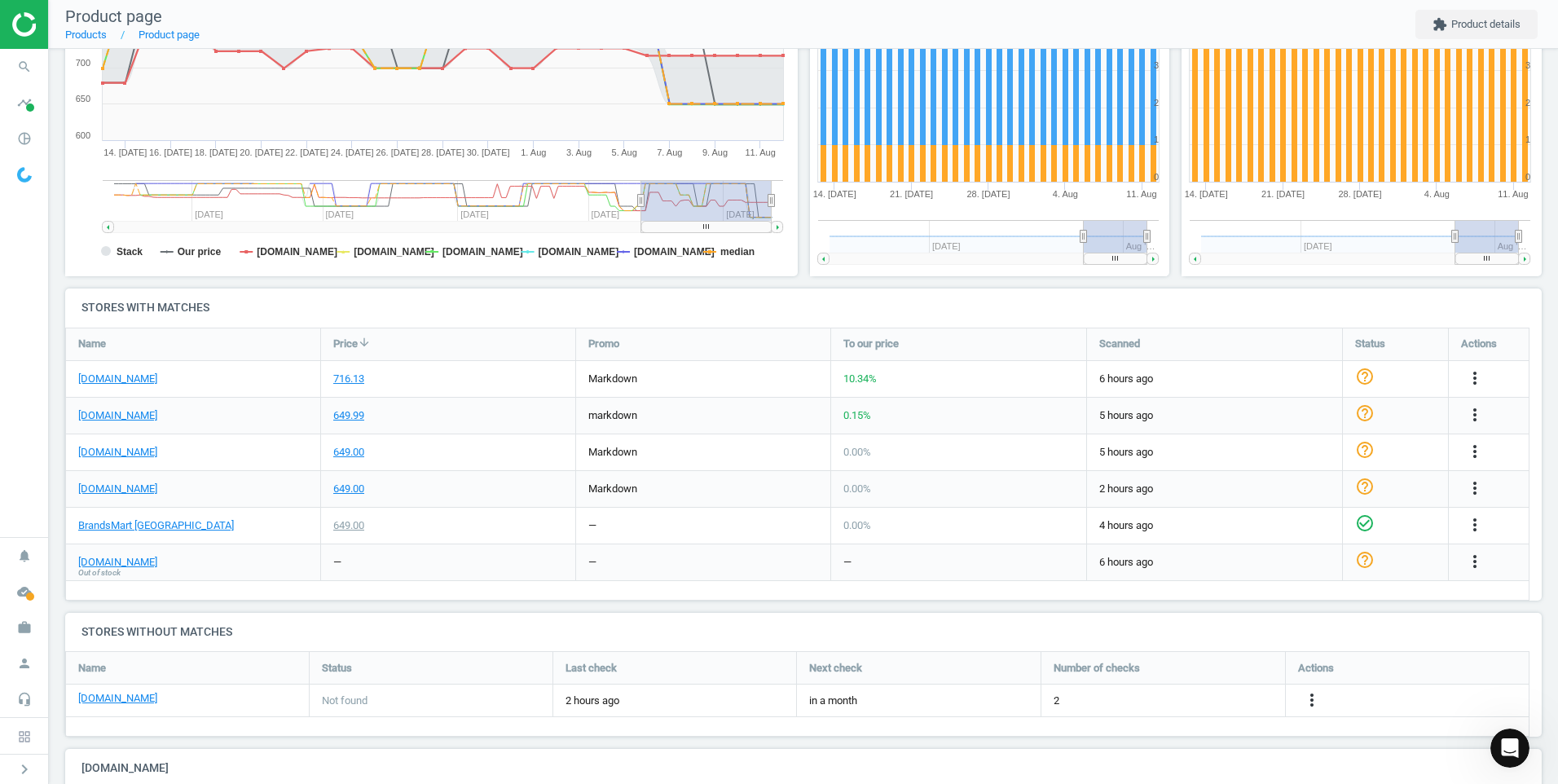
scroll to position [326, 0]
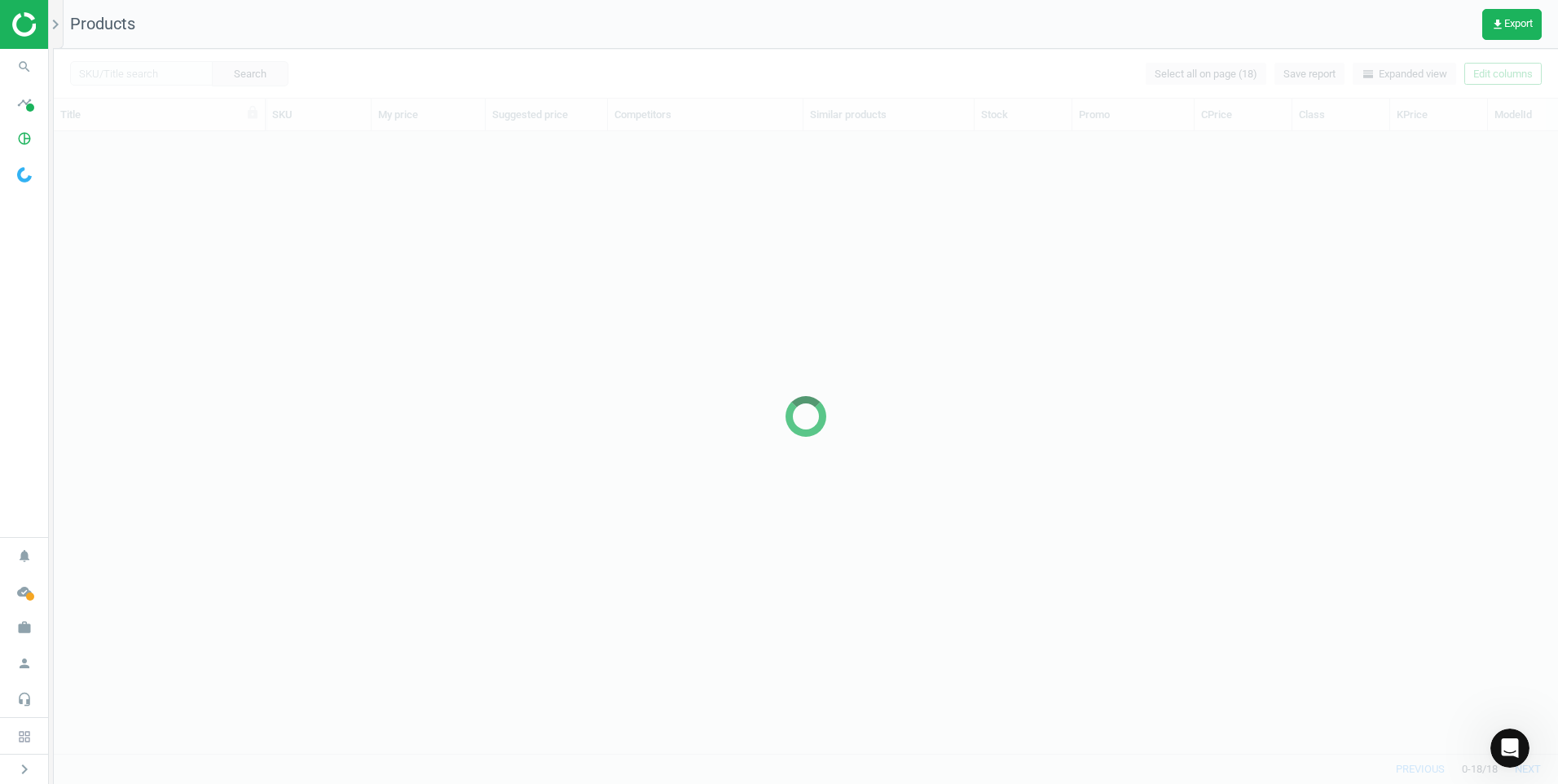
scroll to position [598, 1492]
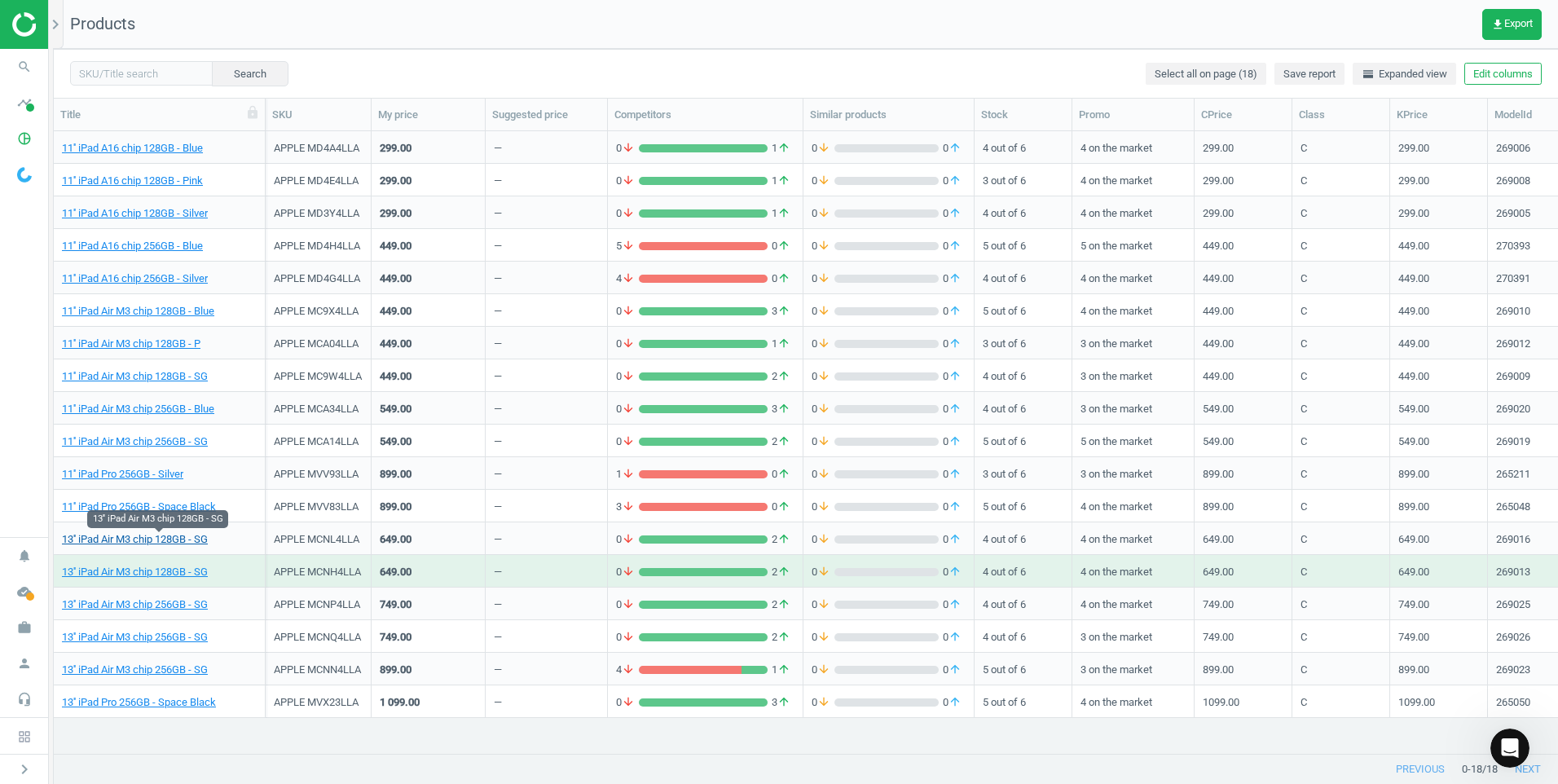
click at [165, 540] on link "13'' iPad Air M3 chip 128GB - SG" at bounding box center [134, 539] width 146 height 15
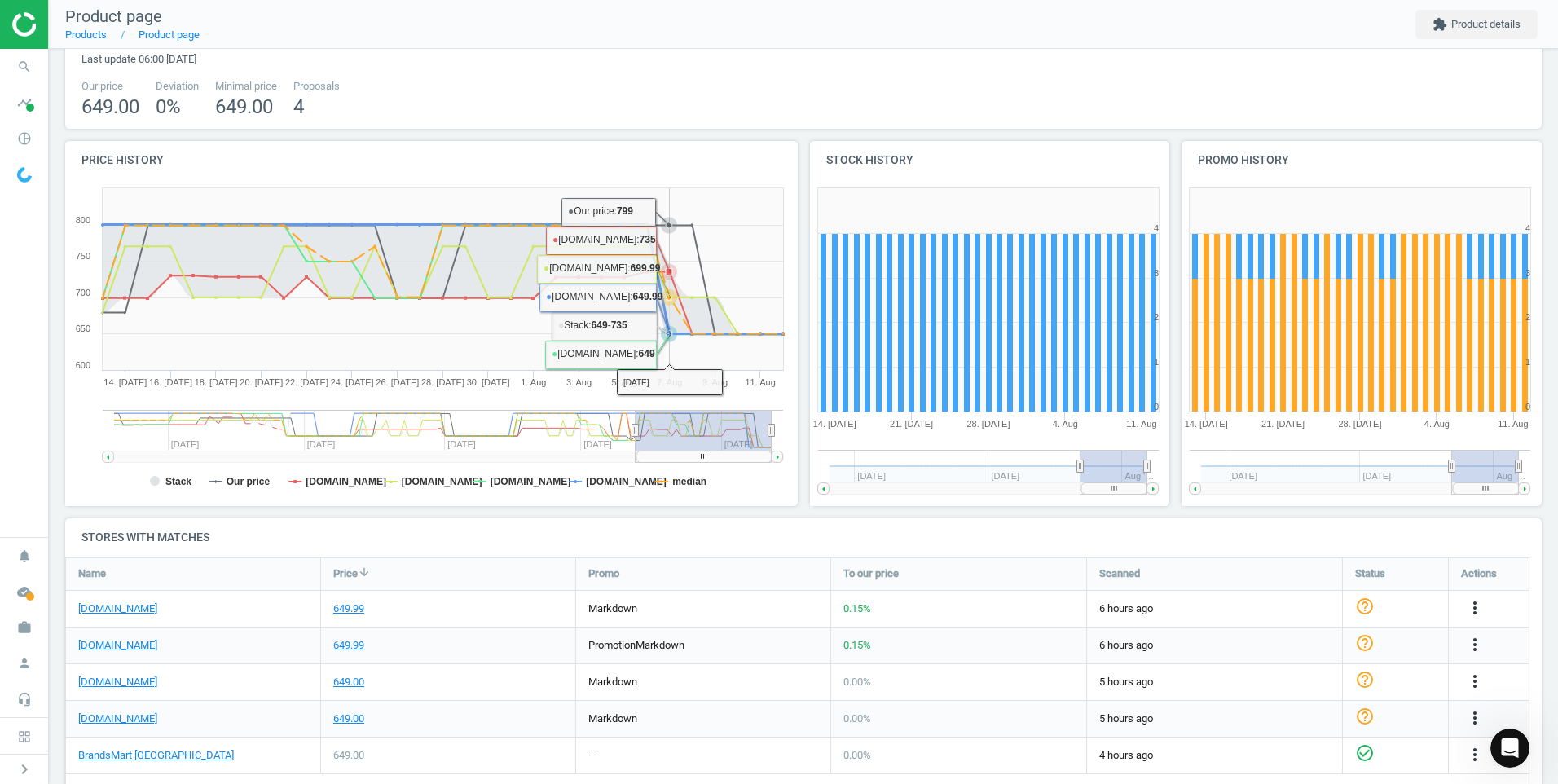
scroll to position [163, 0]
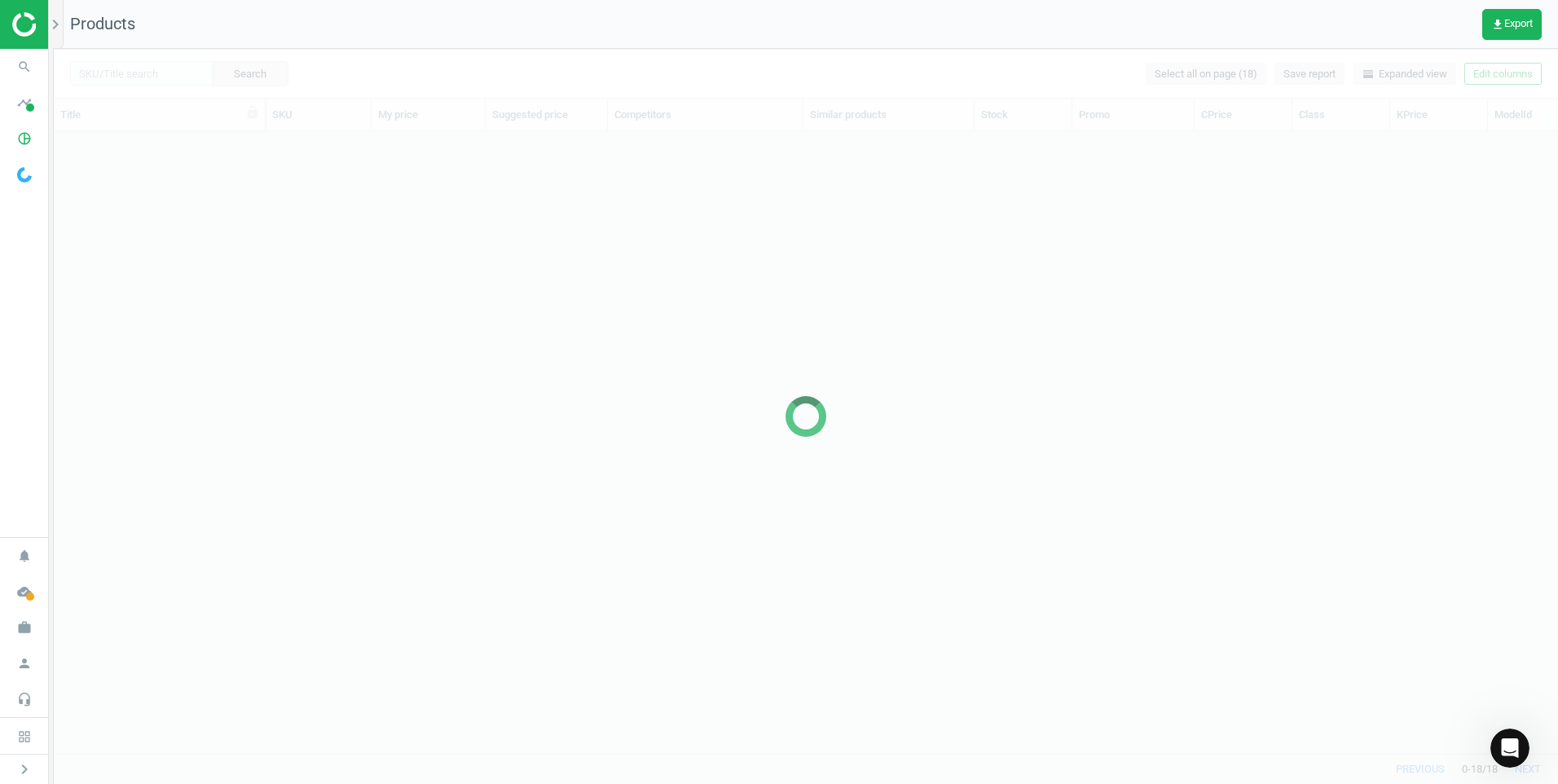
scroll to position [598, 1492]
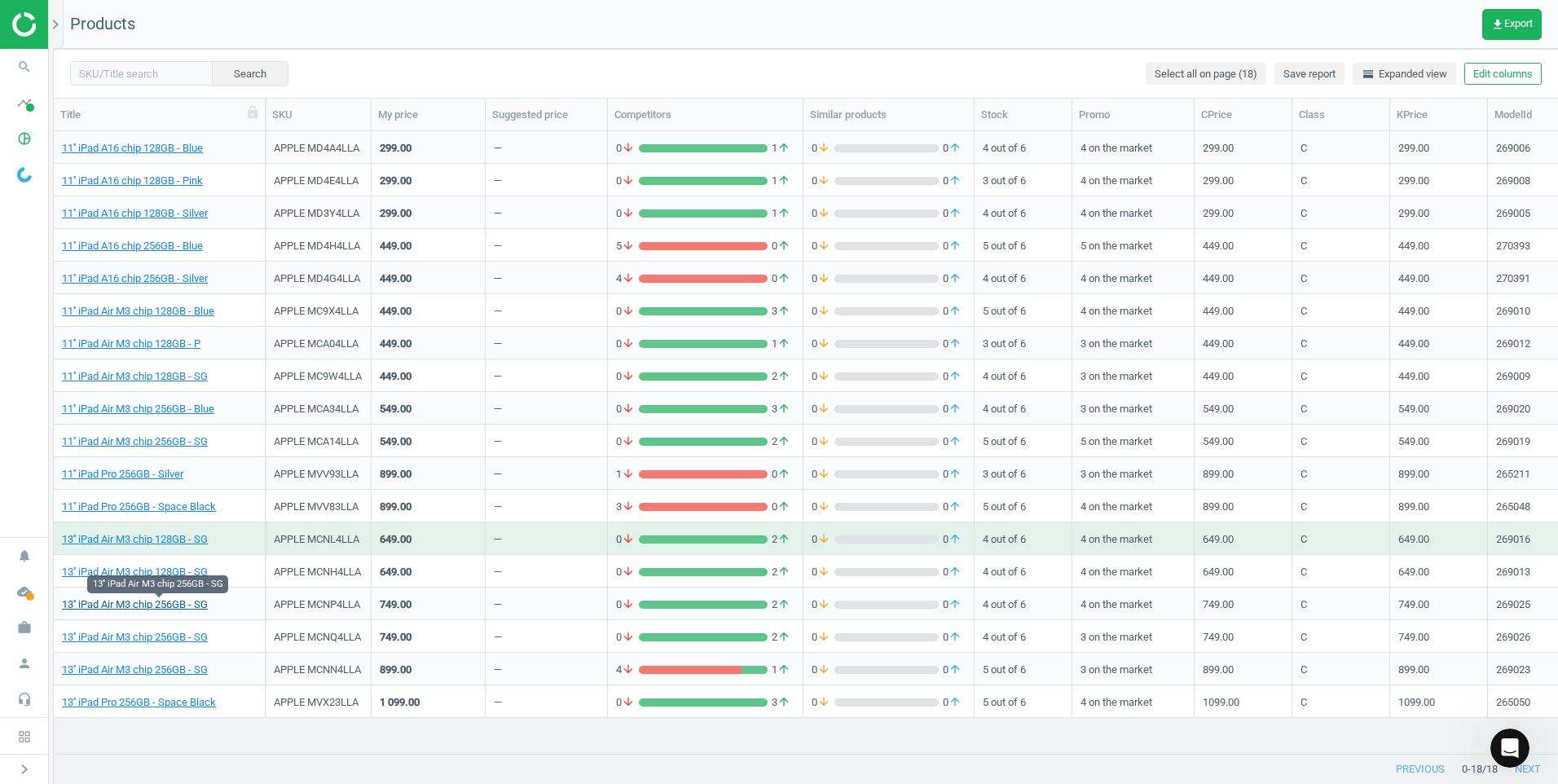
click at [198, 605] on link "13'' iPad Air M3 chip 256GB - SG" at bounding box center [134, 604] width 146 height 15
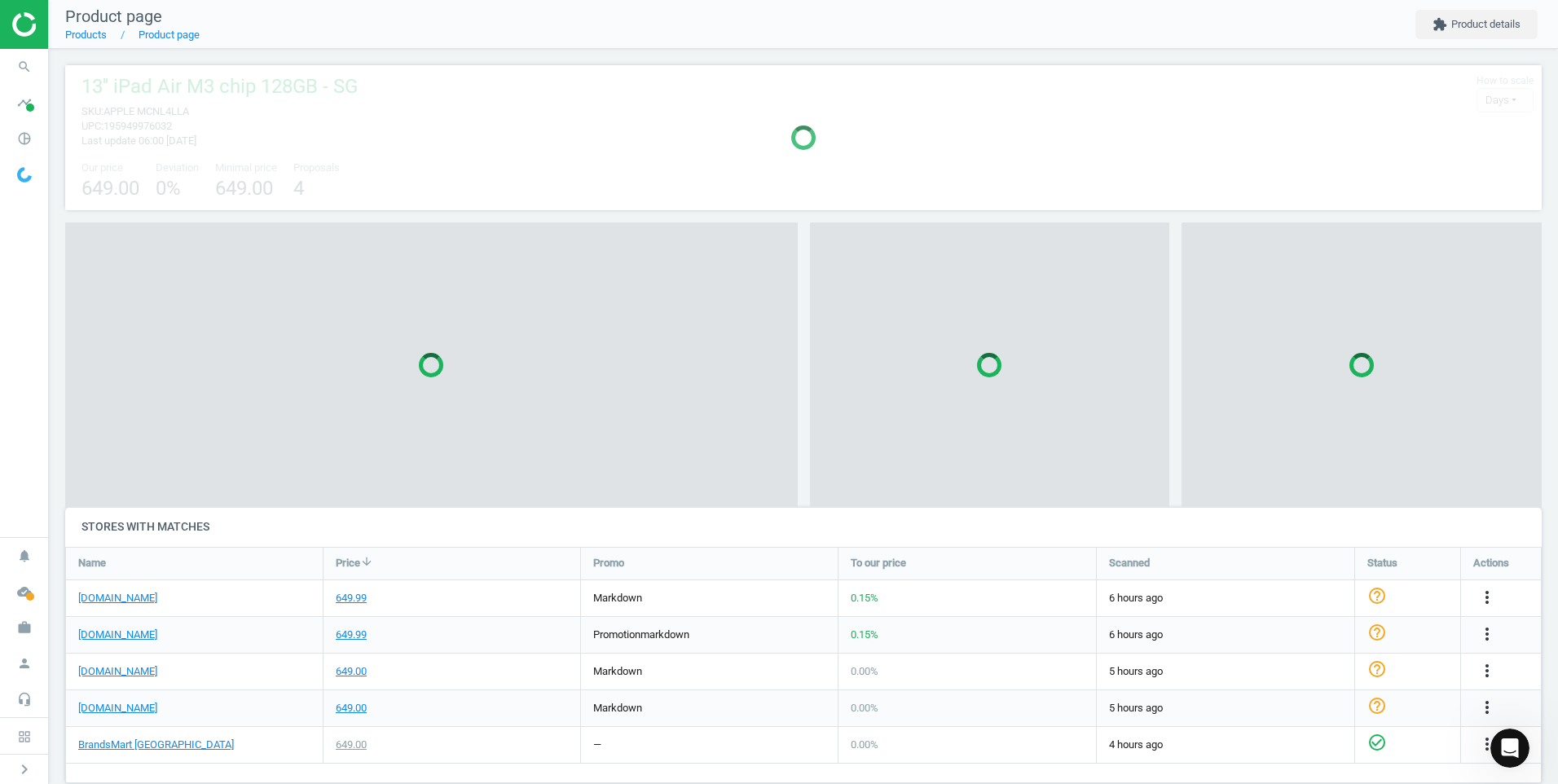
scroll to position [143, 1489]
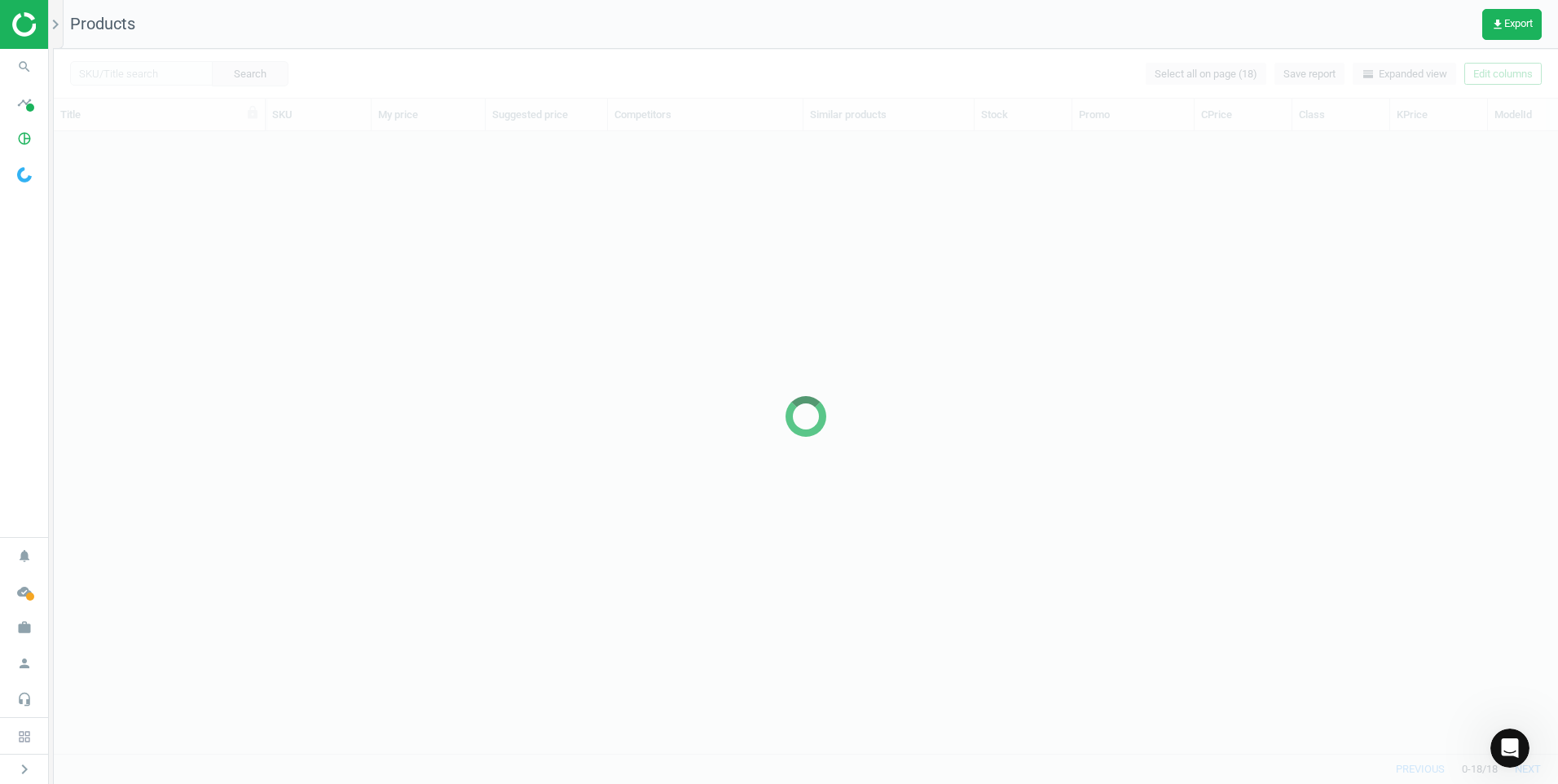
scroll to position [598, 1492]
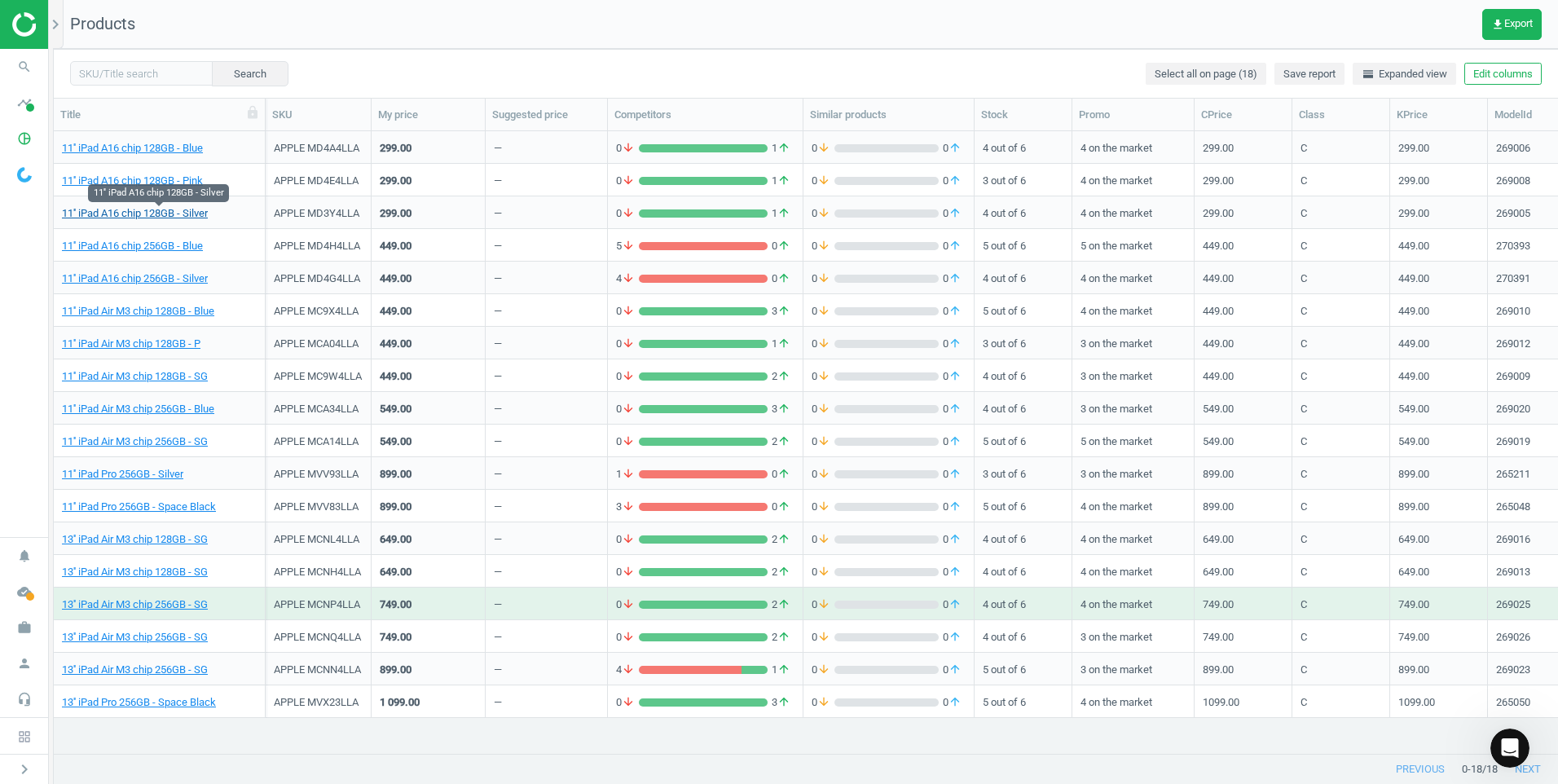
click at [140, 210] on link "11'' iPad A16 chip 128GB - Silver" at bounding box center [134, 213] width 146 height 15
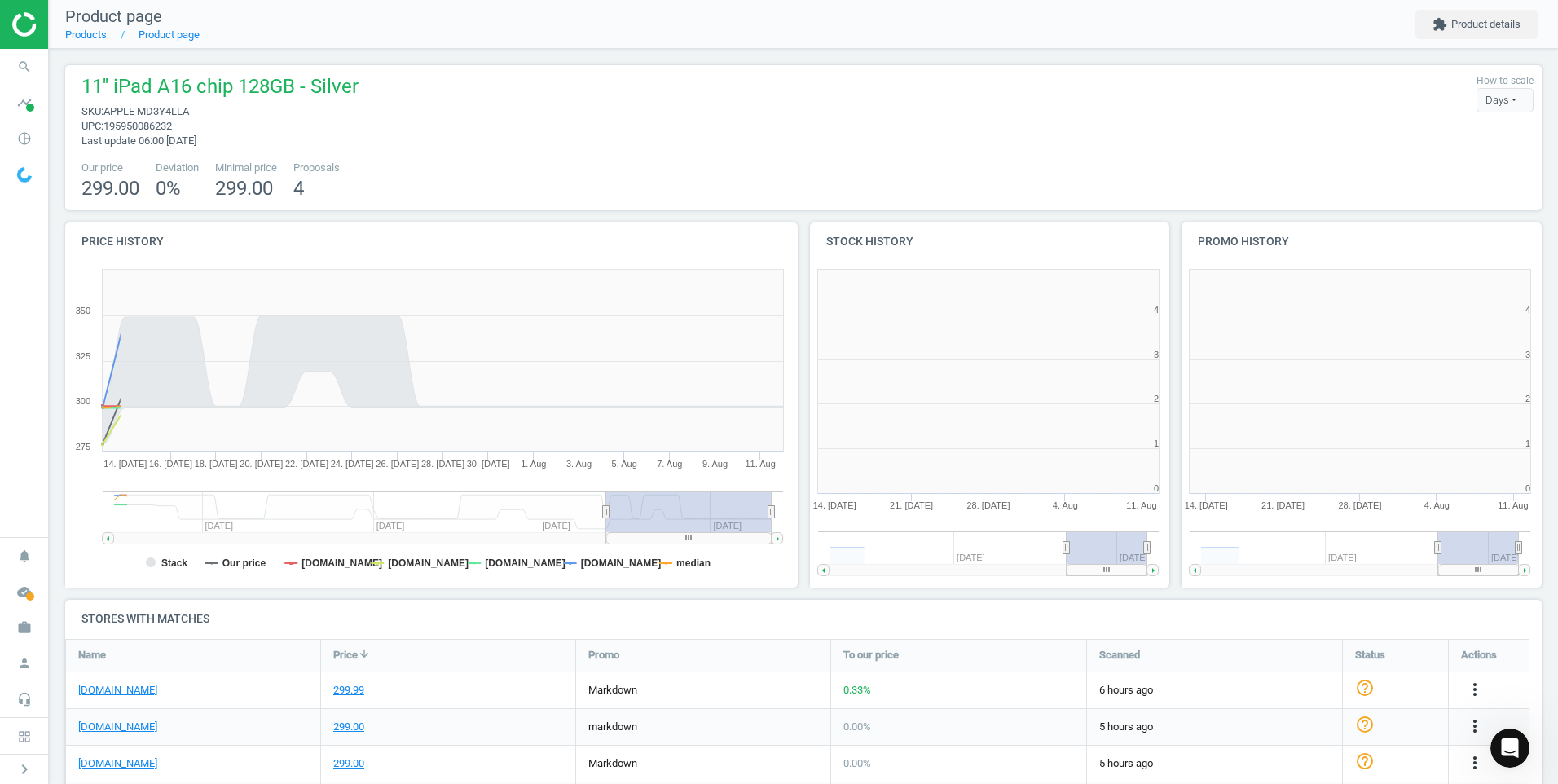
scroll to position [351, 751]
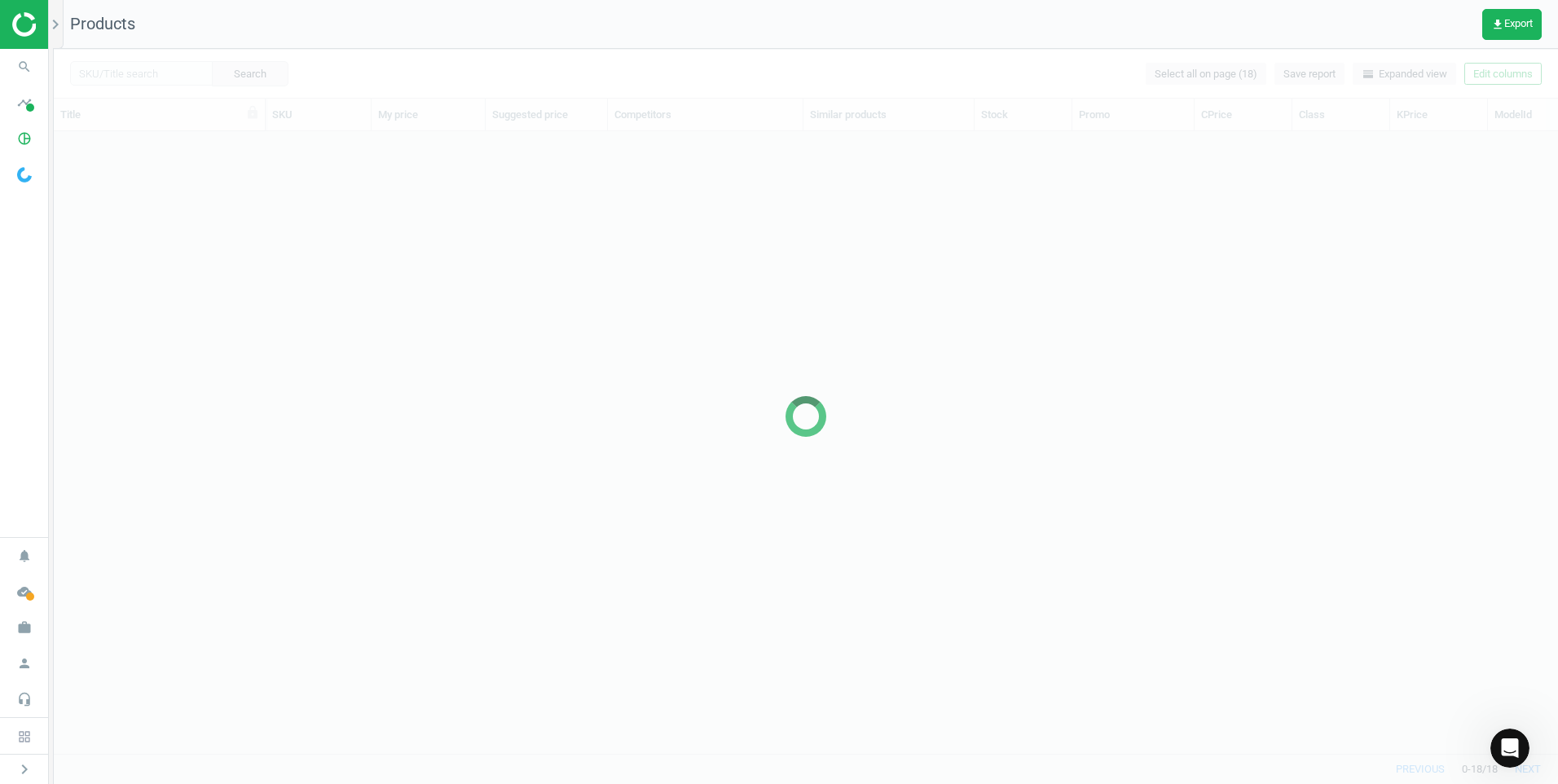
scroll to position [598, 1492]
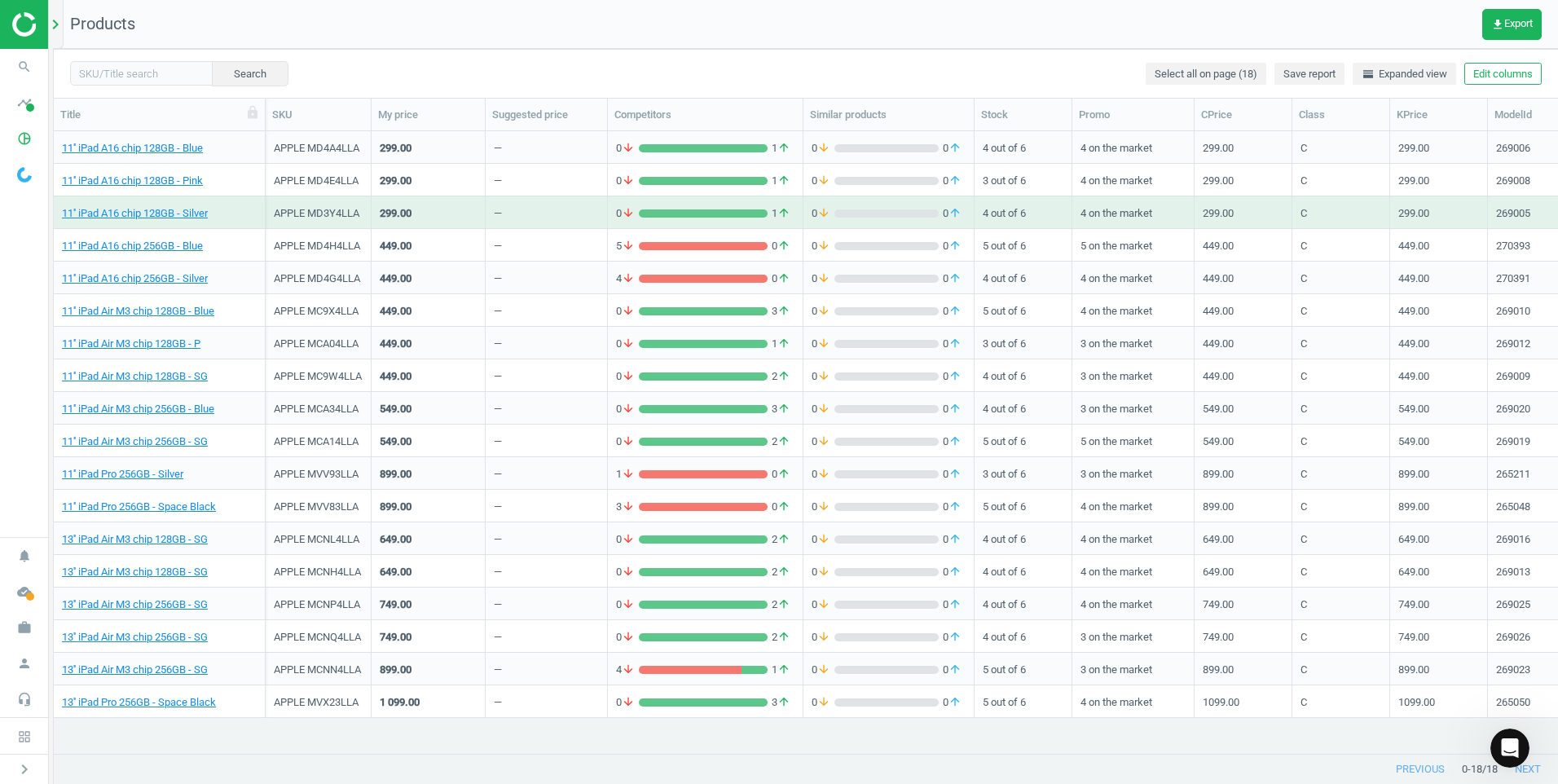
click at [59, 36] on div "chevron_right" at bounding box center [58, 24] width 10 height 49
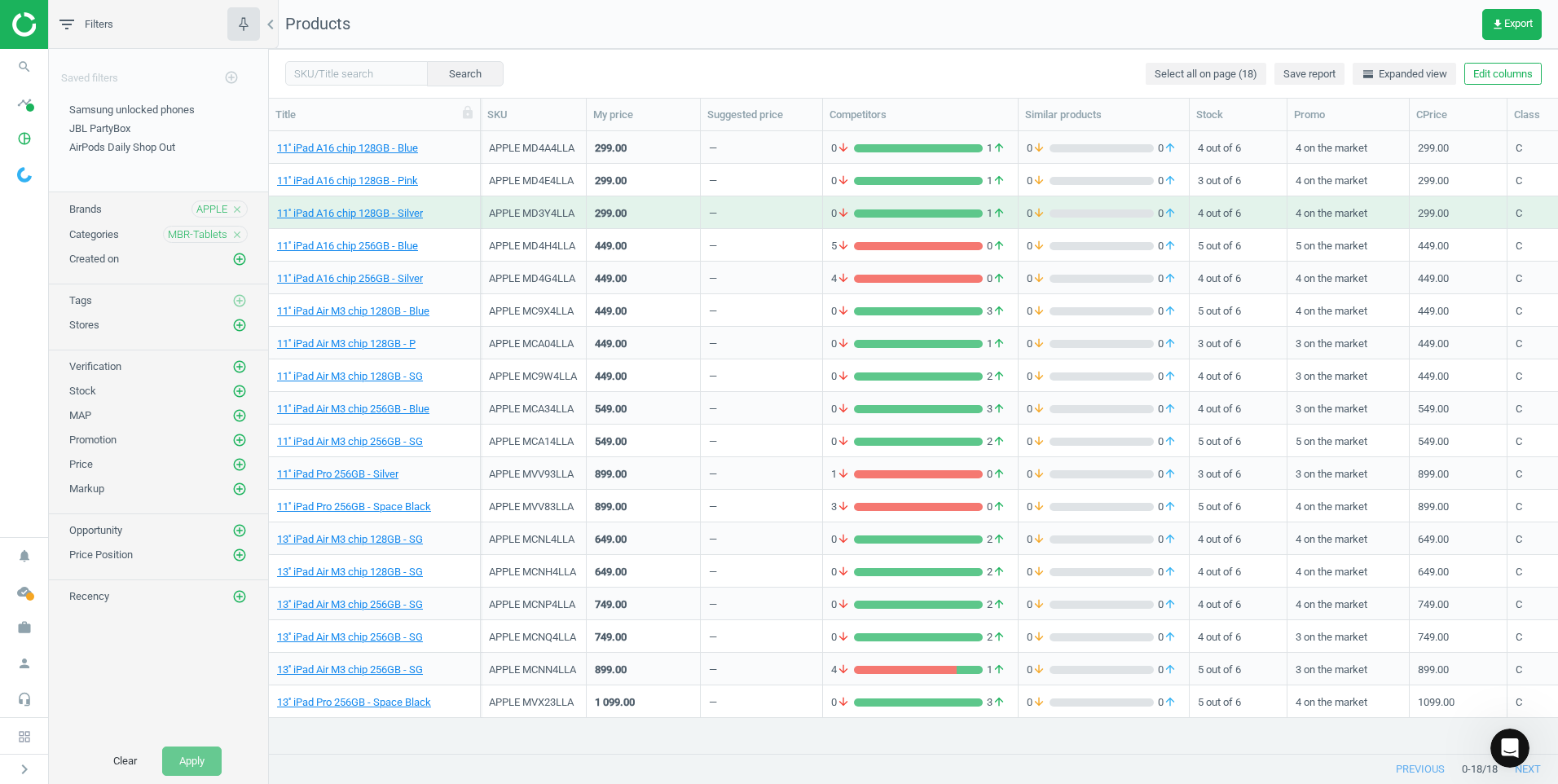
click at [242, 233] on icon "close" at bounding box center [237, 234] width 11 height 11
click at [239, 233] on icon "add_circle_outline" at bounding box center [239, 233] width 15 height 15
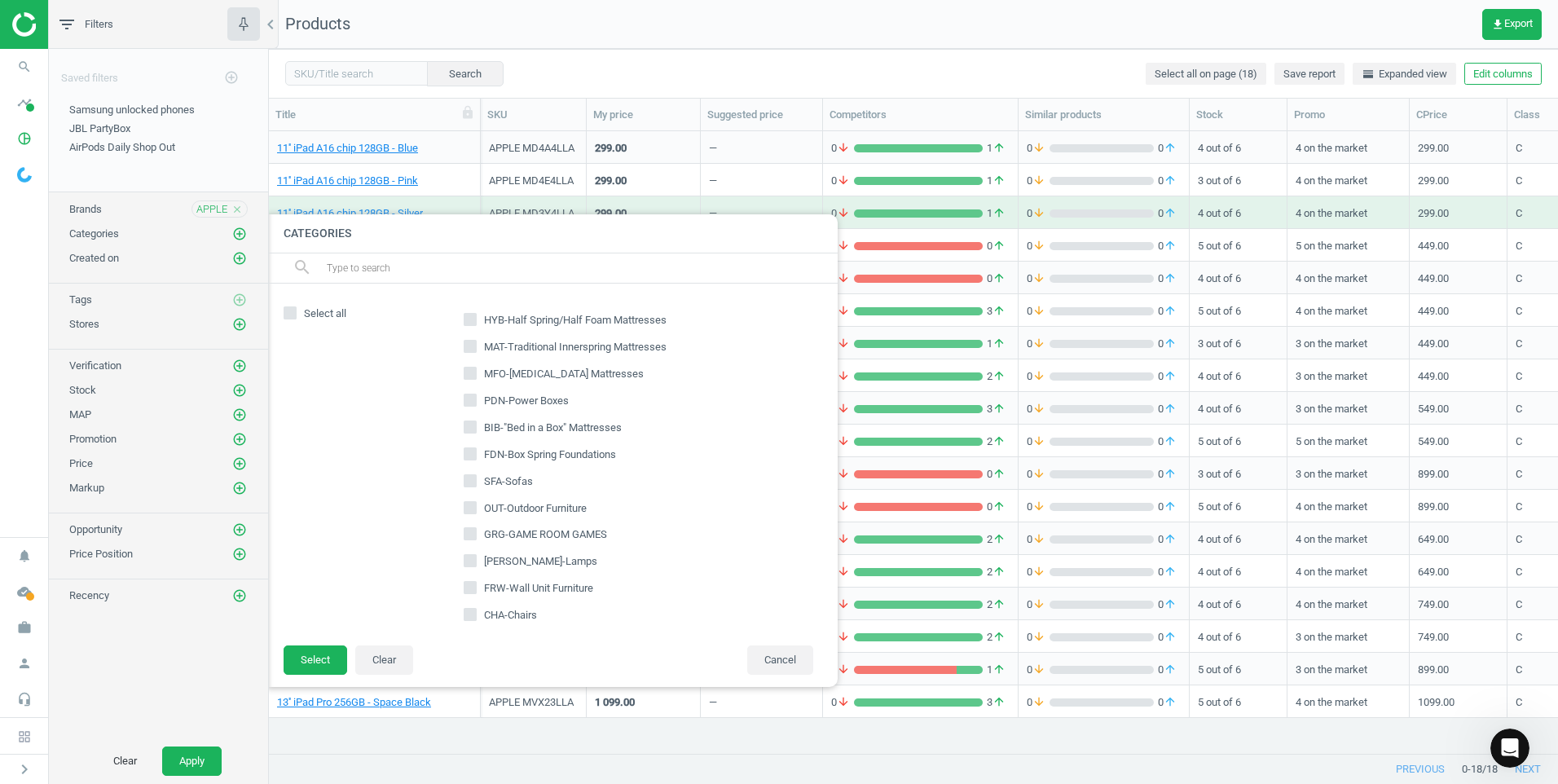
click at [344, 263] on input "text" at bounding box center [575, 268] width 501 height 26
type input "smw"
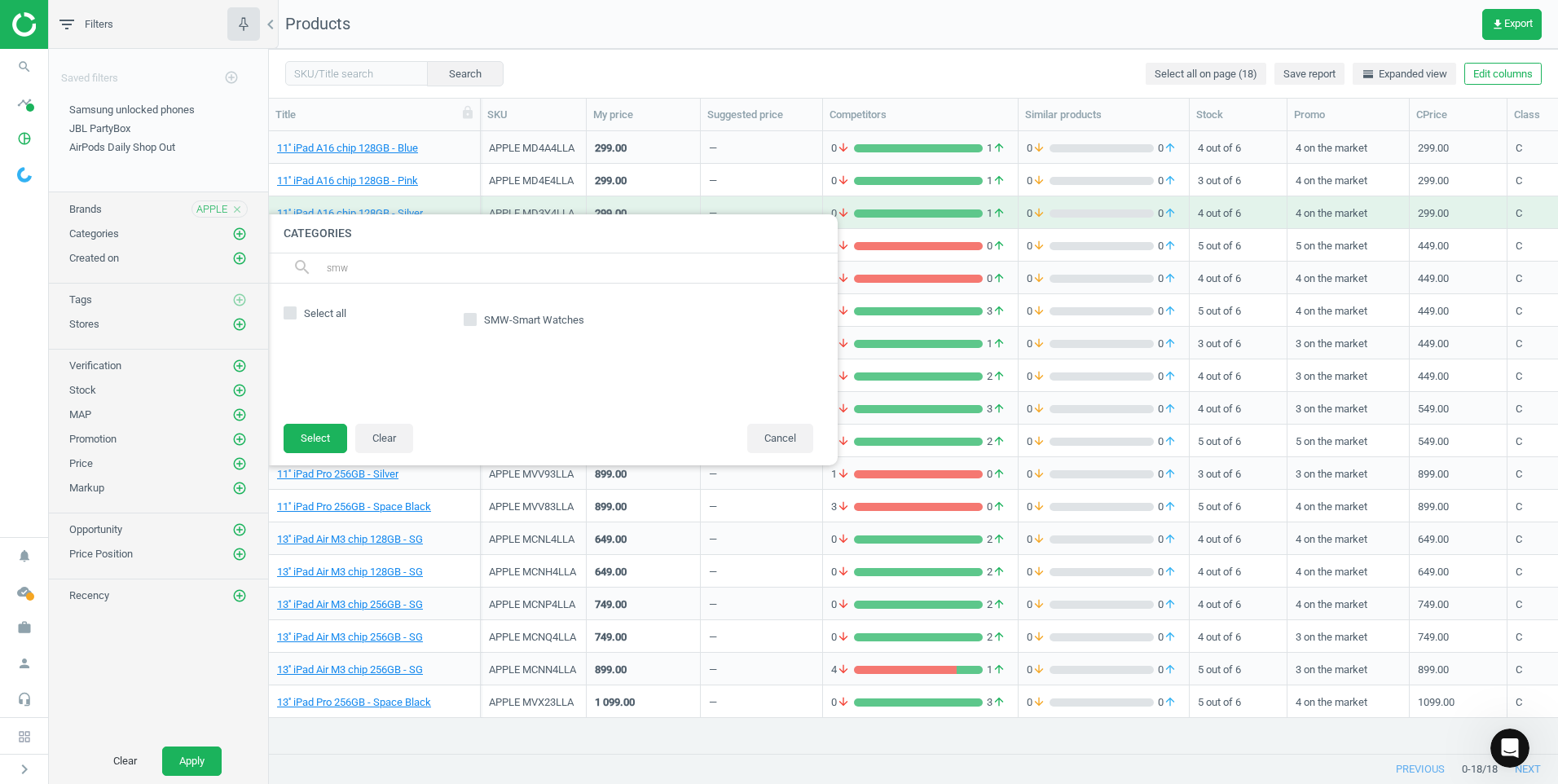
click at [471, 319] on input "SMW-Smart Watches" at bounding box center [470, 319] width 10 height 10
checkbox input "true"
click at [317, 432] on button "Select" at bounding box center [315, 439] width 63 height 29
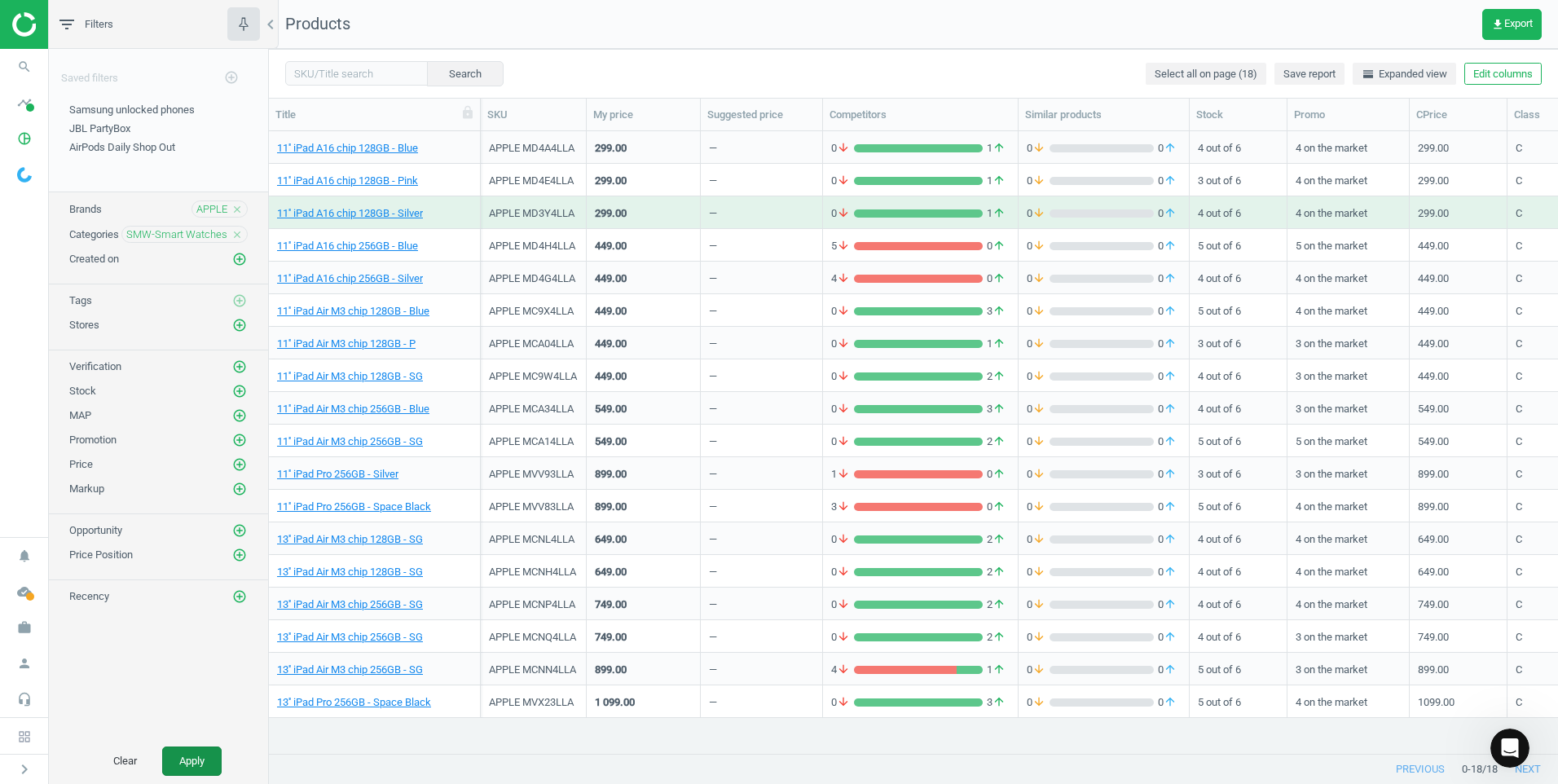
click at [193, 764] on button "Apply" at bounding box center [192, 761] width 60 height 29
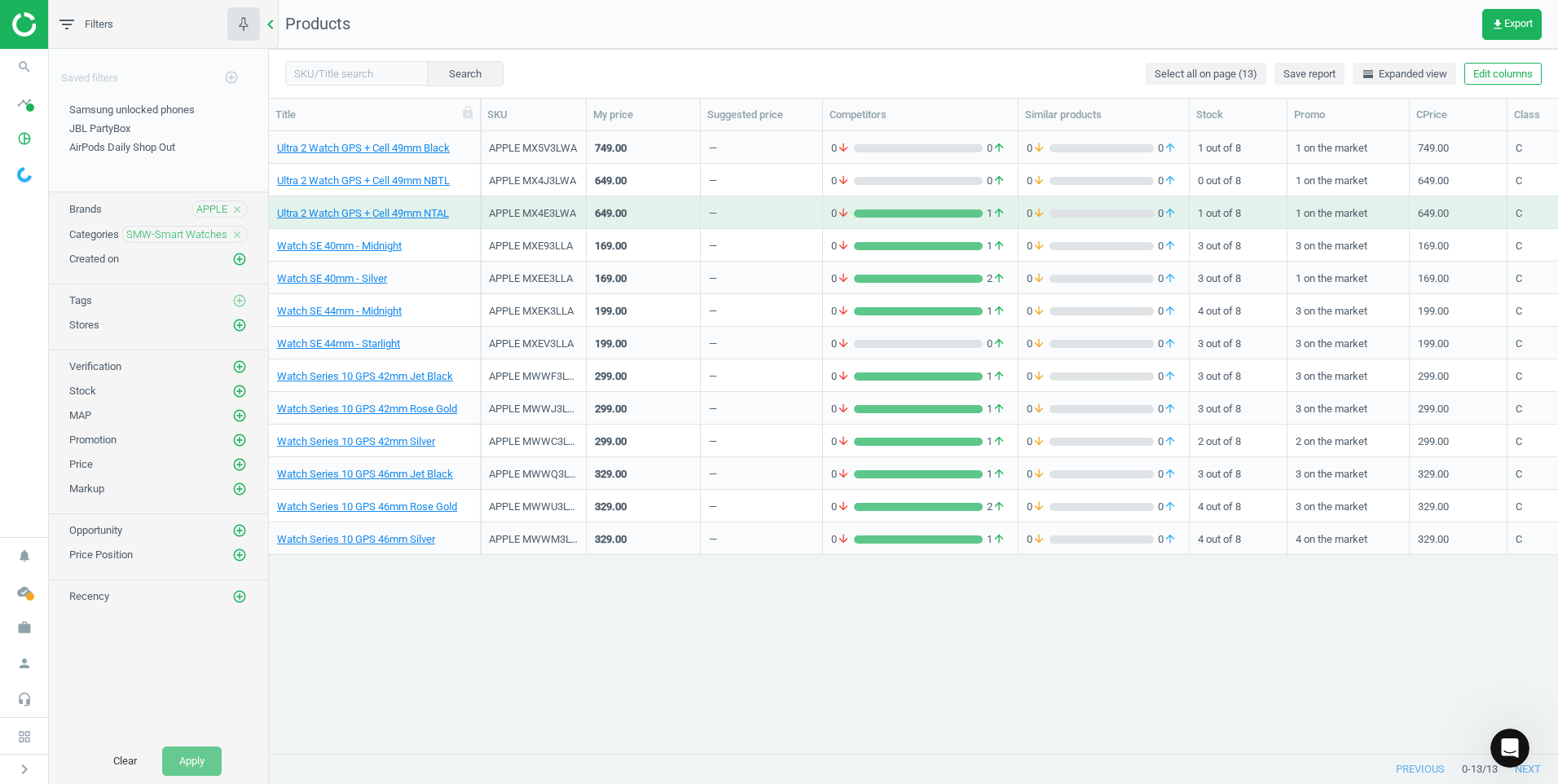
click at [272, 36] on div "chevron_left" at bounding box center [273, 24] width 10 height 49
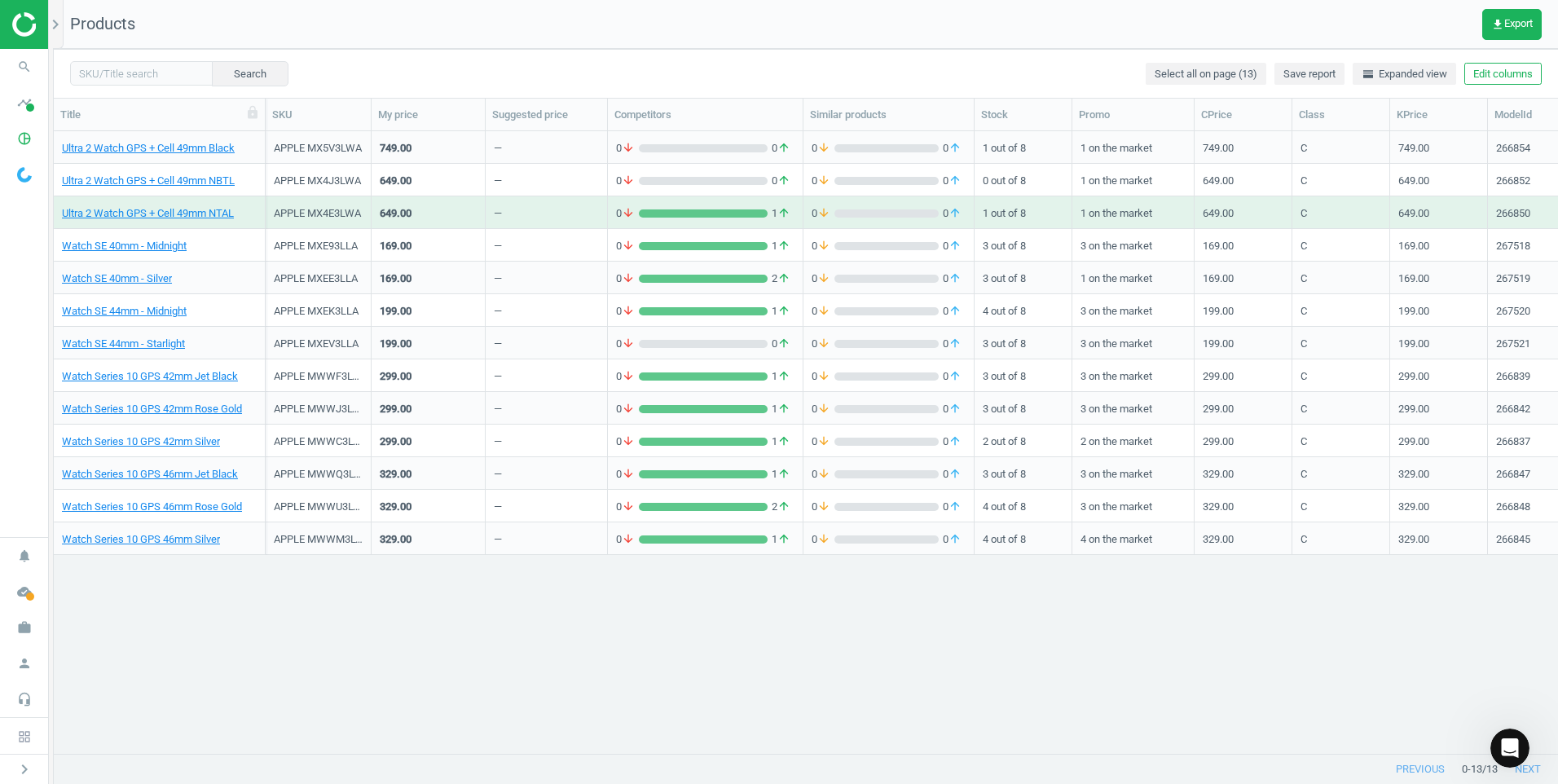
scroll to position [598, 1492]
click at [147, 441] on link "Watch Series 10 GPS 42mm Silver" at bounding box center [141, 441] width 158 height 15
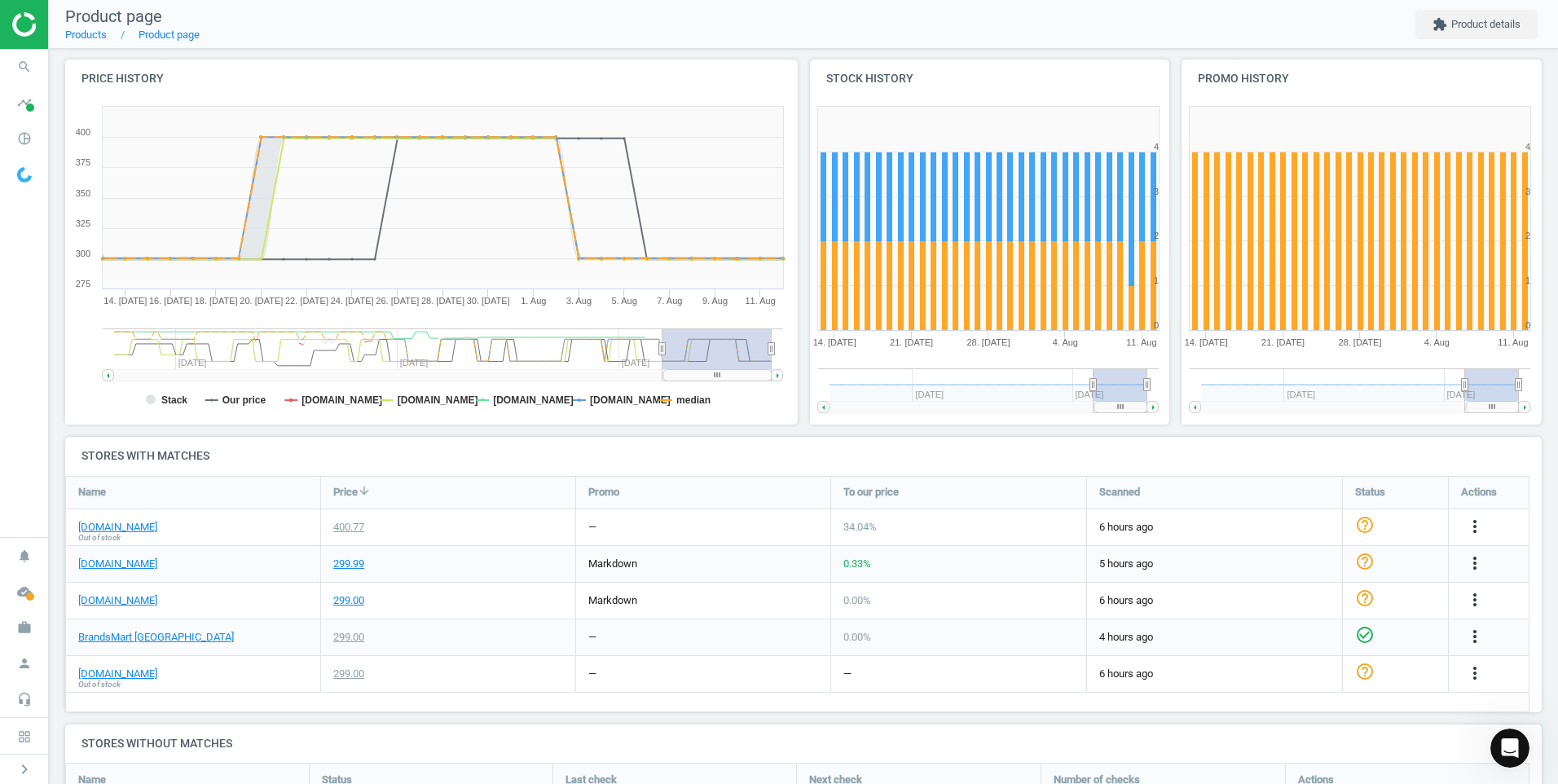
scroll to position [245, 0]
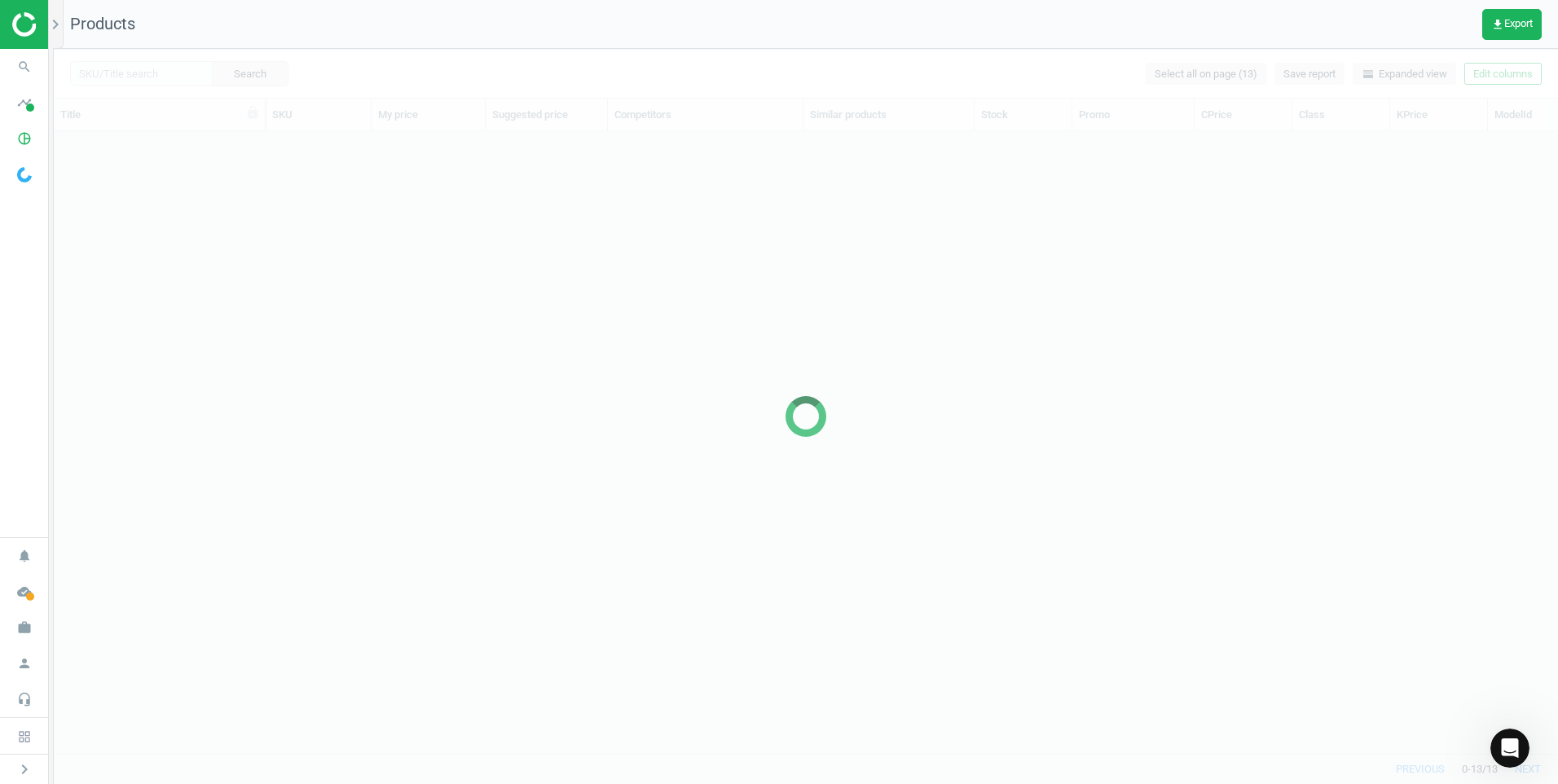
scroll to position [598, 1492]
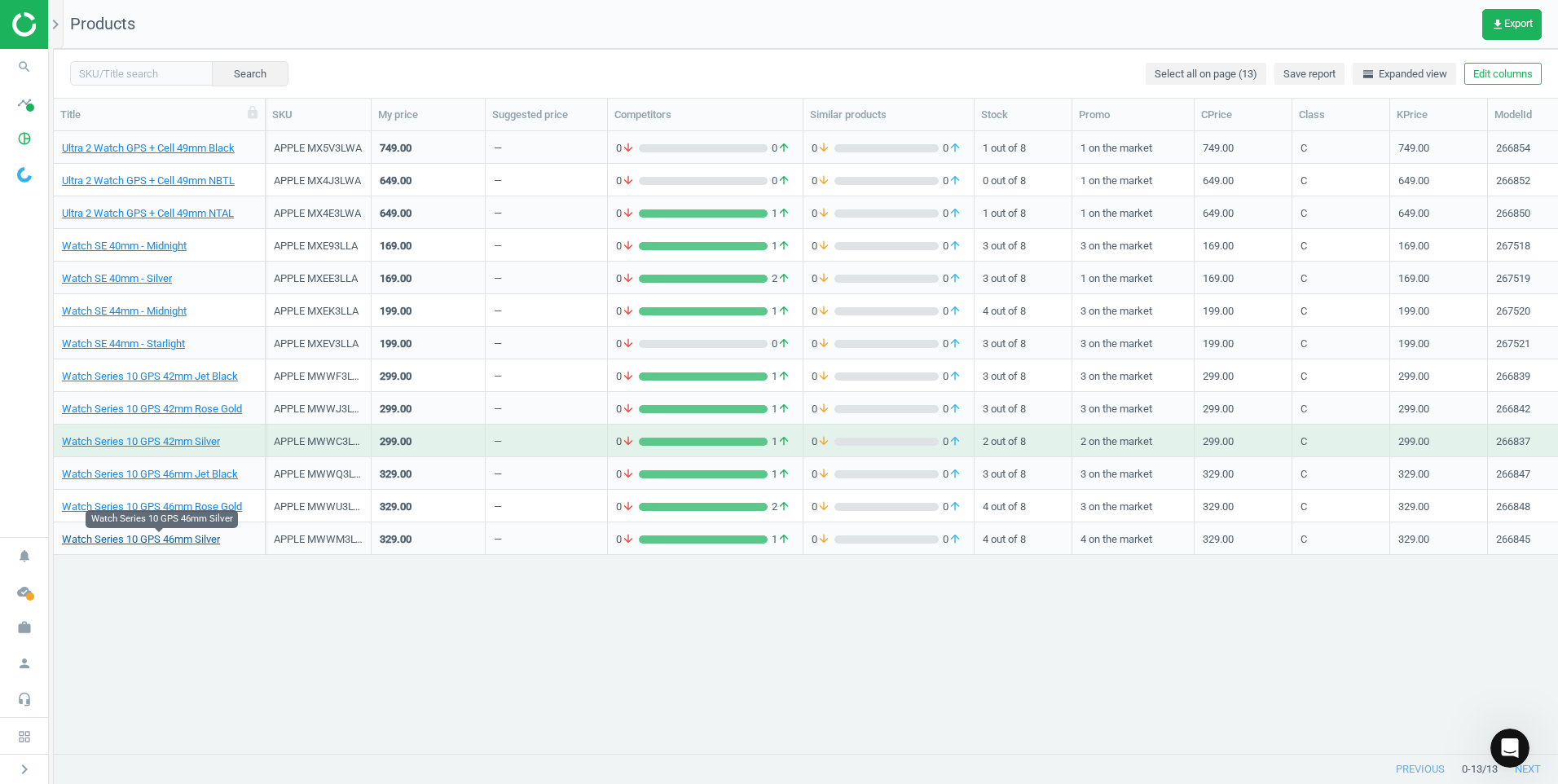
click at [180, 535] on link "Watch Series 10 GPS 46mm Silver" at bounding box center [141, 539] width 158 height 15
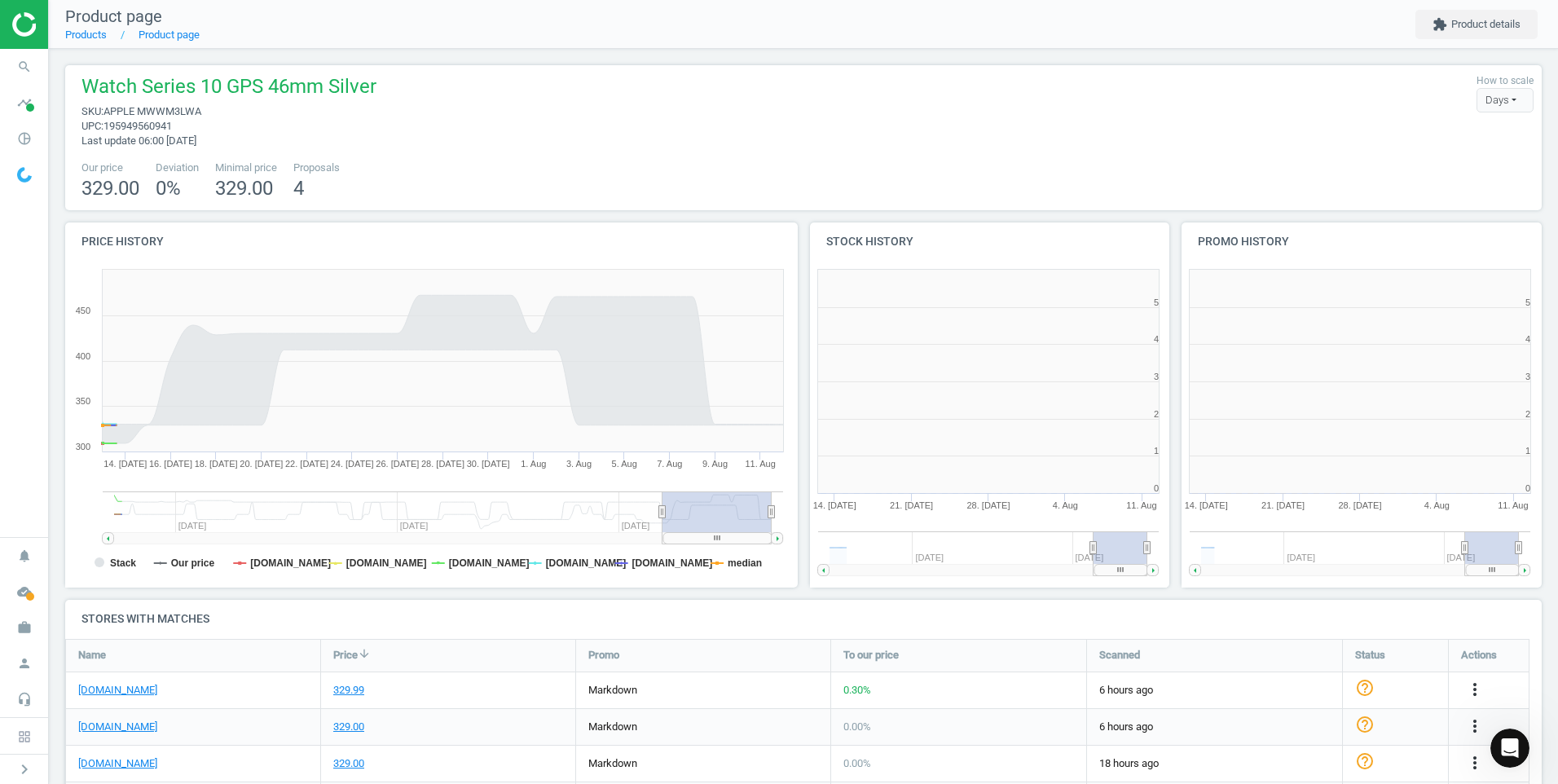
scroll to position [8, 8]
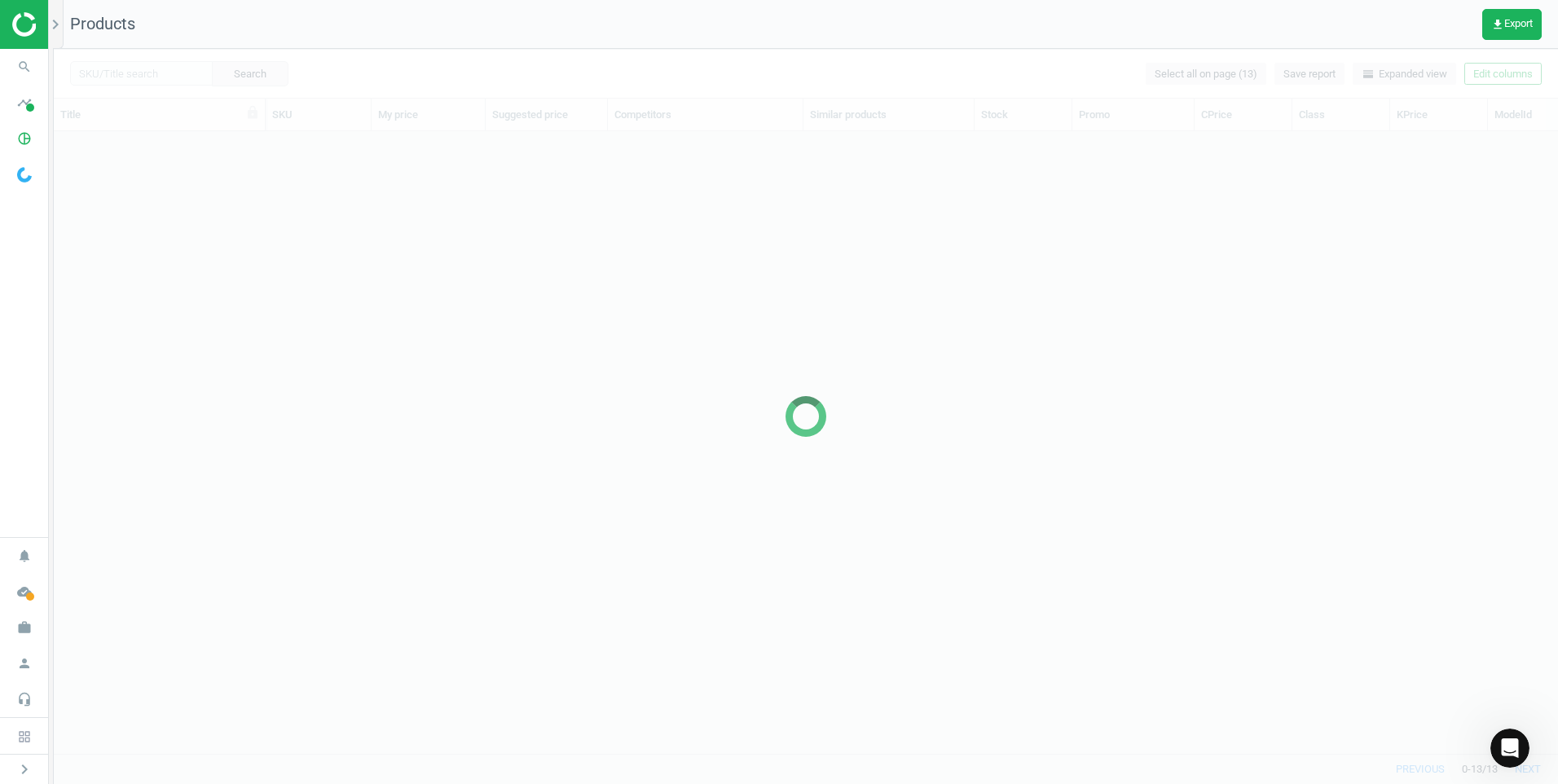
scroll to position [598, 1492]
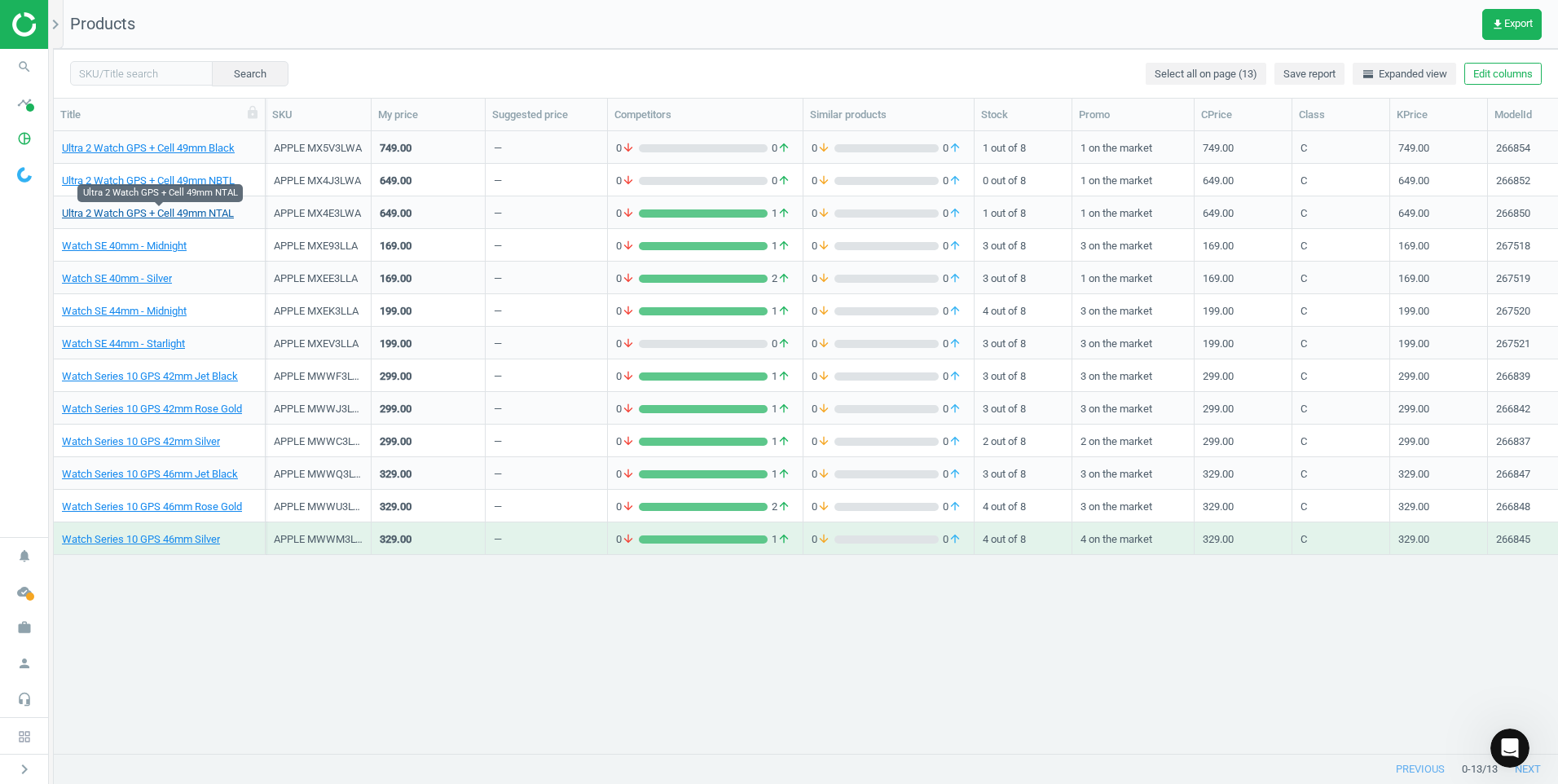
click at [147, 212] on link "Ultra 2 Watch GPS + Cell 49mm NTAL" at bounding box center [147, 213] width 172 height 15
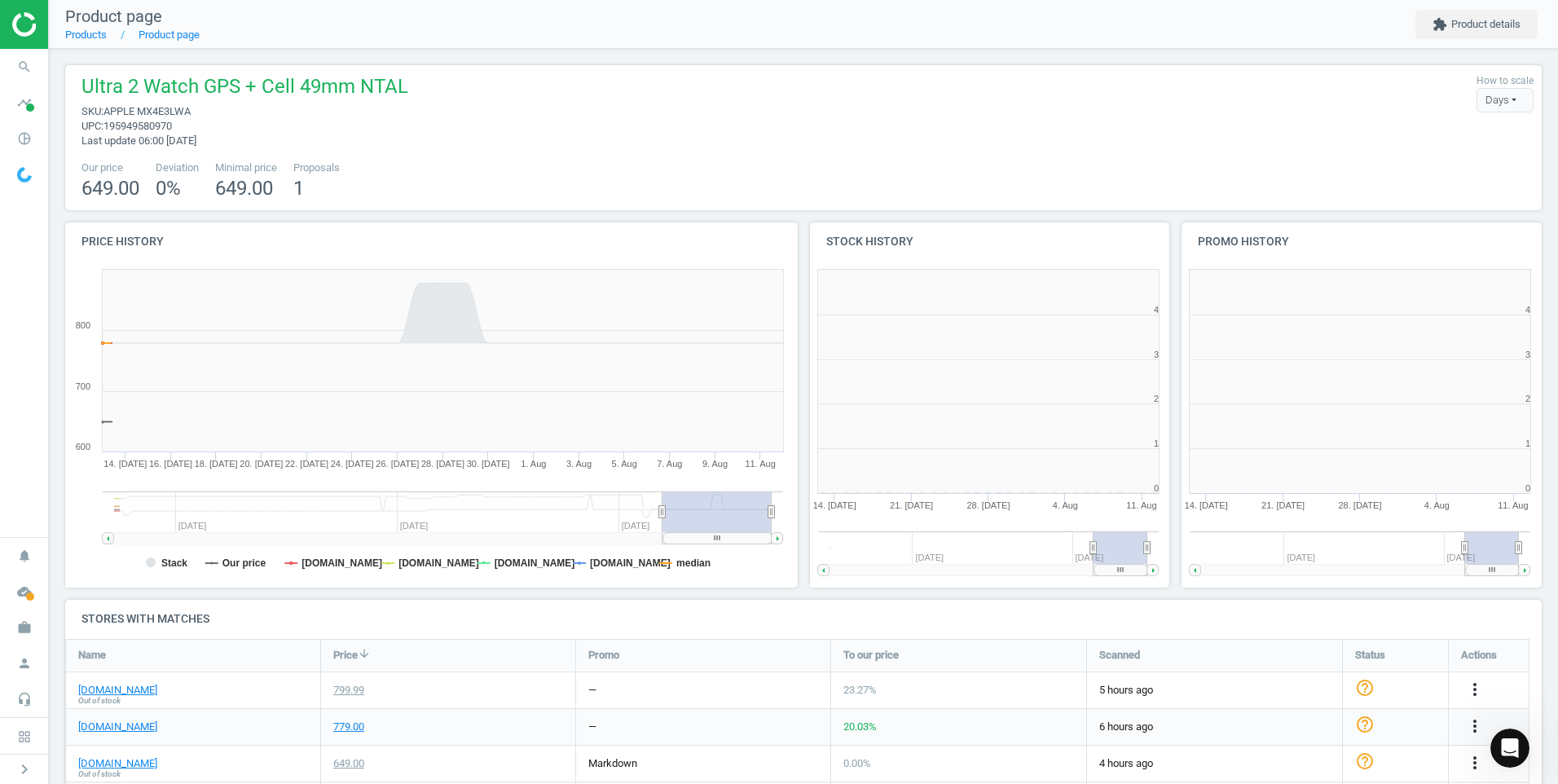
scroll to position [209, 1489]
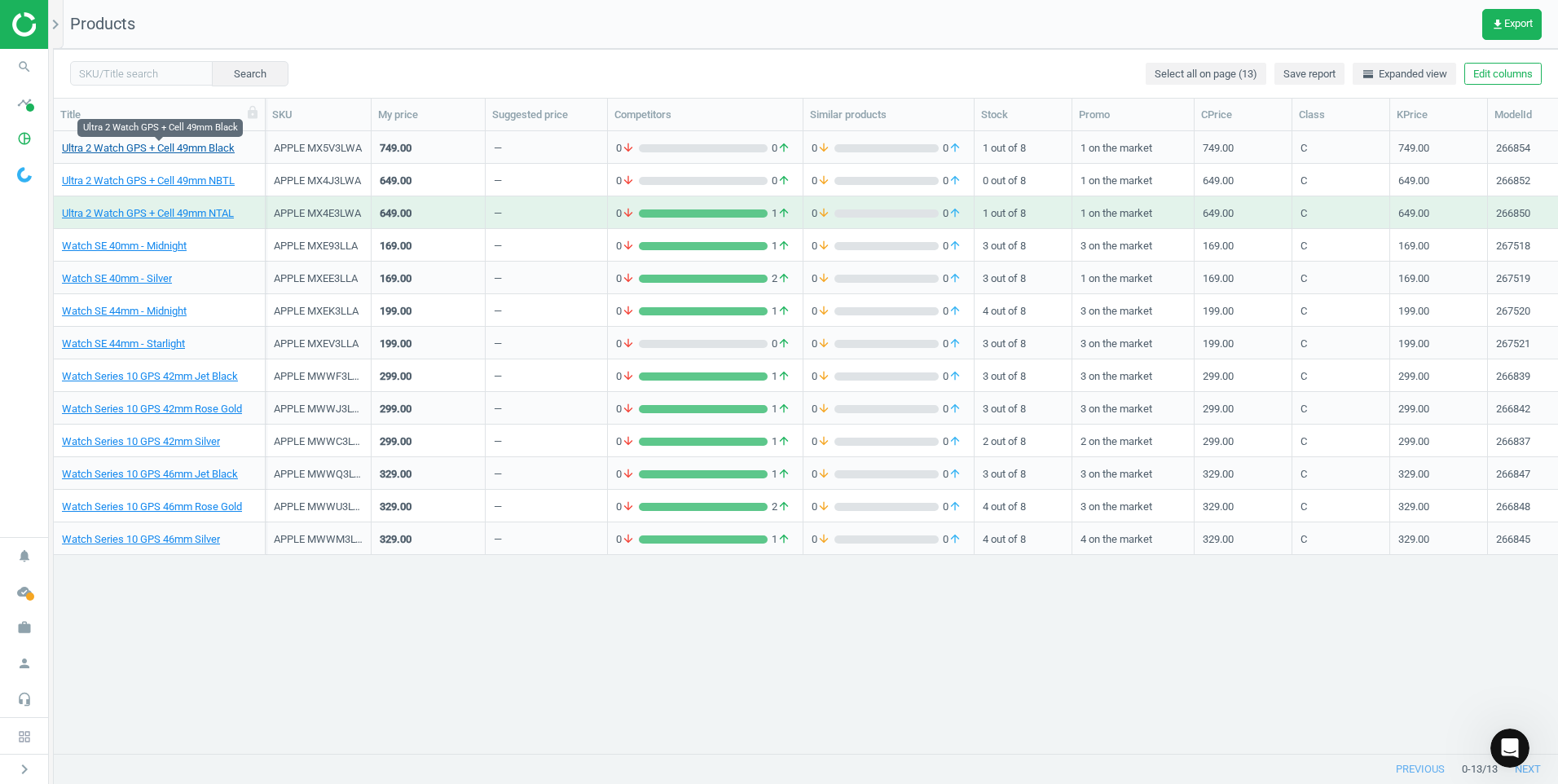
click at [165, 151] on link "Ultra 2 Watch GPS + Cell 49mm Black" at bounding box center [147, 148] width 173 height 15
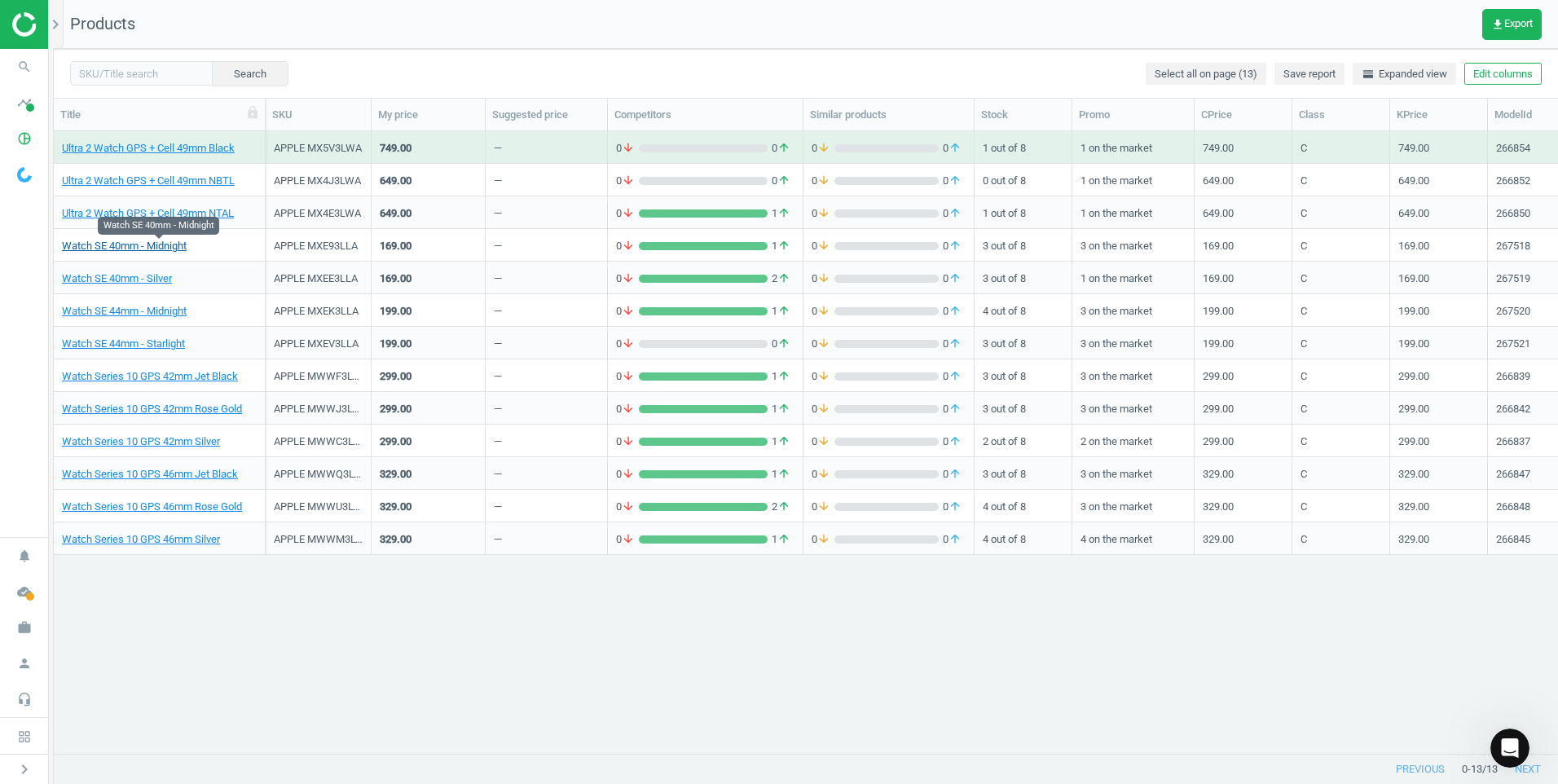
click at [182, 245] on link "Watch SE 40mm - Midnight" at bounding box center [124, 245] width 125 height 15
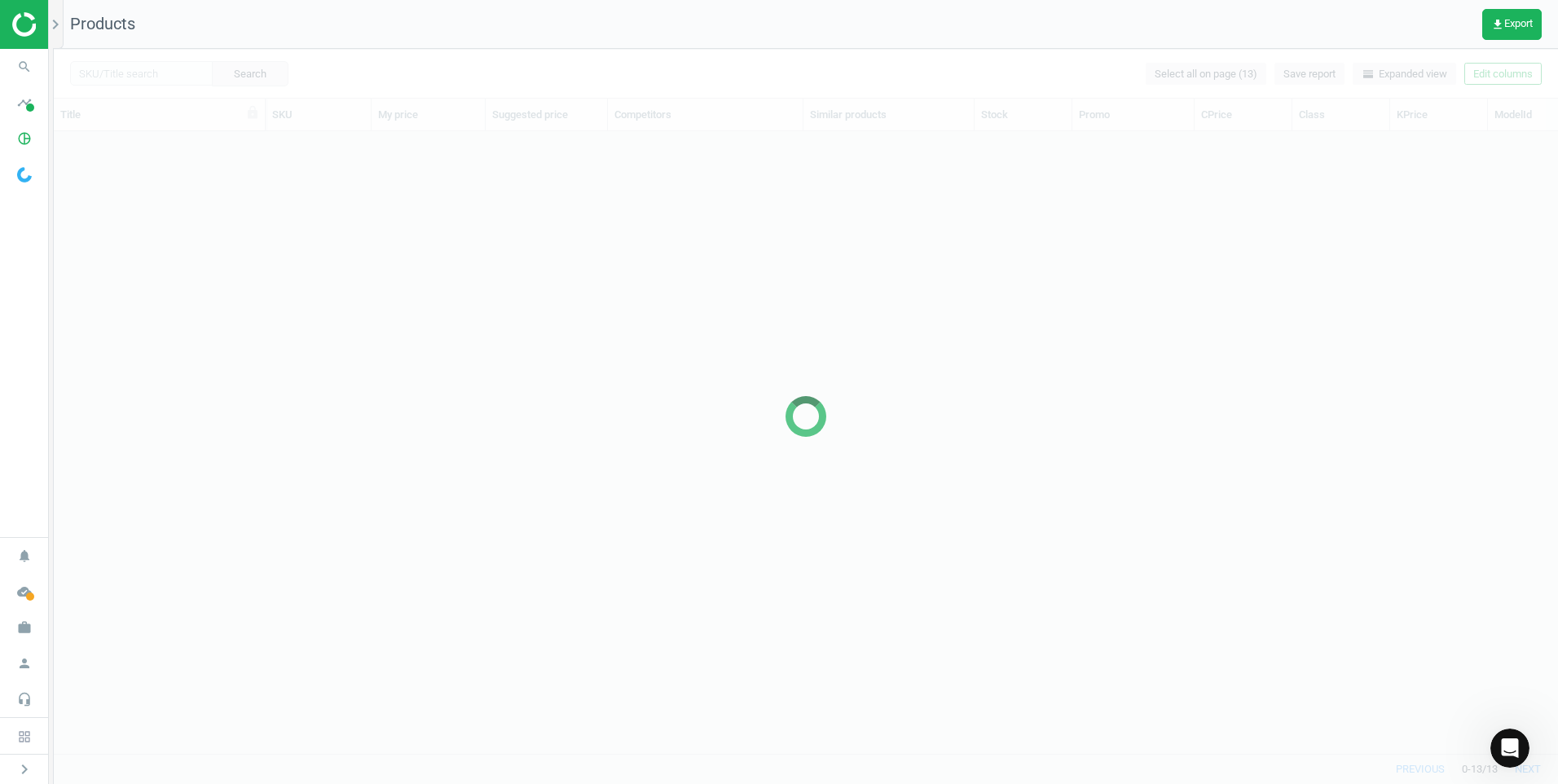
scroll to position [598, 1492]
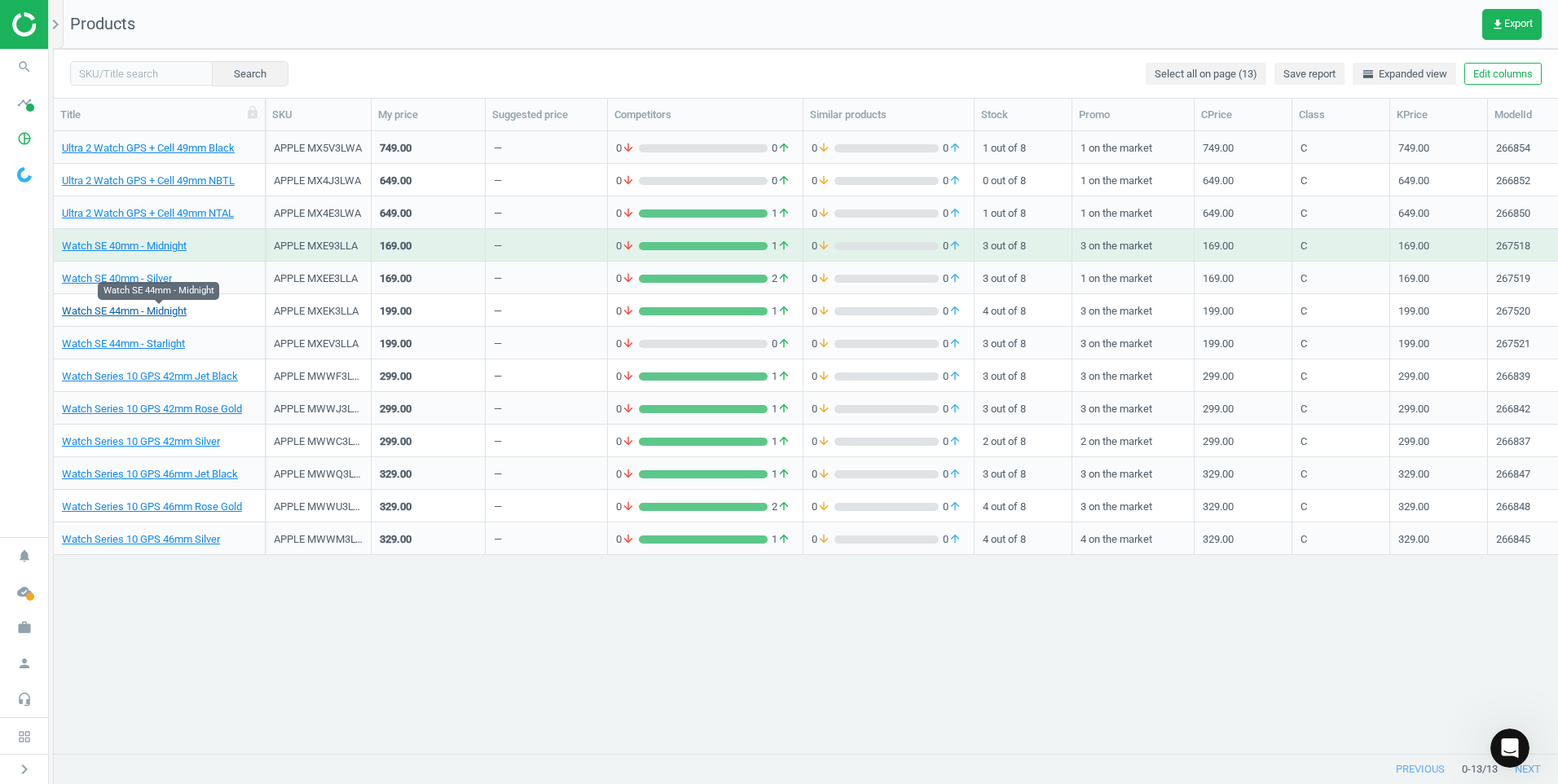
click at [135, 310] on link "Watch SE 44mm - Midnight" at bounding box center [124, 310] width 125 height 15
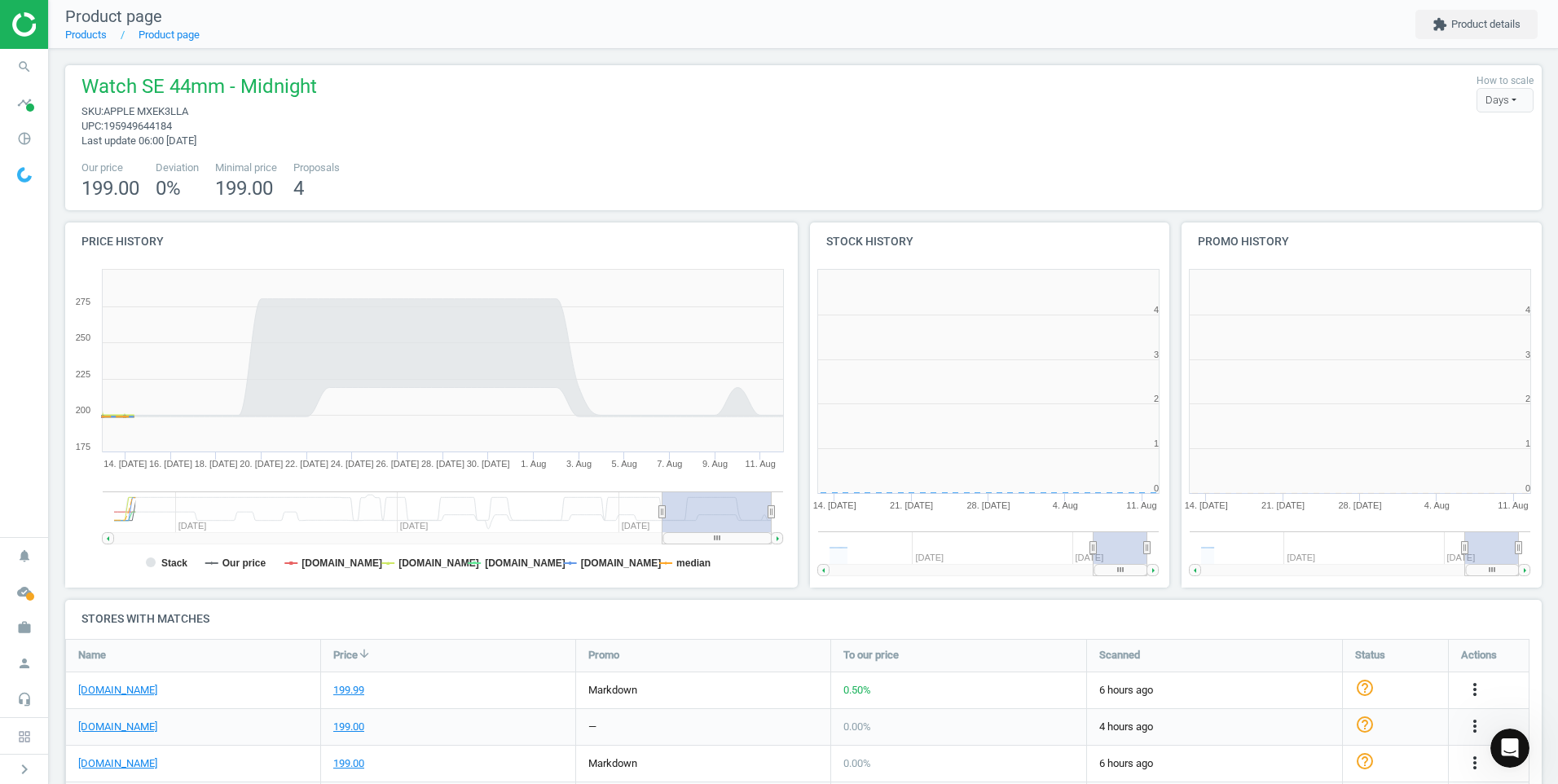
scroll to position [351, 751]
